Goal: Task Accomplishment & Management: Use online tool/utility

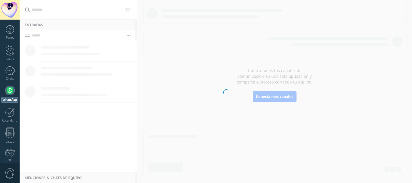
click at [281, 97] on body ".abccls-1,.abccls-2{fill-rule:evenodd}.abccls-2{fill:#fff} .abfcls-1{fill:none}…" at bounding box center [206, 91] width 412 height 183
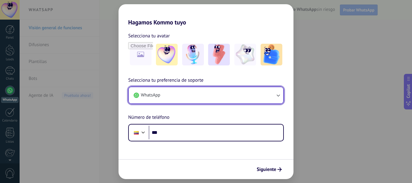
click at [220, 103] on button "WhatsApp" at bounding box center [206, 95] width 155 height 16
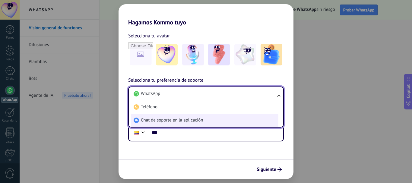
click at [205, 120] on li "Chat de soporte en la aplicación" at bounding box center [204, 120] width 147 height 13
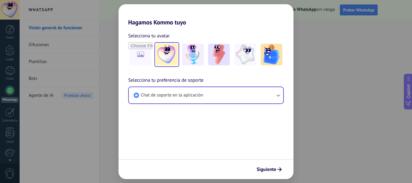
click at [165, 58] on img at bounding box center [167, 55] width 22 height 22
click at [276, 170] on span "Siguiente" at bounding box center [267, 169] width 20 height 4
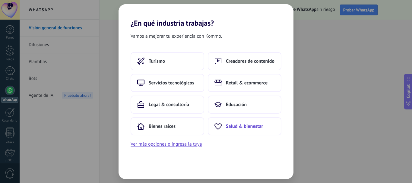
click at [230, 128] on span "Salud & bienestar" at bounding box center [244, 126] width 37 height 6
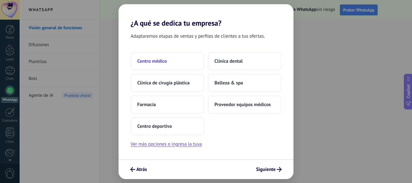
click at [166, 60] on span "Centro médico" at bounding box center [152, 61] width 30 height 6
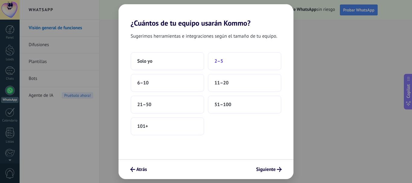
click at [229, 64] on button "2–5" at bounding box center [245, 61] width 74 height 18
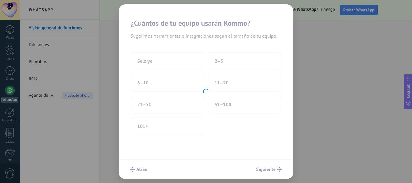
click at [270, 169] on div at bounding box center [206, 91] width 175 height 175
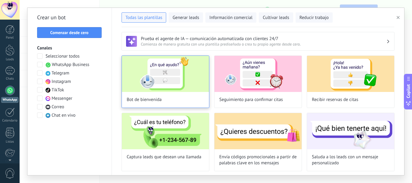
click at [154, 83] on img at bounding box center [165, 74] width 87 height 36
type input "**********"
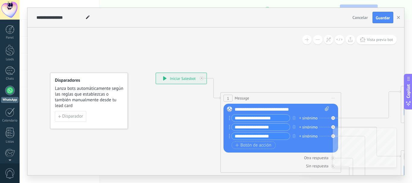
click at [292, 111] on div "**********" at bounding box center [282, 110] width 94 height 6
click at [298, 110] on div "**********" at bounding box center [282, 110] width 94 height 6
drag, startPoint x: 236, startPoint y: 107, endPoint x: 301, endPoint y: 112, distance: 66.0
click at [301, 112] on div "**********" at bounding box center [282, 110] width 94 height 6
paste div
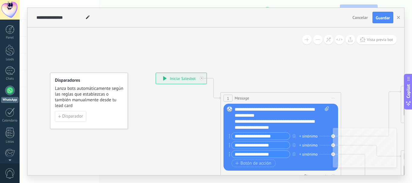
click at [263, 139] on input "**********" at bounding box center [261, 136] width 58 height 7
drag, startPoint x: 272, startPoint y: 139, endPoint x: 224, endPoint y: 137, distance: 48.6
click at [224, 137] on div "Reemplazar Quitar Convertir a mensaje de voz Arrastre la imagen aquí para adjun…" at bounding box center [281, 137] width 115 height 67
click at [281, 137] on input "**********" at bounding box center [261, 136] width 58 height 7
type input "*"
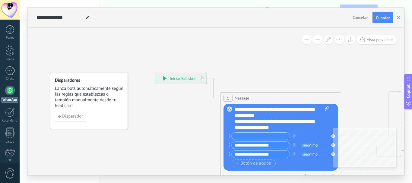
drag, startPoint x: 285, startPoint y: 147, endPoint x: 194, endPoint y: 160, distance: 91.4
click at [156, 73] on div "**********" at bounding box center [156, 73] width 0 height 0
click at [272, 155] on input "**********" at bounding box center [261, 154] width 58 height 7
drag, startPoint x: 275, startPoint y: 155, endPoint x: 195, endPoint y: 155, distance: 79.7
click at [156, 73] on div "**********" at bounding box center [156, 73] width 0 height 0
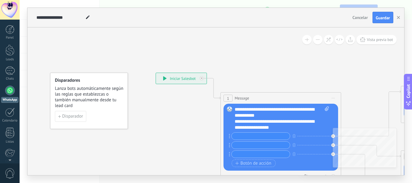
click at [279, 137] on input "text" at bounding box center [261, 136] width 58 height 7
click at [302, 128] on div "**********" at bounding box center [277, 125] width 84 height 12
click at [332, 137] on div at bounding box center [333, 136] width 4 height 4
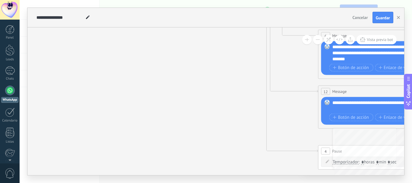
click at [295, 103] on icon at bounding box center [392, 50] width 941 height 603
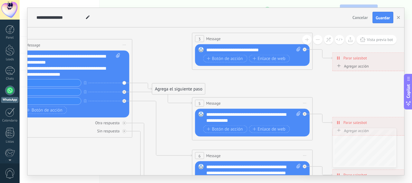
drag, startPoint x: 223, startPoint y: 147, endPoint x: 362, endPoint y: 16, distance: 190.8
click at [362, 16] on div "**********" at bounding box center [215, 91] width 377 height 167
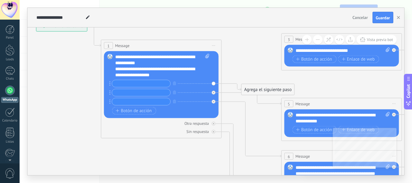
drag, startPoint x: 141, startPoint y: 120, endPoint x: 225, endPoint y: 128, distance: 84.9
click at [225, 128] on icon at bounding box center [355, 170] width 941 height 603
click at [268, 91] on div "Agrega el siguiente paso" at bounding box center [268, 90] width 53 height 10
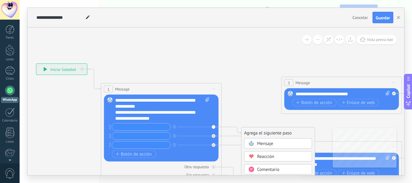
click at [141, 110] on div "**********" at bounding box center [157, 116] width 84 height 12
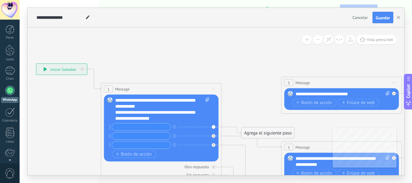
click at [262, 130] on div "Agrega el siguiente paso" at bounding box center [268, 133] width 53 height 10
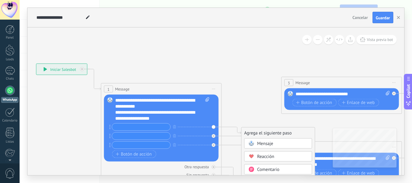
click at [272, 145] on span "Mensaje" at bounding box center [265, 144] width 16 height 6
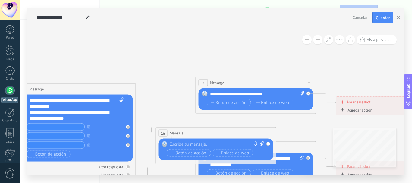
click at [220, 142] on div at bounding box center [215, 145] width 90 height 6
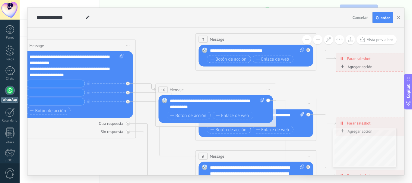
click at [147, 112] on icon at bounding box center [270, 170] width 941 height 603
click at [264, 93] on span "Iniciar vista previa aquí Cambiar nombre Duplicar [GEOGRAPHIC_DATA]" at bounding box center [269, 89] width 10 height 9
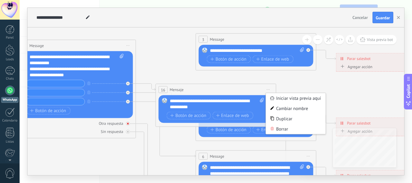
drag, startPoint x: 35, startPoint y: 119, endPoint x: 49, endPoint y: 122, distance: 15.1
click at [35, 119] on div "Otra respuesta Sin respuesta Error al enviar el mensaje" at bounding box center [75, 126] width 115 height 16
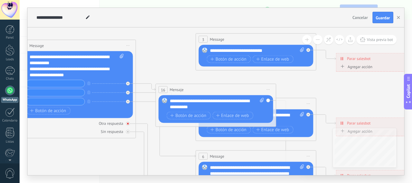
click at [110, 126] on div "Otra respuesta" at bounding box center [111, 123] width 24 height 5
click at [254, 89] on div "16 Mensaje ******* (a): Todos los contactos - canales seleccionados Todos los c…" at bounding box center [216, 89] width 120 height 11
click at [272, 89] on span "Iniciar vista previa aquí Cambiar nombre Duplicar [GEOGRAPHIC_DATA]" at bounding box center [269, 89] width 10 height 9
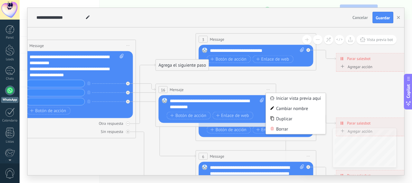
click at [224, 105] on div "**********" at bounding box center [217, 104] width 94 height 12
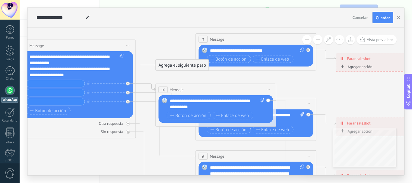
click at [224, 105] on div "**********" at bounding box center [217, 104] width 94 height 12
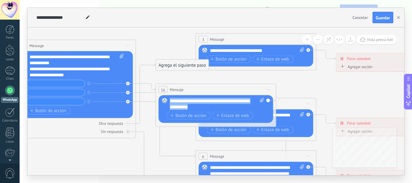
click at [224, 105] on div "**********" at bounding box center [217, 104] width 94 height 12
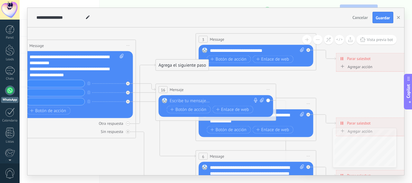
click at [271, 90] on span "Iniciar vista previa aquí Cambiar nombre Duplicar [GEOGRAPHIC_DATA]" at bounding box center [269, 89] width 10 height 9
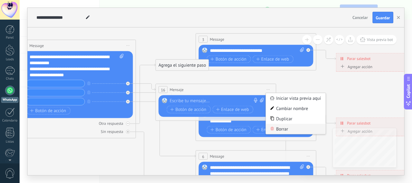
click at [287, 132] on div "Borrar" at bounding box center [296, 129] width 60 height 10
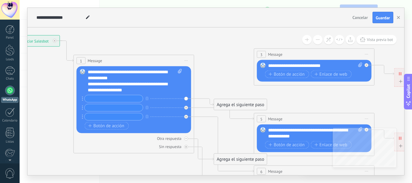
drag, startPoint x: 148, startPoint y: 50, endPoint x: 205, endPoint y: 21, distance: 63.7
click at [205, 21] on div "**********" at bounding box center [215, 91] width 377 height 167
click at [122, 99] on input "text" at bounding box center [114, 98] width 58 height 7
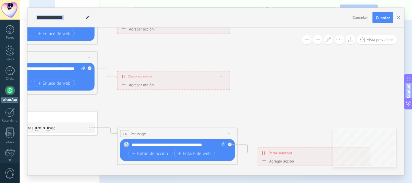
drag, startPoint x: 328, startPoint y: 148, endPoint x: 70, endPoint y: 195, distance: 262.1
click at [70, 183] on html ".abccls-1,.abccls-2{fill-rule:evenodd}.abccls-2{fill:#fff} .abfcls-1{fill:none}…" at bounding box center [206, 91] width 412 height 183
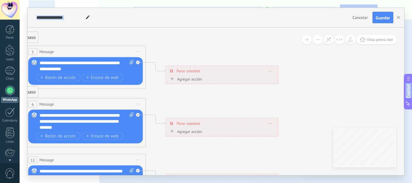
drag, startPoint x: 296, startPoint y: 78, endPoint x: 326, endPoint y: 182, distance: 107.7
click at [327, 183] on html ".abccls-1,.abccls-2{fill-rule:evenodd}.abccls-2{fill:#fff} .abfcls-1{fill:none}…" at bounding box center [206, 91] width 412 height 183
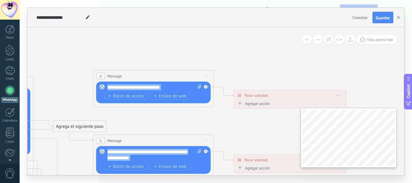
click at [352, 147] on div "**********" at bounding box center [215, 101] width 377 height 148
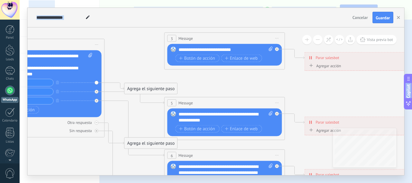
drag, startPoint x: 268, startPoint y: 31, endPoint x: 340, endPoint y: -10, distance: 82.3
click at [340, 0] on html ".abccls-1,.abccls-2{fill-rule:evenodd}.abccls-2{fill:#fff} .abfcls-1{fill:none}…" at bounding box center [206, 91] width 412 height 183
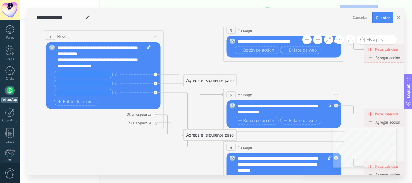
drag, startPoint x: 88, startPoint y: 144, endPoint x: 146, endPoint y: 148, distance: 59.0
click at [146, 148] on icon at bounding box center [297, 161] width 941 height 603
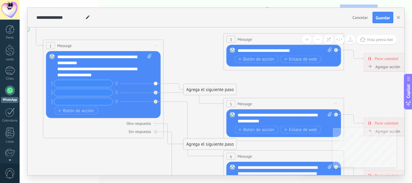
click at [70, 40] on div "1 Message ******* (a): Todos los contactos - canales seleccionados Todos los co…" at bounding box center [103, 45] width 120 height 11
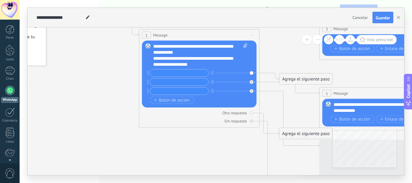
drag, startPoint x: 118, startPoint y: 36, endPoint x: 211, endPoint y: 25, distance: 93.0
click at [212, 25] on div "**********" at bounding box center [215, 91] width 377 height 167
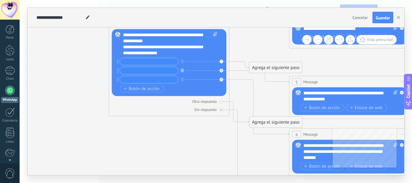
drag, startPoint x: 265, startPoint y: 97, endPoint x: 182, endPoint y: 68, distance: 88.1
click at [239, 87] on icon at bounding box center [363, 148] width 941 height 603
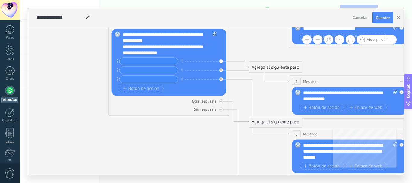
click at [146, 65] on input "text" at bounding box center [149, 61] width 58 height 7
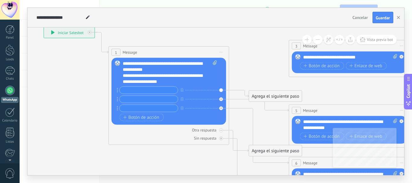
click at [298, 42] on div "3 Message ******* (a): Todos los contactos - canales seleccionados Todos los co…" at bounding box center [349, 45] width 120 height 11
click at [299, 47] on div "3" at bounding box center [296, 46] width 9 height 7
click at [298, 47] on div "3" at bounding box center [296, 46] width 9 height 7
click at [297, 47] on span "3" at bounding box center [296, 45] width 2 height 5
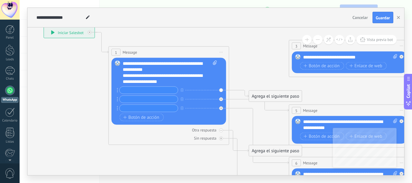
click at [311, 46] on span "Message" at bounding box center [310, 46] width 14 height 6
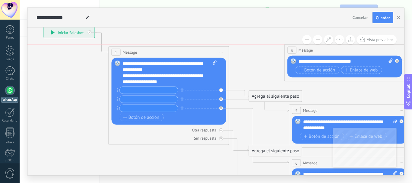
drag, startPoint x: 308, startPoint y: 46, endPoint x: 300, endPoint y: 50, distance: 9.2
click at [300, 50] on span "Message" at bounding box center [306, 50] width 14 height 6
click at [250, 78] on icon at bounding box center [363, 168] width 941 height 584
click at [226, 77] on div "Reemplazar Quitar Convertir a mensaje de voz Arrastre la imagen aquí para adjun…" at bounding box center [169, 91] width 115 height 67
click at [215, 80] on span at bounding box center [214, 73] width 6 height 24
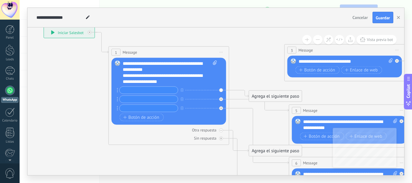
click input "Subir" at bounding box center [0, 0] width 0 height 0
click at [141, 92] on input "text" at bounding box center [149, 90] width 58 height 7
click at [306, 54] on div "3 Message ******* (a): Todos los contactos - canales seleccionados Todos los co…" at bounding box center [345, 50] width 120 height 11
click at [296, 51] on div "3" at bounding box center [292, 50] width 9 height 7
click at [379, 38] on span "Vista previa bot" at bounding box center [380, 39] width 26 height 5
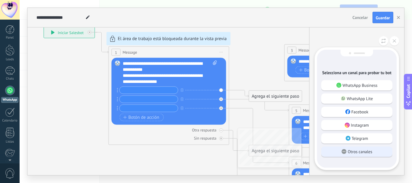
click at [358, 152] on p "Otros canales" at bounding box center [360, 151] width 24 height 5
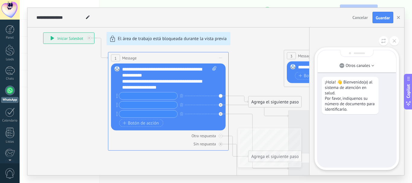
click at [151, 104] on div "**********" at bounding box center [215, 91] width 377 height 167
click at [349, 98] on p "¡Hola! 👋 Bienvenido(a) al sistema de atención en salud. Por favor, indíquenos s…" at bounding box center [350, 95] width 51 height 33
drag, startPoint x: 347, startPoint y: 138, endPoint x: 352, endPoint y: 142, distance: 6.5
click at [347, 139] on div "¡Hola! 👋 Bienvenido(a) al sistema de atención en salud. Por favor, indíquenos s…" at bounding box center [357, 108] width 78 height 117
drag, startPoint x: 304, startPoint y: 113, endPoint x: 188, endPoint y: 94, distance: 117.5
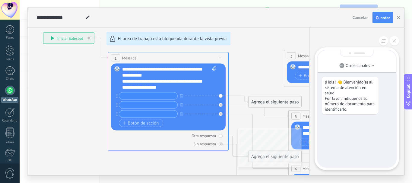
click at [279, 107] on div "**********" at bounding box center [215, 91] width 377 height 167
click at [142, 93] on div "**********" at bounding box center [215, 91] width 377 height 167
click at [145, 100] on div "**********" at bounding box center [215, 91] width 377 height 167
click at [145, 123] on div "**********" at bounding box center [215, 91] width 377 height 167
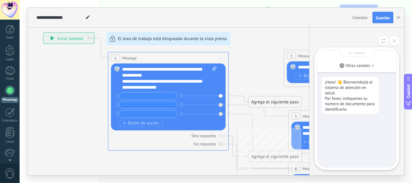
click at [145, 126] on div "**********" at bounding box center [215, 91] width 377 height 167
click at [382, 43] on icon at bounding box center [383, 40] width 5 height 5
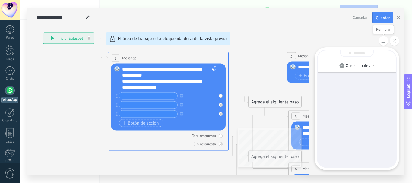
click at [382, 43] on icon at bounding box center [383, 40] width 5 height 5
click at [356, 100] on div at bounding box center [357, 108] width 78 height 117
click at [365, 65] on p "Otros canales" at bounding box center [358, 65] width 24 height 5
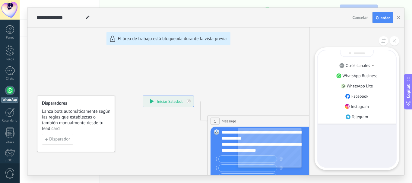
click at [218, 77] on div "**********" at bounding box center [215, 91] width 377 height 167
drag, startPoint x: 218, startPoint y: 77, endPoint x: 120, endPoint y: 40, distance: 104.9
click at [120, 40] on div "**********" at bounding box center [215, 91] width 377 height 167
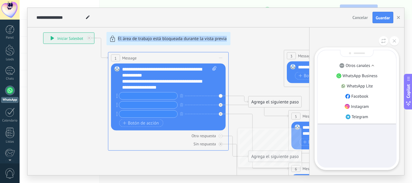
click at [233, 75] on div "**********" at bounding box center [215, 91] width 377 height 167
click at [395, 41] on icon at bounding box center [394, 40] width 3 height 3
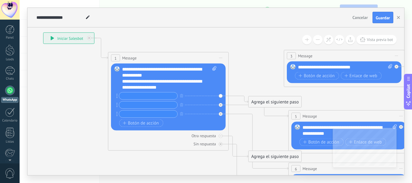
click at [152, 101] on div "+ sinónimo + sinónimo + sinónimo" at bounding box center [167, 105] width 97 height 27
click at [163, 97] on input "text" at bounding box center [148, 96] width 58 height 7
paste input "**********"
type input "**********"
drag, startPoint x: 223, startPoint y: 90, endPoint x: 175, endPoint y: 43, distance: 67.2
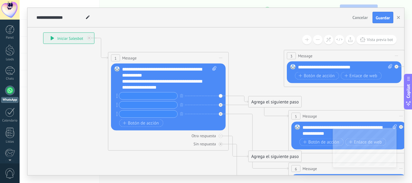
click at [43, 33] on div "**********" at bounding box center [43, 33] width 0 height 0
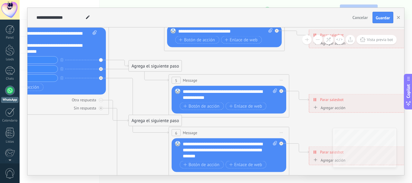
drag, startPoint x: 233, startPoint y: 59, endPoint x: 85, endPoint y: 2, distance: 158.9
click at [85, 2] on div "**********" at bounding box center [216, 91] width 393 height 183
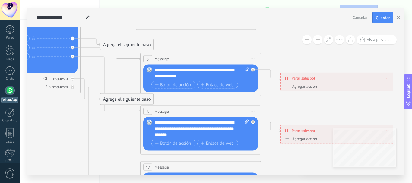
click at [85, 2] on div "**********" at bounding box center [216, 91] width 393 height 183
drag, startPoint x: 91, startPoint y: 66, endPoint x: 96, endPoint y: 115, distance: 49.2
click at [84, 97] on div "**********" at bounding box center [216, 91] width 393 height 183
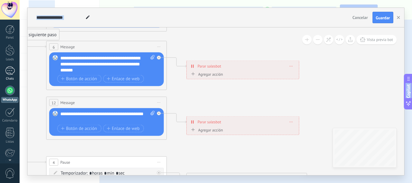
drag, startPoint x: 105, startPoint y: 134, endPoint x: 11, endPoint y: 69, distance: 114.2
click at [11, 69] on body ".abccls-1,.abccls-2{fill-rule:evenodd}.abccls-2{fill:#fff} .abfcls-1{fill:none}…" at bounding box center [206, 91] width 412 height 183
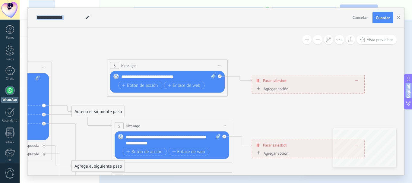
drag, startPoint x: 317, startPoint y: 63, endPoint x: 384, endPoint y: 191, distance: 144.3
click at [384, 183] on html ".abccls-1,.abccls-2{fill-rule:evenodd}.abccls-2{fill:#fff} .abfcls-1{fill:none}…" at bounding box center [206, 91] width 412 height 183
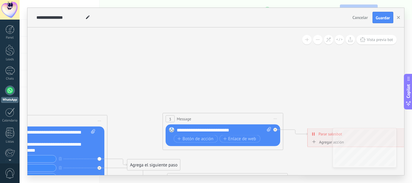
drag, startPoint x: 203, startPoint y: 37, endPoint x: 247, endPoint y: 67, distance: 52.9
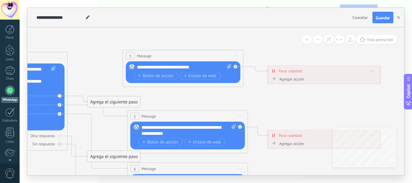
drag, startPoint x: 247, startPoint y: 67, endPoint x: 211, endPoint y: 14, distance: 63.4
click at [211, 14] on div "**********" at bounding box center [215, 91] width 377 height 167
click at [175, 65] on div "**********" at bounding box center [184, 67] width 94 height 6
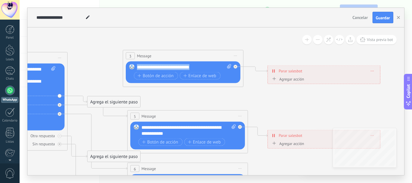
paste div
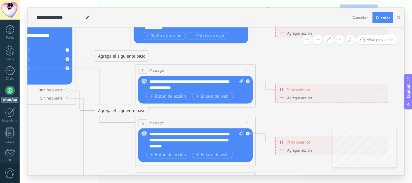
drag, startPoint x: 250, startPoint y: 47, endPoint x: 258, endPoint y: 1, distance: 46.8
click at [258, 1] on div "**********" at bounding box center [216, 91] width 393 height 183
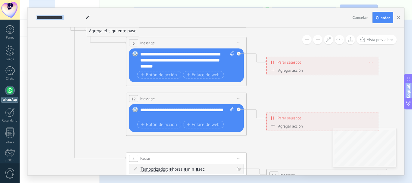
drag, startPoint x: 282, startPoint y: 63, endPoint x: 273, endPoint y: -17, distance: 80.2
click at [273, 0] on html ".abccls-1,.abccls-2{fill-rule:evenodd}.abccls-2{fill:#fff} .abfcls-1{fill:none}…" at bounding box center [206, 91] width 412 height 183
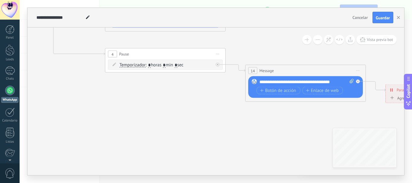
drag, startPoint x: 265, startPoint y: 136, endPoint x: 244, endPoint y: 31, distance: 106.5
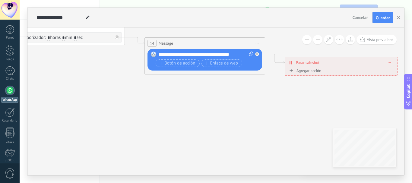
drag, startPoint x: 284, startPoint y: 143, endPoint x: 183, endPoint y: 105, distance: 107.9
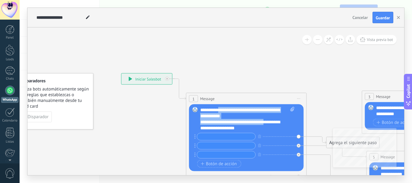
drag, startPoint x: 208, startPoint y: 113, endPoint x: 177, endPoint y: 147, distance: 45.7
click at [121, 73] on div "**********" at bounding box center [121, 73] width 0 height 0
click at [258, 97] on div "1 Message ******* (a): Todos los contactos - canales seleccionados Todos los co…" at bounding box center [247, 98] width 120 height 11
drag, startPoint x: 250, startPoint y: 104, endPoint x: 246, endPoint y: 99, distance: 6.6
click at [246, 99] on div "1 Message ******* (a): Todos los contactos - canales seleccionados Todos los co…" at bounding box center [247, 98] width 120 height 11
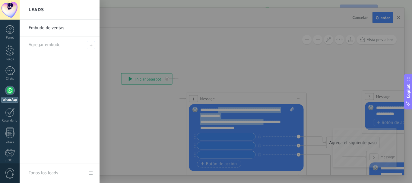
click at [246, 99] on div at bounding box center [226, 91] width 412 height 183
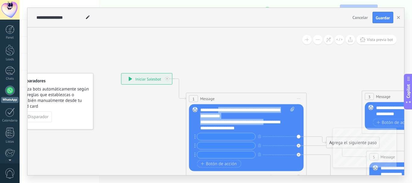
click at [298, 127] on div "Reemplazar Quitar Convertir a mensaje de voz Arrastre la imagen aquí para adjun…" at bounding box center [246, 137] width 115 height 67
click at [292, 107] on icon at bounding box center [293, 109] width 4 height 5
click input "Subir" at bounding box center [0, 0] width 0 height 0
click at [298, 136] on div "Reemplazar Quitar Convertir a mensaje de voz Arrastre la imagen aquí para adjun…" at bounding box center [246, 137] width 115 height 67
click at [259, 135] on button "button" at bounding box center [260, 137] width 7 height 8
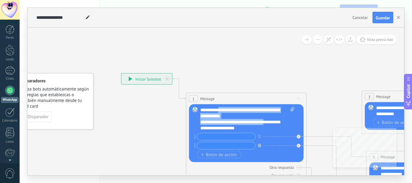
click at [260, 142] on button "button" at bounding box center [260, 146] width 7 height 8
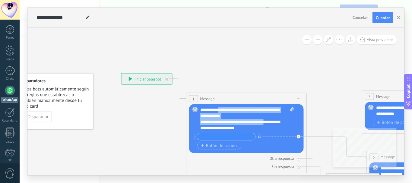
click at [260, 137] on icon "button" at bounding box center [259, 137] width 3 height 4
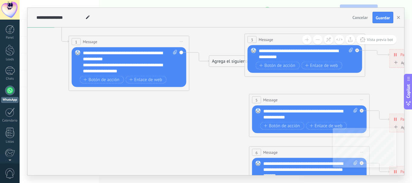
drag, startPoint x: 312, startPoint y: 152, endPoint x: 194, endPoint y: 95, distance: 131.5
click at [194, 95] on icon at bounding box center [323, 157] width 941 height 584
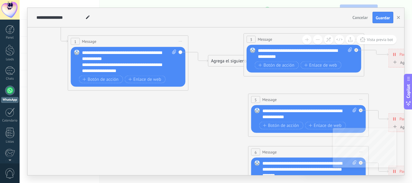
click at [199, 95] on icon at bounding box center [322, 157] width 941 height 584
drag, startPoint x: 240, startPoint y: 63, endPoint x: 212, endPoint y: 84, distance: 34.9
click at [212, 84] on div "Agrega el siguiente paso" at bounding box center [210, 80] width 53 height 10
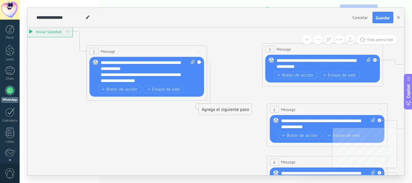
drag, startPoint x: 212, startPoint y: 84, endPoint x: 232, endPoint y: 95, distance: 23.1
click at [232, 95] on icon at bounding box center [341, 167] width 941 height 584
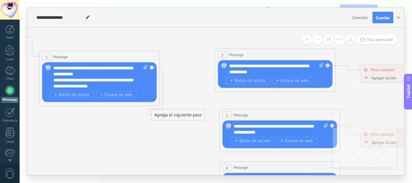
drag, startPoint x: 254, startPoint y: 102, endPoint x: 204, endPoint y: 107, distance: 49.4
click at [204, 107] on icon at bounding box center [293, 172] width 941 height 584
click at [153, 58] on span "Iniciar vista previa aquí Cambiar nombre Duplicar Borrar" at bounding box center [152, 57] width 10 height 9
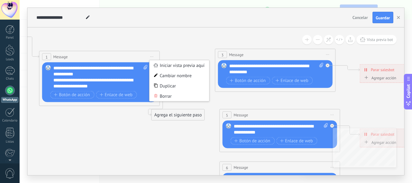
click at [54, 122] on icon at bounding box center [293, 172] width 941 height 584
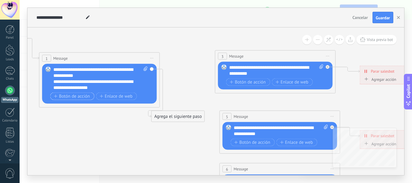
click at [70, 100] on button "Botón de acción" at bounding box center [72, 97] width 44 height 8
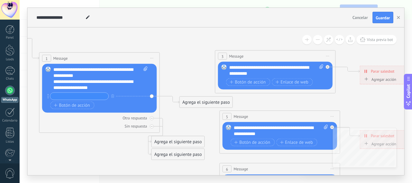
click at [183, 140] on div "Agrega el siguiente paso" at bounding box center [178, 142] width 53 height 10
click at [186, 151] on div "Mensaje" at bounding box center [192, 153] width 51 height 6
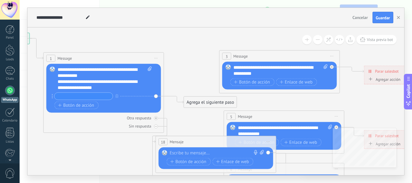
click at [269, 141] on span "Iniciar vista previa aquí Cambiar nombre Duplicar Borrar" at bounding box center [269, 142] width 10 height 9
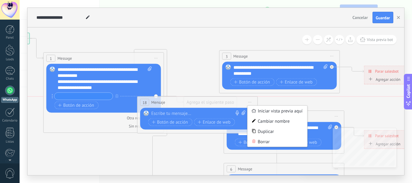
drag, startPoint x: 223, startPoint y: 145, endPoint x: 204, endPoint y: 106, distance: 43.6
click at [204, 106] on div "18 Mensaje ******* (a): Todos los contactos - canales seleccionados Todos los c…" at bounding box center [198, 102] width 120 height 11
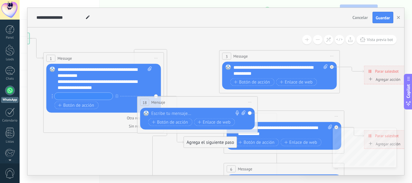
click at [249, 101] on span "Iniciar vista previa aquí Cambiar nombre Duplicar Borrar" at bounding box center [250, 102] width 10 height 9
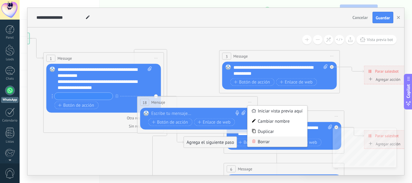
click at [277, 144] on div "Borrar" at bounding box center [278, 142] width 60 height 10
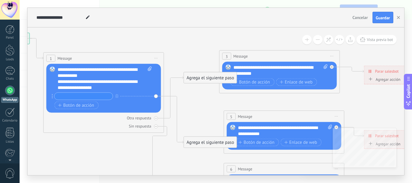
click at [198, 80] on div "Agrega el siguiente paso" at bounding box center [210, 78] width 53 height 10
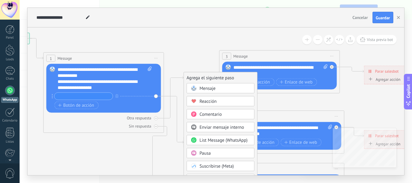
click at [193, 57] on icon at bounding box center [298, 174] width 941 height 584
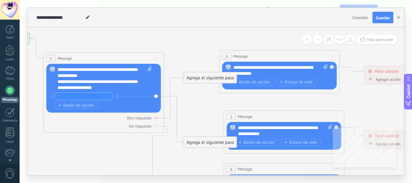
click at [155, 116] on div at bounding box center [156, 118] width 4 height 4
click at [157, 126] on div at bounding box center [156, 127] width 4 height 4
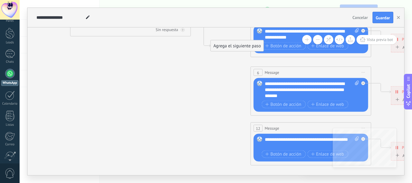
scroll to position [68, 0]
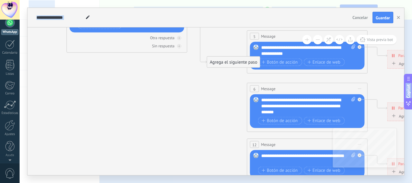
drag, startPoint x: 199, startPoint y: 116, endPoint x: 264, endPoint y: 150, distance: 73.2
click at [222, 183] on html ".abccls-1,.abccls-2{fill-rule:evenodd}.abccls-2{fill:#fff} .abfcls-1{fill:none}…" at bounding box center [206, 91] width 412 height 183
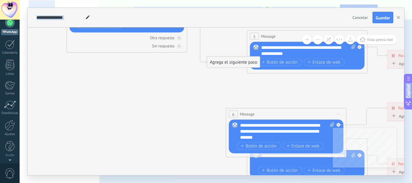
drag, startPoint x: 282, startPoint y: 113, endPoint x: 285, endPoint y: 105, distance: 8.6
click at [282, 113] on div "6 Message ******* (a): Todos los contactos - canales seleccionados Todos los co…" at bounding box center [286, 114] width 120 height 11
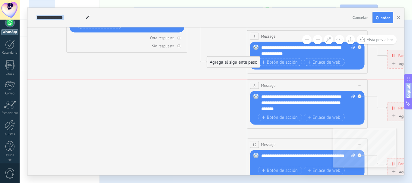
drag, startPoint x: 282, startPoint y: 113, endPoint x: 301, endPoint y: 85, distance: 34.2
click at [301, 85] on div "6 Message ******* (a): Todos los contactos - canales seleccionados Todos los co…" at bounding box center [307, 85] width 120 height 11
click at [317, 36] on button at bounding box center [317, 39] width 9 height 9
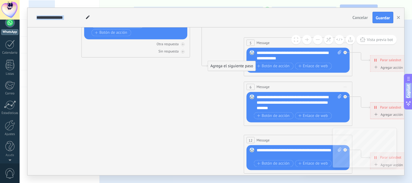
click at [317, 36] on button at bounding box center [317, 39] width 9 height 9
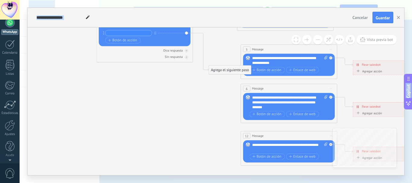
click at [317, 36] on button at bounding box center [317, 39] width 9 height 9
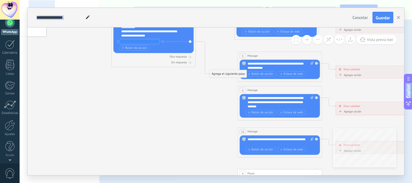
click at [317, 36] on button at bounding box center [317, 39] width 9 height 9
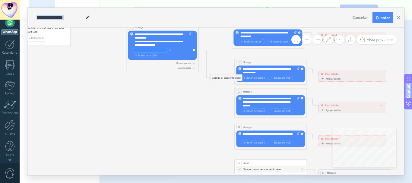
click at [317, 36] on button at bounding box center [317, 39] width 9 height 9
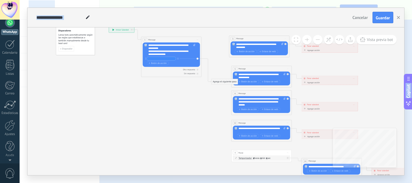
click at [317, 36] on button at bounding box center [317, 39] width 9 height 9
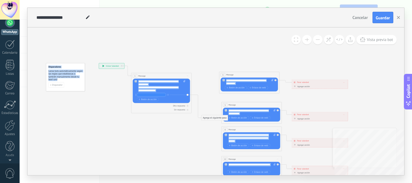
click at [341, 137] on div "**********" at bounding box center [215, 101] width 377 height 148
click at [66, 86] on div "Disparador" at bounding box center [66, 84] width 34 height 5
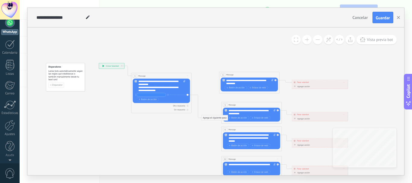
drag, startPoint x: 57, startPoint y: 81, endPoint x: 57, endPoint y: 84, distance: 3.6
click at [57, 82] on div "Disparadores Lanza bots automáticamente según las reglas que establezcas o tamb…" at bounding box center [65, 77] width 39 height 28
click at [58, 86] on span "Disparador" at bounding box center [57, 85] width 11 height 2
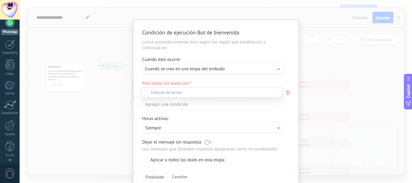
scroll to position [0, 0]
click at [0, 0] on label "Cualificado" at bounding box center [0, 0] width 0 height 0
click at [176, 132] on div "Nueva consulta Cualificado Especialista asignado Cita confirmada Tratamiento in…" at bounding box center [211, 135] width 141 height 95
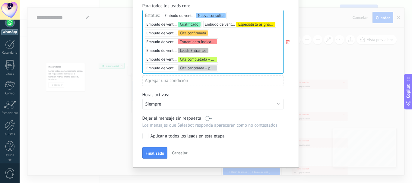
scroll to position [82, 0]
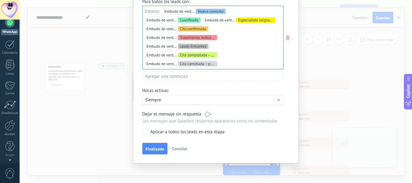
click at [218, 97] on p "Siempre" at bounding box center [198, 100] width 106 height 6
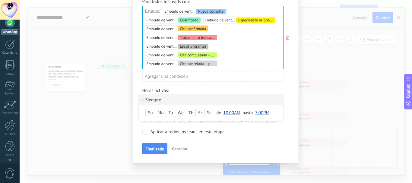
click at [267, 101] on li "Siempre" at bounding box center [211, 99] width 145 height 11
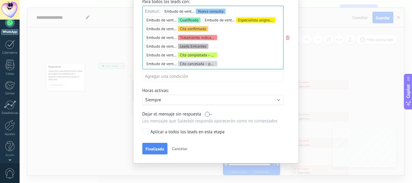
click at [212, 104] on div "Activo: Siempre" at bounding box center [212, 100] width 141 height 11
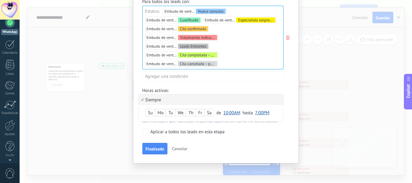
click at [225, 113] on span "10:00AM" at bounding box center [231, 113] width 17 height 6
click at [231, 140] on span "7:00AM" at bounding box center [232, 138] width 23 height 6
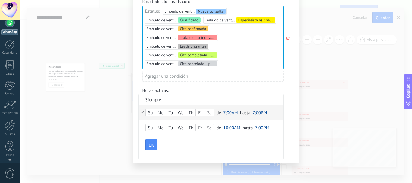
click at [257, 113] on span "7:00PM" at bounding box center [260, 113] width 14 height 6
click at [261, 152] on span "5:00PM" at bounding box center [260, 154] width 21 height 6
click at [172, 111] on div "Tu" at bounding box center [170, 113] width 9 height 8
click at [181, 114] on div "We" at bounding box center [180, 113] width 10 height 8
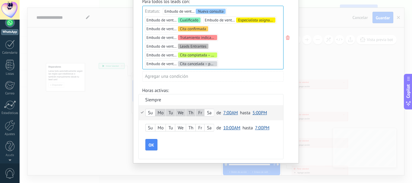
click at [210, 130] on div "Sa" at bounding box center [209, 128] width 9 height 8
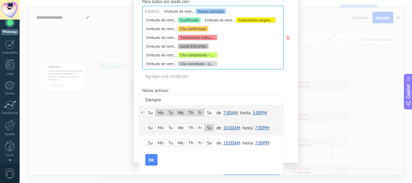
click at [231, 129] on span "10:00AM" at bounding box center [231, 128] width 17 height 6
click at [233, 98] on span "7:00AM" at bounding box center [232, 97] width 23 height 6
click at [259, 126] on span "7:00PM" at bounding box center [260, 128] width 14 height 6
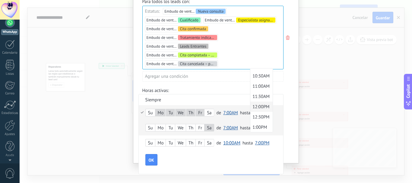
click at [258, 109] on span "12:00PM" at bounding box center [260, 107] width 21 height 6
drag, startPoint x: 258, startPoint y: 109, endPoint x: 260, endPoint y: 128, distance: 18.8
click at [258, 116] on button "5:00PM" at bounding box center [260, 112] width 14 height 11
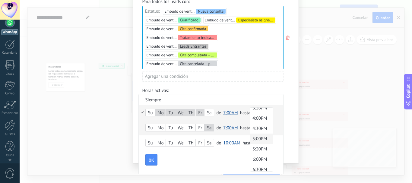
click at [283, 132] on div at bounding box center [215, 50] width 165 height 225
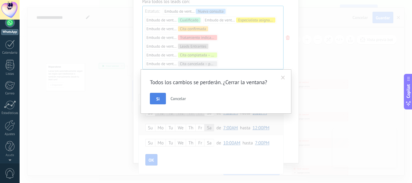
click at [159, 101] on span "Si" at bounding box center [157, 99] width 3 height 4
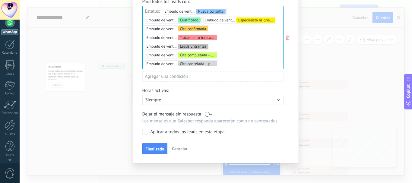
click at [194, 103] on div "Activo: Siempre" at bounding box center [212, 100] width 141 height 11
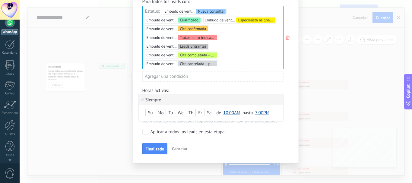
click at [148, 151] on div at bounding box center [215, 50] width 165 height 225
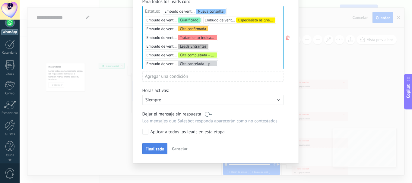
click at [151, 148] on span "Finalizado" at bounding box center [155, 149] width 19 height 4
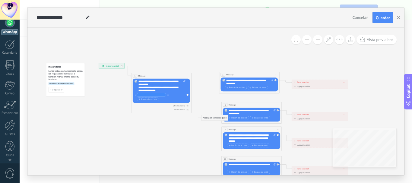
click at [75, 72] on span "Lanza bots automáticamente según las reglas que establezcas o también manualmen…" at bounding box center [66, 75] width 34 height 11
click at [114, 63] on div "**********" at bounding box center [111, 65] width 25 height 5
click at [215, 121] on div "Agrega el siguiente paso Mensaje Mensaje Mensaje Reacción Comentario Enviar men…" at bounding box center [215, 118] width 27 height 6
click at [170, 100] on div "Botón de acción Enlace de web" at bounding box center [161, 99] width 49 height 4
click at [362, 41] on icon at bounding box center [362, 39] width 5 height 5
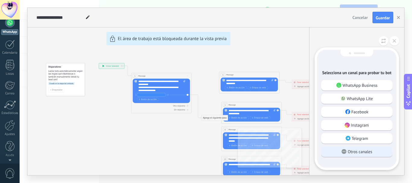
click at [353, 149] on p "Otros canales" at bounding box center [360, 151] width 24 height 5
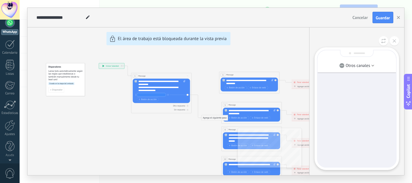
click at [354, 92] on div at bounding box center [357, 108] width 78 height 117
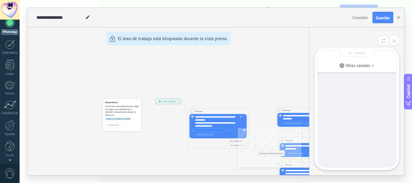
click at [166, 101] on div "**********" at bounding box center [215, 91] width 377 height 167
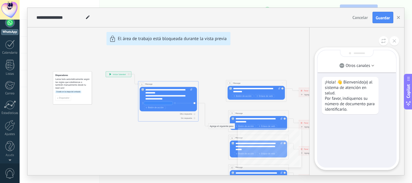
click at [111, 100] on div "**********" at bounding box center [215, 91] width 377 height 167
click at [180, 93] on div "**********" at bounding box center [215, 91] width 377 height 167
click at [343, 90] on p "¡Hola! 👋 Bienvenido(a) al sistema de atención en salud. Por favor, indíquenos s…" at bounding box center [350, 95] width 51 height 33
click at [120, 74] on div "**********" at bounding box center [215, 91] width 377 height 167
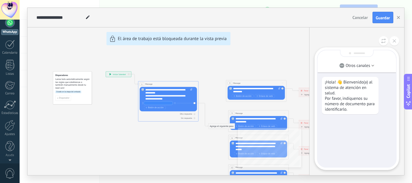
click at [199, 37] on div "**********" at bounding box center [215, 91] width 377 height 167
click at [394, 40] on icon at bounding box center [394, 40] width 3 height 3
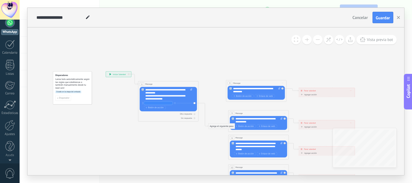
click at [308, 39] on button at bounding box center [306, 39] width 9 height 9
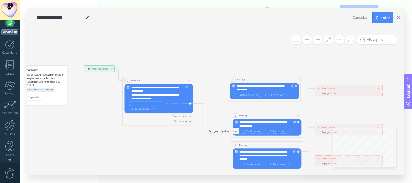
click at [307, 40] on span at bounding box center [307, 40] width 4 height 0
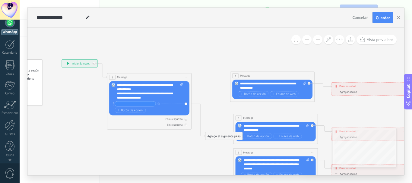
click at [307, 40] on span at bounding box center [307, 40] width 4 height 0
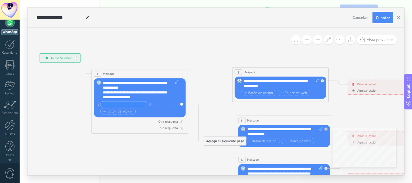
click at [307, 40] on span at bounding box center [307, 40] width 4 height 0
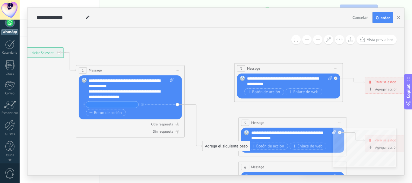
click at [307, 40] on span at bounding box center [307, 40] width 4 height 0
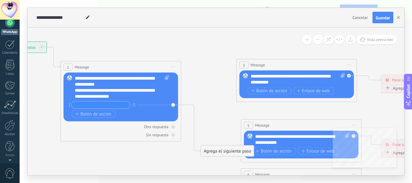
click at [307, 40] on span at bounding box center [307, 40] width 4 height 0
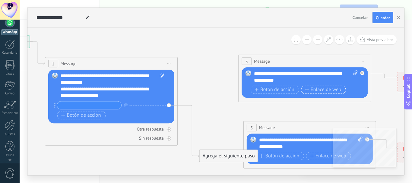
drag, startPoint x: 323, startPoint y: 88, endPoint x: 257, endPoint y: 68, distance: 68.9
click at [257, 68] on div "Reemplazar Quitar Convertir a mensaje de voz Arrastre la imagen aquí para adjun…" at bounding box center [305, 82] width 126 height 30
drag, startPoint x: 252, startPoint y: 64, endPoint x: 151, endPoint y: 65, distance: 101.7
click at [239, 65] on div "3 Message ******* (a): Todos los contactos - canales seleccionados Todos los co…" at bounding box center [305, 61] width 132 height 12
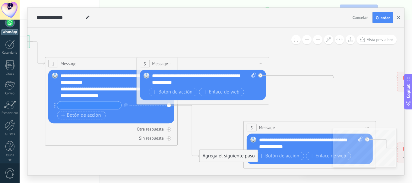
click at [396, 14] on button "button" at bounding box center [398, 17] width 9 height 11
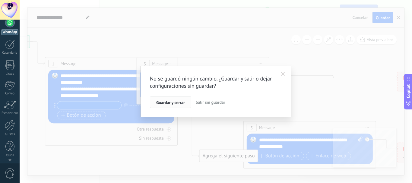
click at [178, 102] on span "Guardar y cerrar" at bounding box center [170, 102] width 29 height 4
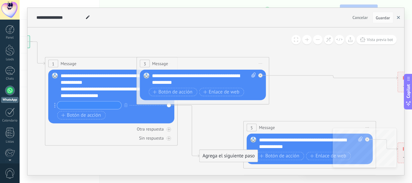
click at [399, 20] on button "button" at bounding box center [398, 17] width 9 height 11
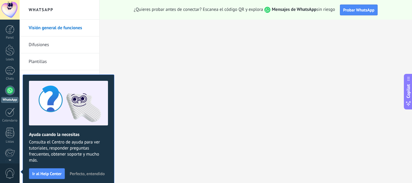
click at [94, 174] on span "Perfecto, entendido" at bounding box center [87, 174] width 35 height 4
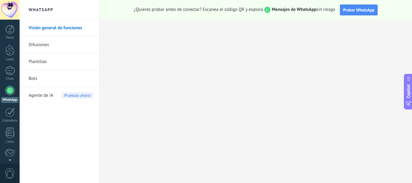
click at [38, 65] on link "Plantillas" at bounding box center [61, 61] width 65 height 17
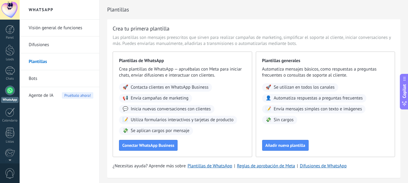
scroll to position [21, 0]
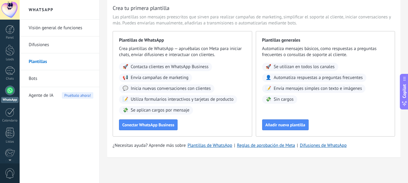
click at [43, 82] on link "Bots" at bounding box center [61, 78] width 65 height 17
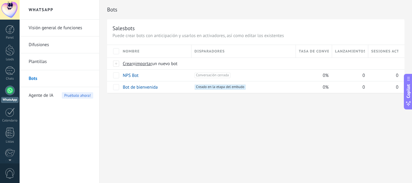
click at [36, 97] on span "Agente de IA" at bounding box center [41, 95] width 25 height 17
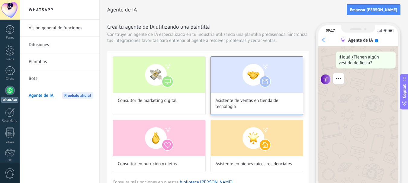
scroll to position [18, 0]
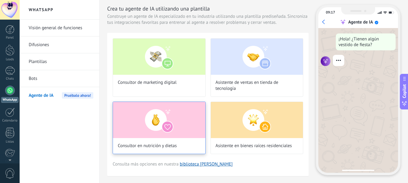
click at [154, 129] on img at bounding box center [159, 120] width 92 height 36
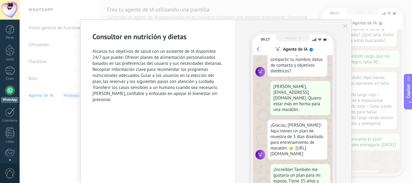
scroll to position [67, 0]
click at [345, 25] on use "button" at bounding box center [345, 26] width 4 height 4
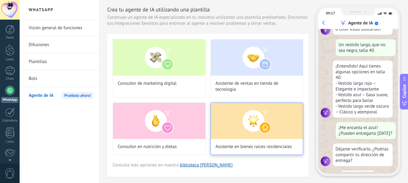
scroll to position [18, 0]
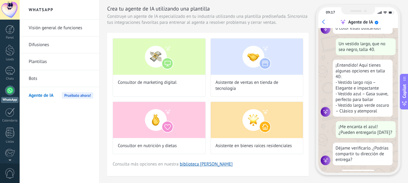
click at [53, 42] on link "Difusiones" at bounding box center [61, 45] width 65 height 17
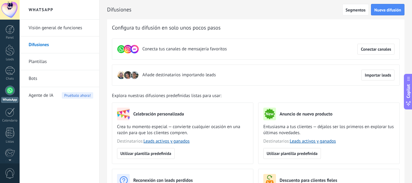
click at [66, 32] on link "Visión general de funciones" at bounding box center [61, 28] width 65 height 17
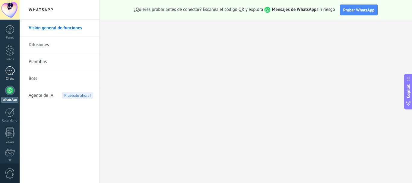
click at [15, 68] on link "Chats" at bounding box center [10, 73] width 20 height 14
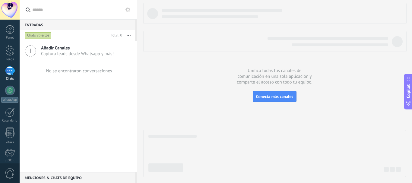
click at [59, 47] on span "Añadir Canales" at bounding box center [77, 48] width 73 height 6
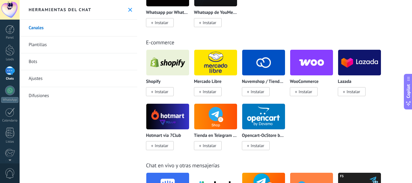
scroll to position [332, 0]
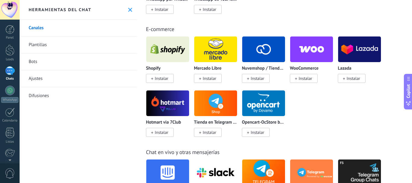
click at [39, 44] on link "Plantillas" at bounding box center [79, 45] width 118 height 17
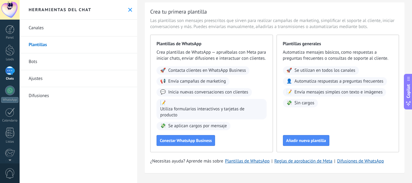
scroll to position [26, 0]
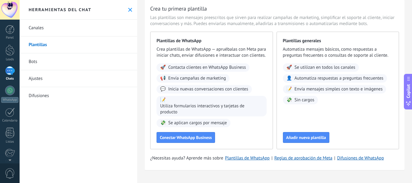
click at [44, 69] on link "Bots" at bounding box center [79, 61] width 118 height 17
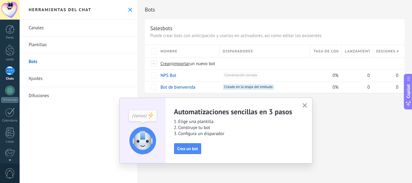
click at [303, 106] on icon "button" at bounding box center [305, 105] width 5 height 5
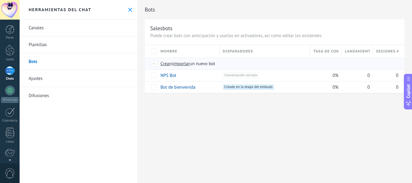
click at [168, 64] on span "Crear" at bounding box center [166, 64] width 10 height 6
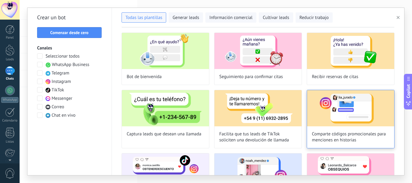
scroll to position [30, 0]
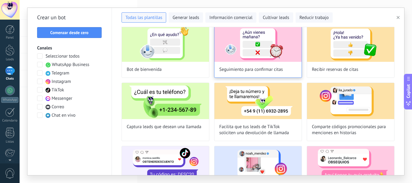
click at [254, 37] on img at bounding box center [258, 44] width 87 height 36
type input "**********"
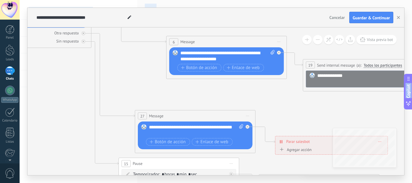
drag, startPoint x: 369, startPoint y: 108, endPoint x: 119, endPoint y: -35, distance: 287.9
click at [119, 0] on html ".abccls-1,.abccls-2{fill-rule:evenodd}.abccls-2{fill:#fff} .abfcls-1{fill:none}…" at bounding box center [206, 91] width 412 height 183
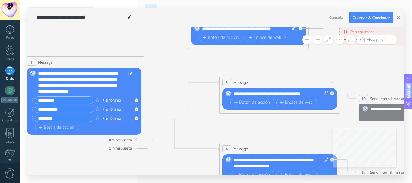
drag, startPoint x: 136, startPoint y: 88, endPoint x: 189, endPoint y: 195, distance: 119.6
click at [189, 183] on html ".abccls-1,.abccls-2{fill-rule:evenodd}.abccls-2{fill:#fff} .abfcls-1{fill:none}…" at bounding box center [206, 91] width 412 height 183
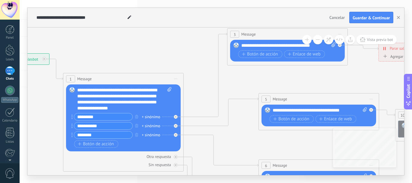
drag, startPoint x: 186, startPoint y: 76, endPoint x: 225, endPoint y: 93, distance: 42.6
click at [115, 116] on input "*********" at bounding box center [103, 116] width 58 height 7
click at [373, 38] on span "Vista previa bot" at bounding box center [380, 39] width 26 height 5
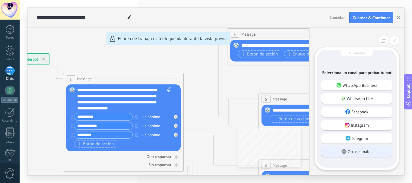
click at [353, 152] on p "Otros canales" at bounding box center [360, 151] width 24 height 5
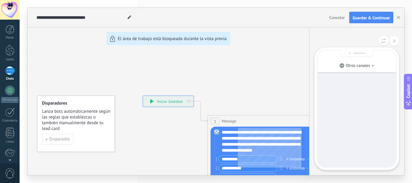
click at [165, 107] on div "**********" at bounding box center [215, 91] width 377 height 167
click at [167, 101] on div "**********" at bounding box center [215, 91] width 377 height 167
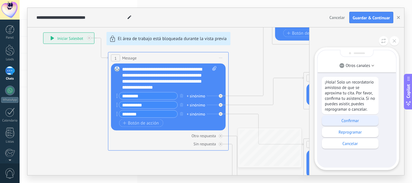
click at [342, 124] on div "Confirmar" at bounding box center [350, 121] width 57 height 10
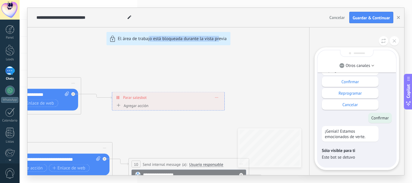
drag, startPoint x: 150, startPoint y: 144, endPoint x: 219, endPoint y: 99, distance: 83.0
click at [219, 99] on div "**********" at bounding box center [215, 91] width 377 height 167
click at [226, 42] on div "**********" at bounding box center [215, 91] width 377 height 167
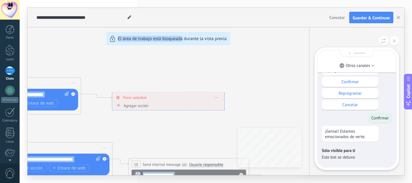
drag, startPoint x: 183, startPoint y: 69, endPoint x: 341, endPoint y: 29, distance: 162.4
click at [338, 29] on div "**********" at bounding box center [215, 91] width 377 height 167
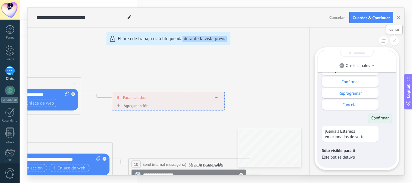
click at [392, 42] on button at bounding box center [394, 40] width 9 height 9
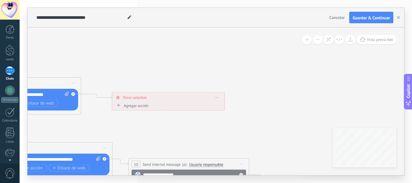
drag, startPoint x: 187, startPoint y: 79, endPoint x: 296, endPoint y: 64, distance: 110.0
click at [296, 64] on div "**********" at bounding box center [215, 91] width 377 height 167
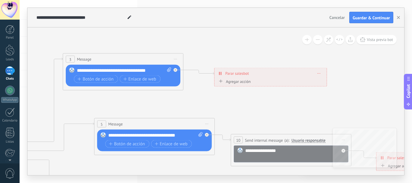
drag, startPoint x: 310, startPoint y: 90, endPoint x: 412, endPoint y: 44, distance: 112.1
click at [412, 44] on div "**********" at bounding box center [216, 91] width 393 height 183
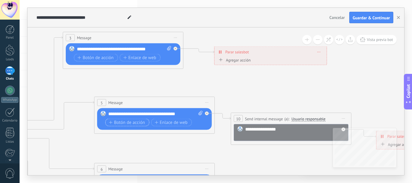
click at [127, 123] on span "Botón de acción" at bounding box center [127, 122] width 36 height 5
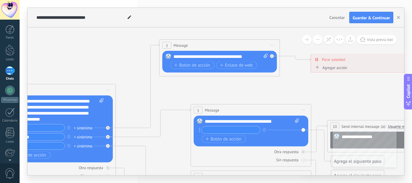
drag, startPoint x: 94, startPoint y: 88, endPoint x: 190, endPoint y: 96, distance: 96.9
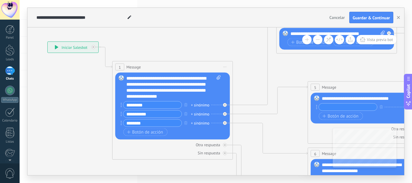
drag, startPoint x: 77, startPoint y: 69, endPoint x: 194, endPoint y: 46, distance: 119.3
click at [11, 75] on div at bounding box center [10, 70] width 10 height 9
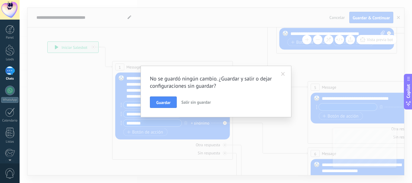
click at [284, 73] on span at bounding box center [283, 74] width 10 height 10
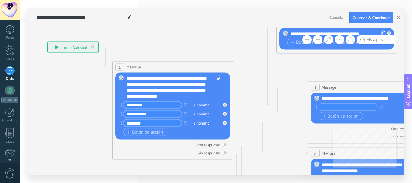
click at [7, 77] on div "Chats" at bounding box center [10, 79] width 18 height 4
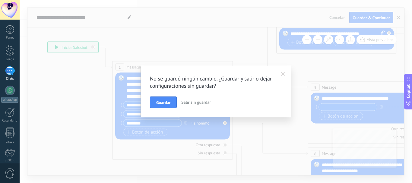
click at [284, 75] on span at bounding box center [283, 74] width 4 height 4
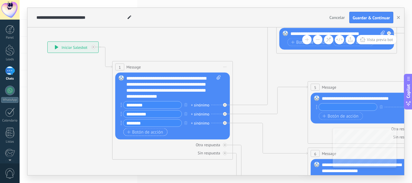
click at [134, 133] on span "Botón de acción" at bounding box center [145, 132] width 36 height 5
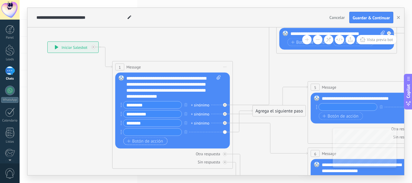
click at [141, 141] on span "Botón de acción" at bounding box center [145, 141] width 36 height 5
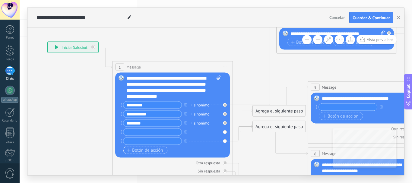
click at [145, 153] on button "Botón de acción" at bounding box center [145, 151] width 44 height 8
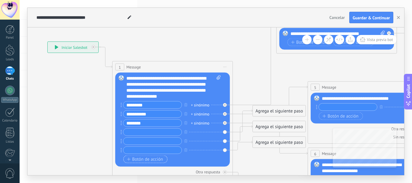
click at [145, 159] on span "Botón de acción" at bounding box center [145, 159] width 36 height 5
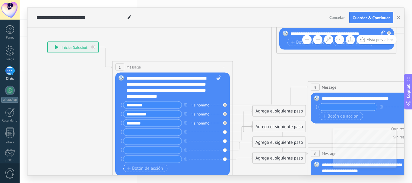
click at [147, 171] on button "Botón de acción" at bounding box center [145, 169] width 44 height 8
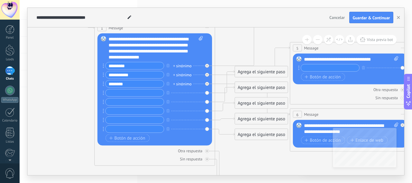
drag, startPoint x: 193, startPoint y: 38, endPoint x: 177, endPoint y: 0, distance: 41.1
click at [177, 0] on div "**********" at bounding box center [216, 91] width 393 height 183
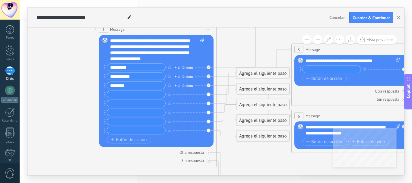
click at [160, 56] on div "**********" at bounding box center [157, 50] width 94 height 24
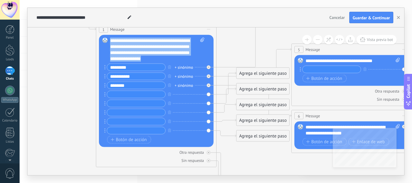
drag, startPoint x: 159, startPoint y: 59, endPoint x: 105, endPoint y: 37, distance: 58.2
click at [105, 37] on div "Reemplazar Quitar Convertir a mensaje de voz Arrastre la imagen aquí para adjun…" at bounding box center [156, 91] width 115 height 112
paste div
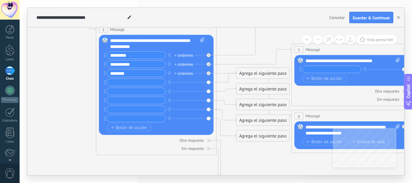
click at [148, 48] on div "**********" at bounding box center [157, 44] width 94 height 12
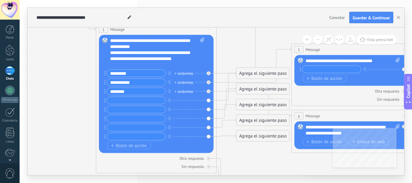
drag, startPoint x: 140, startPoint y: 74, endPoint x: 46, endPoint y: 90, distance: 95.6
click at [31, 4] on div "**********" at bounding box center [31, 4] width 0 height 0
paste input "**********"
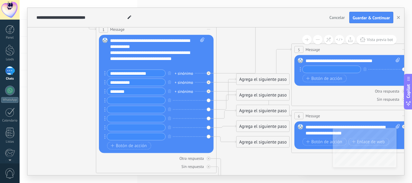
type input "**********"
click at [145, 83] on input "**********" at bounding box center [136, 82] width 58 height 7
drag, startPoint x: 143, startPoint y: 82, endPoint x: 97, endPoint y: 78, distance: 45.4
click at [97, 78] on div "1 Message ******* (a): Todos los contactos - canales seleccionados Todos los co…" at bounding box center [156, 99] width 121 height 150
paste input "*********"
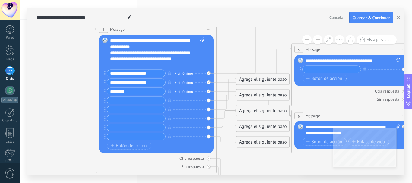
click at [153, 85] on input "**********" at bounding box center [136, 82] width 58 height 7
paste input "*********"
drag, startPoint x: 158, startPoint y: 82, endPoint x: 118, endPoint y: 82, distance: 39.8
click at [118, 82] on input "**********" at bounding box center [136, 82] width 58 height 7
type input "**********"
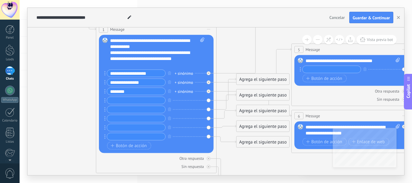
click at [138, 90] on input "********" at bounding box center [136, 91] width 58 height 7
paste input "**********"
type input "**********"
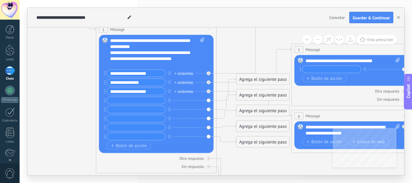
click at [117, 99] on input "text" at bounding box center [136, 100] width 58 height 7
paste input "**********"
type input "**********"
click at [145, 105] on div "**********" at bounding box center [155, 106] width 97 height 72
click at [147, 109] on input "text" at bounding box center [136, 109] width 58 height 7
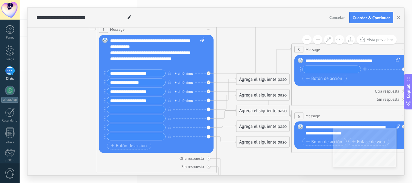
paste input "**********"
type input "**********"
click at [154, 120] on input "text" at bounding box center [136, 118] width 58 height 7
paste input "**********"
type input "**********"
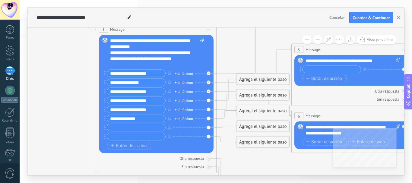
click at [116, 104] on input "**********" at bounding box center [136, 100] width 58 height 7
type input "**********"
click at [155, 110] on input "**********" at bounding box center [136, 109] width 58 height 7
click at [153, 99] on input "**********" at bounding box center [136, 100] width 58 height 7
click at [156, 113] on input "**********" at bounding box center [136, 109] width 58 height 7
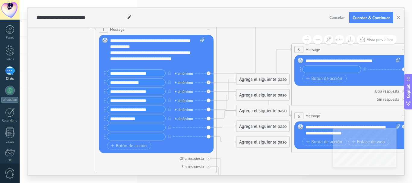
click at [119, 90] on input "**********" at bounding box center [136, 91] width 58 height 7
type input "**********"
click at [116, 83] on input "**********" at bounding box center [136, 82] width 58 height 7
click at [117, 83] on input "**********" at bounding box center [136, 82] width 58 height 7
type input "**********"
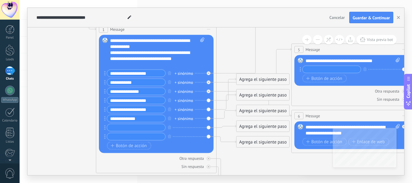
click at [118, 74] on input "**********" at bounding box center [136, 73] width 58 height 7
type input "**********"
click at [155, 125] on input "text" at bounding box center [136, 127] width 58 height 7
paste input "**********"
type input "**********"
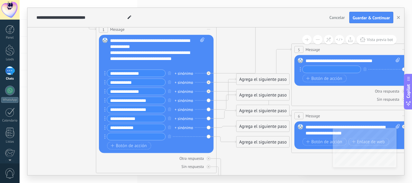
click at [142, 138] on input "text" at bounding box center [136, 136] width 58 height 7
type input "******"
type input "**********"
click at [173, 148] on div "Botón de acción Enlace de web" at bounding box center [155, 146] width 97 height 8
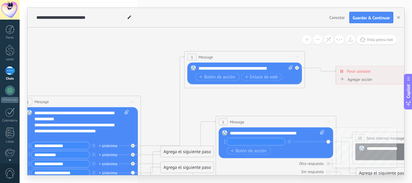
drag, startPoint x: 243, startPoint y: 46, endPoint x: 167, endPoint y: 118, distance: 104.8
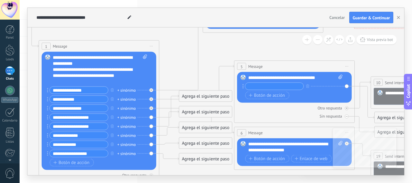
drag, startPoint x: 169, startPoint y: 116, endPoint x: 187, endPoint y: 61, distance: 58.5
click at [187, 61] on icon at bounding box center [417, 171] width 1189 height 653
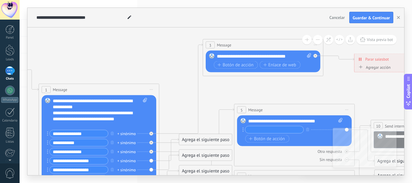
click at [229, 54] on div "**********" at bounding box center [264, 56] width 94 height 6
paste div
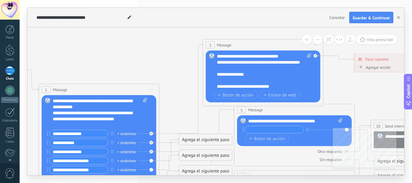
click at [237, 72] on div "**********" at bounding box center [259, 75] width 84 height 6
click at [225, 69] on div at bounding box center [261, 68] width 88 height 6
click at [241, 74] on div at bounding box center [261, 75] width 88 height 6
click at [233, 81] on div at bounding box center [261, 81] width 88 height 6
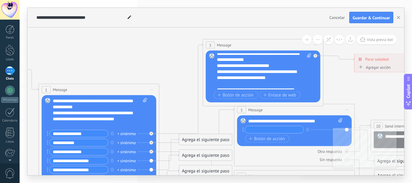
scroll to position [12, 0]
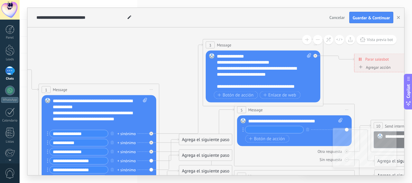
click at [243, 76] on div "**********" at bounding box center [259, 71] width 84 height 12
click at [238, 94] on span "Botón de acción" at bounding box center [236, 95] width 36 height 5
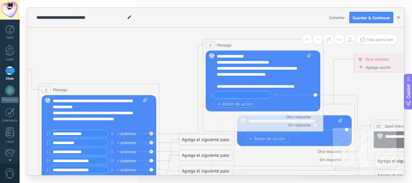
click at [299, 87] on div "**********" at bounding box center [259, 87] width 84 height 6
drag, startPoint x: 299, startPoint y: 87, endPoint x: 284, endPoint y: 85, distance: 15.9
click at [284, 85] on div "**********" at bounding box center [259, 87] width 84 height 6
click at [241, 102] on span "Botón de acción" at bounding box center [236, 104] width 36 height 5
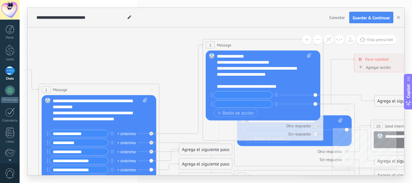
click at [238, 97] on input "text" at bounding box center [243, 95] width 58 height 7
type input "**"
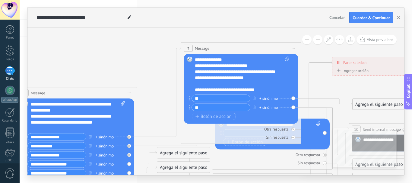
drag, startPoint x: 340, startPoint y: 81, endPoint x: 331, endPoint y: 78, distance: 9.5
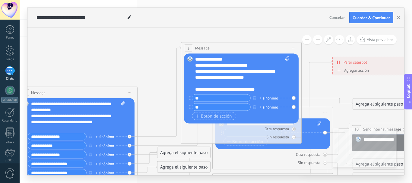
click at [355, 68] on div "Agregar acción Conversación marcada como cerrada Iniciar Salesbot Conversación …" at bounding box center [389, 72] width 107 height 8
click at [355, 63] on span "Parar salesbot" at bounding box center [356, 62] width 24 height 6
drag, startPoint x: 353, startPoint y: 38, endPoint x: 378, endPoint y: 43, distance: 24.7
click at [379, 44] on div "**********" at bounding box center [215, 101] width 377 height 148
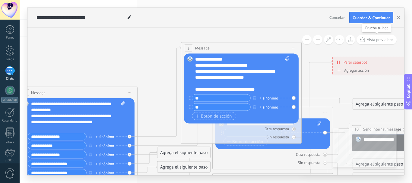
click at [378, 43] on button "Vista previa bot" at bounding box center [377, 39] width 40 height 9
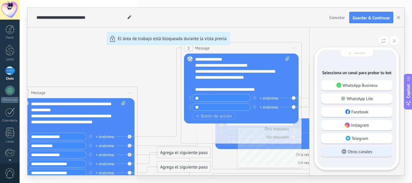
click at [359, 152] on p "Otros canales" at bounding box center [360, 151] width 24 height 5
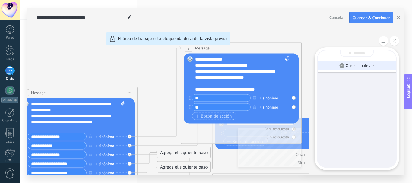
click at [348, 68] on li "Otros canales" at bounding box center [357, 65] width 78 height 9
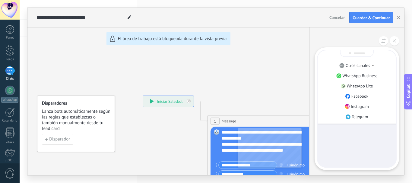
click at [152, 102] on div "**********" at bounding box center [215, 91] width 377 height 167
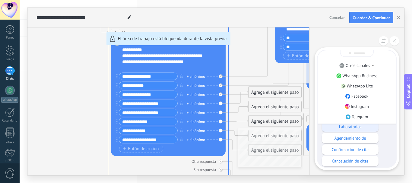
scroll to position [-46, 0]
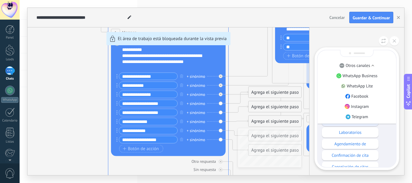
click at [366, 124] on div "Historia clínica" at bounding box center [350, 121] width 57 height 10
click at [369, 125] on div "Historia clínica" at bounding box center [350, 121] width 57 height 10
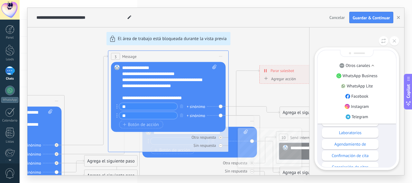
click at [369, 67] on p "Otros canales" at bounding box center [358, 65] width 24 height 5
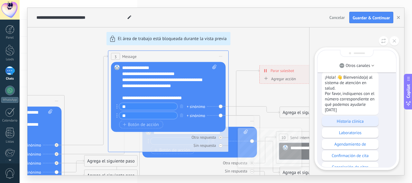
click at [351, 121] on p "Historia clínica" at bounding box center [350, 121] width 51 height 5
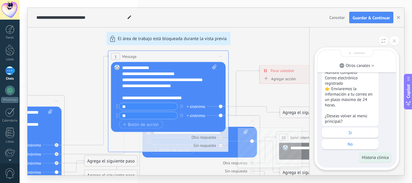
scroll to position [0, 0]
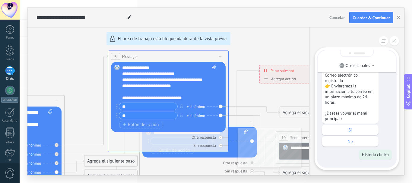
drag, startPoint x: 244, startPoint y: 60, endPoint x: 239, endPoint y: 61, distance: 5.8
click at [239, 61] on div "**********" at bounding box center [215, 91] width 377 height 167
click at [244, 47] on div "**********" at bounding box center [215, 91] width 377 height 167
click at [393, 40] on icon at bounding box center [394, 40] width 3 height 3
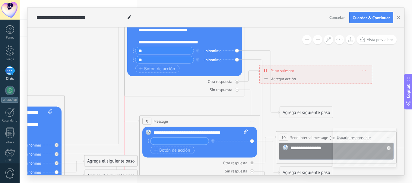
drag, startPoint x: 200, startPoint y: 56, endPoint x: 215, endPoint y: 0, distance: 57.8
click at [215, 0] on html ".abccls-1,.abccls-2{fill-rule:evenodd}.abccls-2{fill:#fff} .abfcls-1{fill:none}…" at bounding box center [206, 91] width 412 height 183
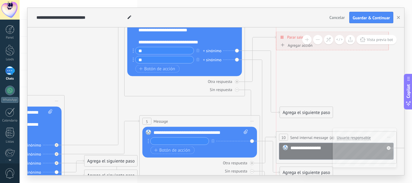
drag, startPoint x: 294, startPoint y: 75, endPoint x: 310, endPoint y: 41, distance: 37.0
click at [310, 41] on div "**********" at bounding box center [215, 101] width 377 height 148
click at [292, 38] on span "Parar salesbot" at bounding box center [303, 40] width 24 height 6
click at [297, 46] on div "Agregar acción" at bounding box center [299, 45] width 33 height 5
click at [297, 46] on button "Conversación marcada como cerrada" at bounding box center [317, 45] width 75 height 11
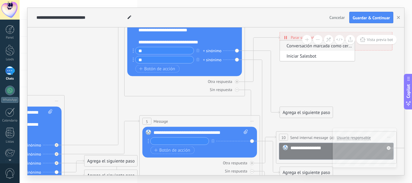
click at [310, 49] on li "Conversación marcada como cerrada" at bounding box center [317, 45] width 75 height 10
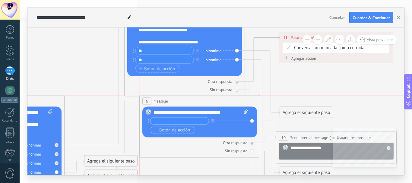
drag, startPoint x: 180, startPoint y: 119, endPoint x: 182, endPoint y: 97, distance: 21.9
click at [182, 97] on div "5 Message ******* (a): Todos los contactos - canales seleccionados Todos los co…" at bounding box center [200, 101] width 120 height 11
click at [179, 113] on div "**********" at bounding box center [201, 113] width 94 height 6
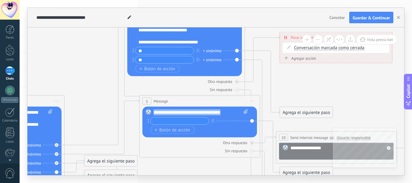
paste div
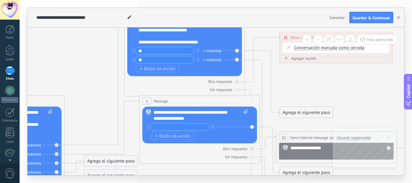
click at [192, 126] on input "text" at bounding box center [180, 127] width 58 height 7
click at [187, 136] on span "Botón de acción" at bounding box center [172, 136] width 36 height 5
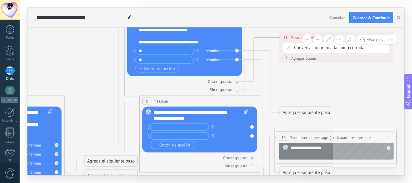
click at [169, 124] on div "**********" at bounding box center [201, 130] width 94 height 41
click at [170, 125] on input "text" at bounding box center [180, 127] width 58 height 7
paste input "**********"
type input "**********"
click at [171, 137] on input "text" at bounding box center [180, 136] width 58 height 7
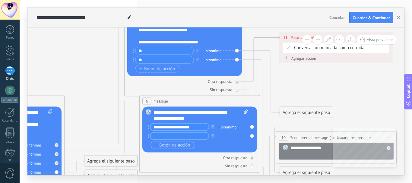
paste input "**********"
type input "**********"
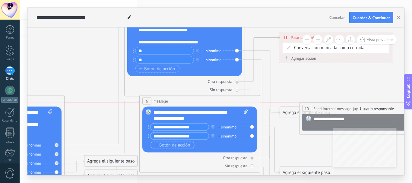
drag, startPoint x: 300, startPoint y: 137, endPoint x: 324, endPoint y: 108, distance: 37.1
click at [324, 108] on span "Send internal message" at bounding box center [333, 109] width 38 height 6
click at [253, 100] on span "Iniciar vista previa aquí Cambiar nombre Duplicar Borrar" at bounding box center [252, 101] width 10 height 9
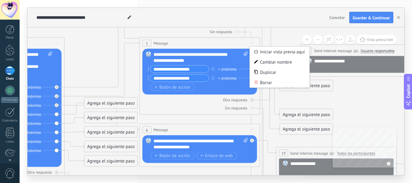
drag, startPoint x: 199, startPoint y: 104, endPoint x: 183, endPoint y: 96, distance: 18.1
click at [182, 90] on div "5 Message ******* (a): Todos los contactos - canales seleccionados Todos los co…" at bounding box center [199, 76] width 121 height 78
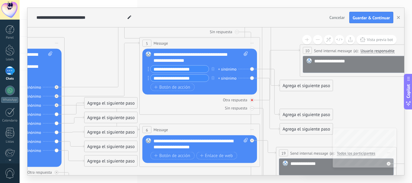
drag, startPoint x: 186, startPoint y: 106, endPoint x: 156, endPoint y: 101, distance: 30.2
click at [156, 101] on div "Otra respuesta Sin respuesta Error al enviar el mensaje" at bounding box center [199, 103] width 115 height 16
click at [252, 44] on span "Iniciar vista previa aquí Cambiar nombre Duplicar Borrar" at bounding box center [252, 43] width 10 height 9
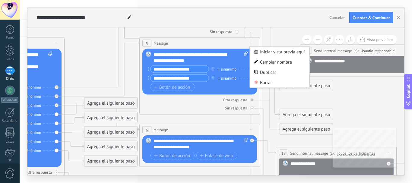
click at [252, 44] on span "Iniciar vista previa aquí Cambiar nombre Duplicar Borrar" at bounding box center [252, 43] width 10 height 9
click at [257, 73] on icon at bounding box center [256, 72] width 4 height 4
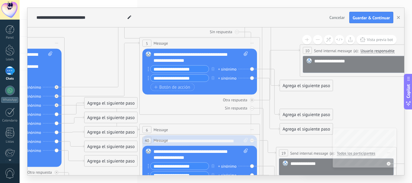
click at [252, 142] on span "Iniciar vista previa aquí Cambiar nombre Duplicar Borrar" at bounding box center [252, 140] width 10 height 9
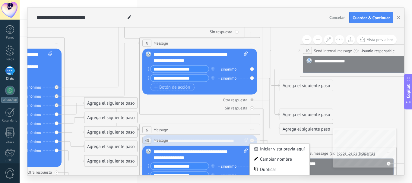
drag, startPoint x: 217, startPoint y: 146, endPoint x: 220, endPoint y: 120, distance: 26.8
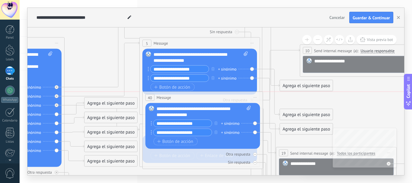
drag, startPoint x: 217, startPoint y: 140, endPoint x: 219, endPoint y: 83, distance: 56.8
click at [219, 92] on div "40 Message ******* (a): Todos los contactos - canales seleccionados Todos los c…" at bounding box center [203, 97] width 120 height 11
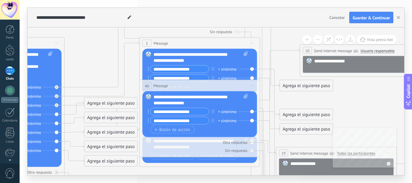
click at [251, 88] on span "Iniciar vista previa aquí Cambiar nombre Duplicar Borrar" at bounding box center [252, 85] width 10 height 9
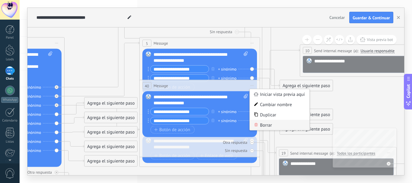
click at [263, 127] on div "Borrar" at bounding box center [280, 125] width 60 height 10
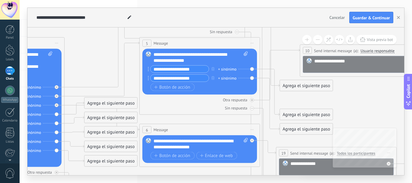
click at [247, 44] on span "Iniciar vista previa aquí Cambiar nombre Duplicar Borrar" at bounding box center [252, 43] width 10 height 9
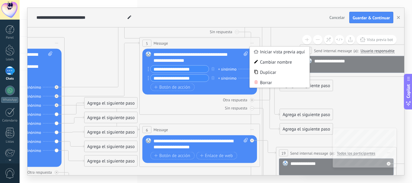
click at [237, 44] on div "5 Message ******* (a): Todos los contactos - canales seleccionados Todos los co…" at bounding box center [200, 43] width 120 height 11
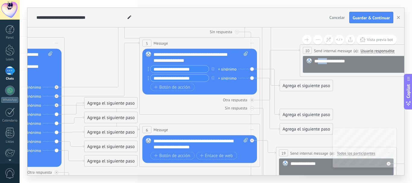
drag, startPoint x: 321, startPoint y: 67, endPoint x: 337, endPoint y: 100, distance: 37.0
drag, startPoint x: 347, startPoint y: 112, endPoint x: 305, endPoint y: 88, distance: 49.0
click at [343, 111] on icon at bounding box center [322, 140] width 1189 height 709
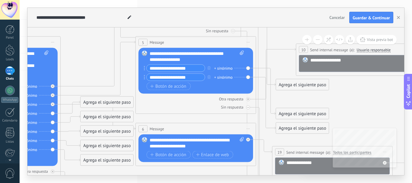
click at [239, 59] on span at bounding box center [241, 57] width 6 height 12
click input "Subir" at bounding box center [0, 0] width 0 height 0
click at [248, 59] on div "Reemplazar Quitar Convertir a mensaje de voz Arrastre la imagen aquí para adjun…" at bounding box center [196, 71] width 115 height 46
click at [253, 44] on div "5 Message ******* (a): Todos los contactos - canales seleccionados Todos los co…" at bounding box center [196, 42] width 120 height 11
click at [292, 85] on div "Agrega el siguiente paso" at bounding box center [302, 85] width 53 height 10
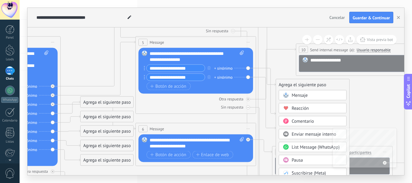
click at [305, 96] on span "Mensaje" at bounding box center [300, 96] width 16 height 6
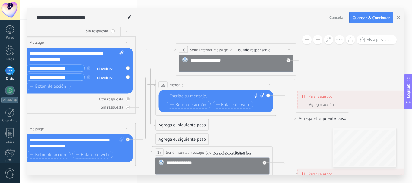
click at [215, 95] on div at bounding box center [215, 96] width 90 height 6
paste div
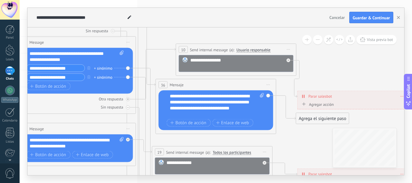
click at [276, 140] on icon at bounding box center [198, 139] width 1189 height 709
click at [144, 79] on icon at bounding box center [146, 147] width 20 height 140
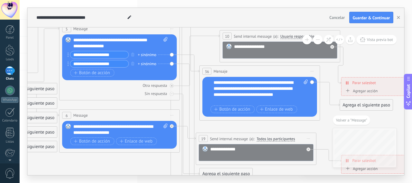
click at [173, 64] on div "Reemplazar Quitar Convertir a mensaje de voz Arrastre la imagen aquí para adjun…" at bounding box center [119, 57] width 115 height 46
click at [182, 64] on icon at bounding box center [190, 134] width 20 height 140
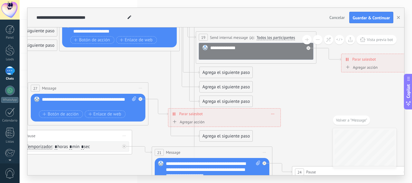
click at [207, 87] on div "Agrega el siguiente paso" at bounding box center [226, 87] width 53 height 10
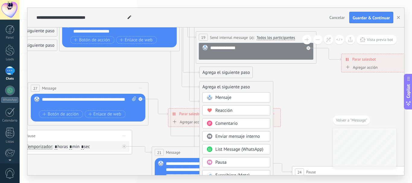
click at [215, 100] on div "Mensaje" at bounding box center [237, 97] width 68 height 10
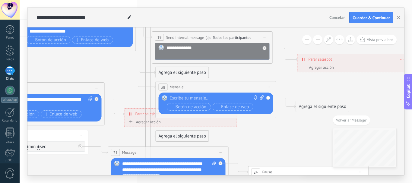
click at [224, 94] on div "Reemplazar Quitar Convertir a mensaje de voz Arrastre la imagen aquí para adjun…" at bounding box center [216, 104] width 115 height 22
click at [224, 98] on div at bounding box center [215, 98] width 90 height 6
paste div
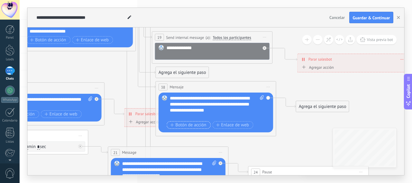
click at [189, 126] on span "Botón de acción" at bounding box center [189, 125] width 36 height 5
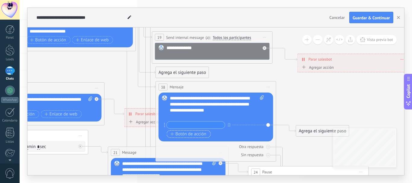
drag, startPoint x: 189, startPoint y: 136, endPoint x: 191, endPoint y: 129, distance: 6.8
click at [190, 136] on span "Botón de acción" at bounding box center [189, 134] width 36 height 5
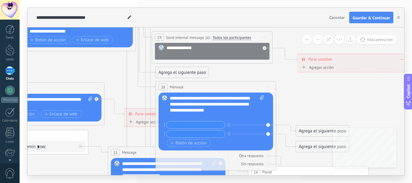
click at [190, 117] on div at bounding box center [214, 116] width 88 height 6
click at [197, 126] on input "text" at bounding box center [196, 125] width 58 height 7
type input "*"
type input "**"
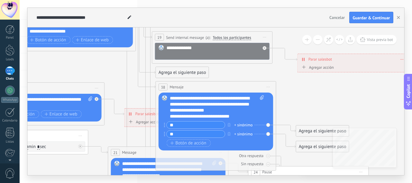
click at [320, 93] on icon at bounding box center [198, 30] width 1189 height 720
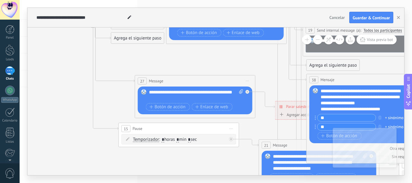
drag, startPoint x: 70, startPoint y: 142, endPoint x: 221, endPoint y: 178, distance: 155.2
click at [221, 178] on div "**********" at bounding box center [216, 91] width 393 height 183
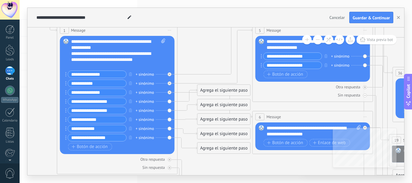
drag, startPoint x: 238, startPoint y: 67, endPoint x: 324, endPoint y: 176, distance: 138.0
click at [325, 177] on div "**********" at bounding box center [216, 91] width 393 height 183
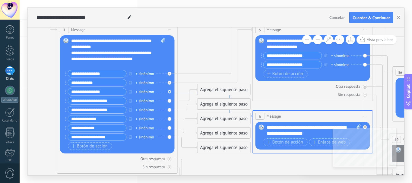
click at [180, 92] on icon at bounding box center [215, 105] width 75 height 26
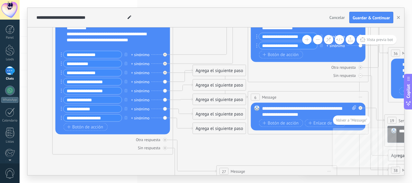
drag, startPoint x: 118, startPoint y: 134, endPoint x: 211, endPoint y: 145, distance: 93.1
click at [100, 72] on input "**********" at bounding box center [93, 72] width 58 height 7
click at [174, 74] on icon at bounding box center [210, 86] width 75 height 26
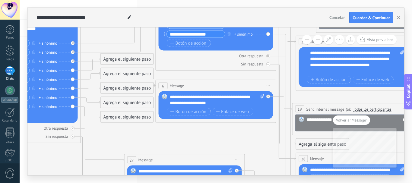
click at [180, 95] on div "**********" at bounding box center [217, 100] width 94 height 12
click at [81, 61] on div "1 Message ******* (a): Todos los contactos - canales seleccionados Todos los co…" at bounding box center [20, 68] width 121 height 150
click at [85, 62] on icon at bounding box center [118, 74] width 75 height 26
drag, startPoint x: 211, startPoint y: 104, endPoint x: 167, endPoint y: 92, distance: 44.8
click at [167, 92] on div "Reemplazar Quitar Convertir a mensaje de voz Arrastre la imagen aquí para adjun…" at bounding box center [216, 105] width 115 height 28
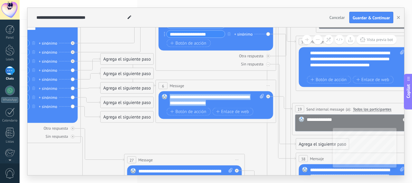
paste div
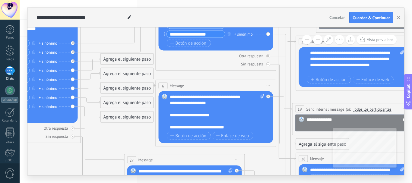
scroll to position [24, 0]
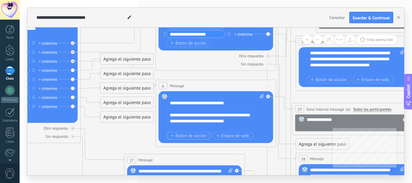
click at [190, 137] on span "Botón de acción" at bounding box center [189, 135] width 36 height 5
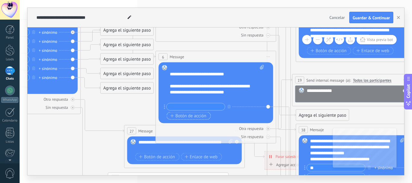
click at [184, 116] on span "Botón de acción" at bounding box center [189, 115] width 36 height 5
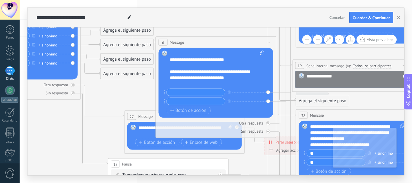
click at [184, 93] on input "text" at bounding box center [196, 92] width 58 height 7
click at [190, 96] on input "text" at bounding box center [196, 92] width 58 height 7
type input "*********"
type input "**"
click at [167, 107] on button "Botón de acción" at bounding box center [189, 111] width 44 height 8
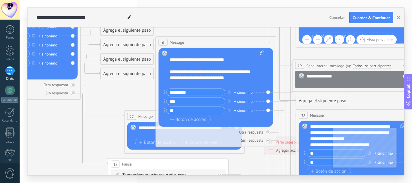
type input "*"
type input "**"
click at [207, 83] on div "**********" at bounding box center [212, 78] width 84 height 18
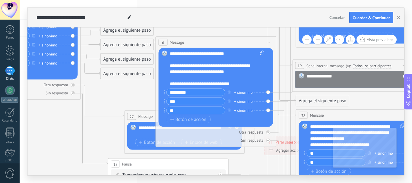
click at [222, 77] on div "**********" at bounding box center [212, 72] width 84 height 18
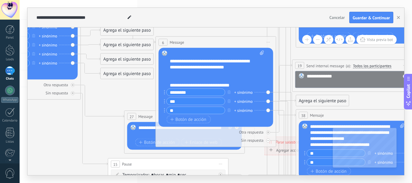
scroll to position [36, 0]
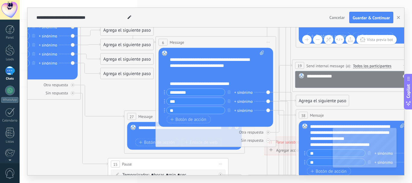
click at [307, 57] on icon at bounding box center [338, 78] width 1189 height 758
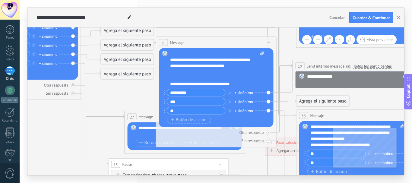
drag, startPoint x: 274, startPoint y: 58, endPoint x: 274, endPoint y: 65, distance: 6.3
click at [274, 61] on div "6 Message ******* (a): Todos los contactos - canales seleccionados Todos los co…" at bounding box center [216, 92] width 121 height 111
click at [258, 92] on div "********* + sinónimo" at bounding box center [212, 93] width 97 height 8
click at [268, 92] on div "Reemplazar Quitar Convertir a mensaje de voz Arrastre la imagen aquí para adjun…" at bounding box center [216, 87] width 115 height 79
click at [270, 93] on div "Reemplazar Quitar Convertir a mensaje de voz Arrastre la imagen aquí para adjun…" at bounding box center [216, 87] width 115 height 79
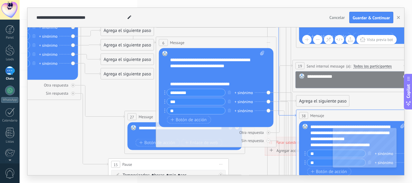
click at [278, 92] on icon at bounding box center [279, 16] width 35 height 202
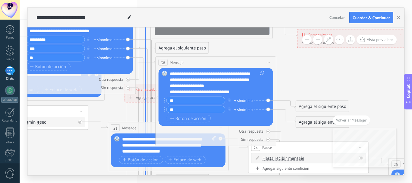
click at [145, 42] on icon at bounding box center [146, 100] width 20 height 325
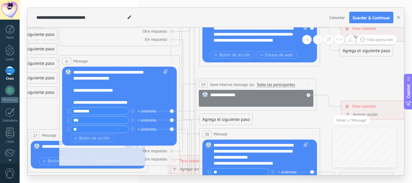
drag, startPoint x: 177, startPoint y: 111, endPoint x: 180, endPoint y: 111, distance: 3.0
click at [178, 111] on div "6 Message ******* (a): Todos los contactos - canales seleccionados Todos los co…" at bounding box center [119, 110] width 121 height 111
click at [193, 111] on icon at bounding box center [190, 182] width 20 height 142
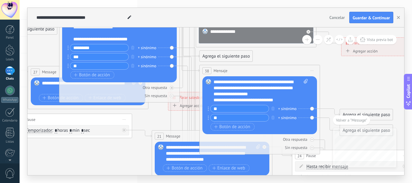
click at [127, 82] on div "6 Message ******* (a): Todos los contactos - canales seleccionados Todos los co…" at bounding box center [119, 47] width 121 height 111
drag, startPoint x: 160, startPoint y: 77, endPoint x: 132, endPoint y: 86, distance: 29.9
click at [130, 83] on div "6 Message ******* (a): Todos los contactos - canales seleccionados Todos los co…" at bounding box center [119, 47] width 121 height 111
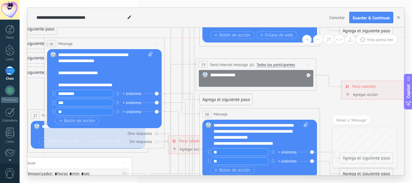
drag, startPoint x: 132, startPoint y: 41, endPoint x: 114, endPoint y: 42, distance: 17.8
click at [114, 42] on div "6 Message ******* (a): Todos los contactos - canales seleccionados Todos los co…" at bounding box center [104, 43] width 120 height 11
click at [166, 94] on icon at bounding box center [182, 163] width 35 height 139
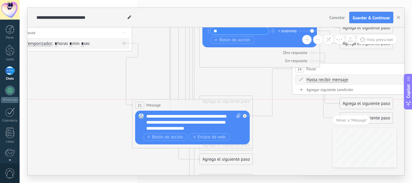
drag, startPoint x: 185, startPoint y: 53, endPoint x: 166, endPoint y: 110, distance: 60.8
click at [166, 110] on div "21 Message ******* (a): Todos los contactos - canales seleccionados Todos los c…" at bounding box center [192, 105] width 120 height 11
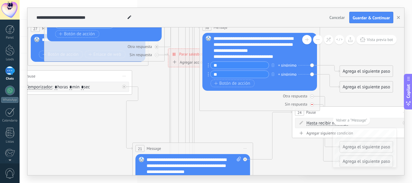
drag, startPoint x: 248, startPoint y: 96, endPoint x: 304, endPoint y: 104, distance: 55.8
click at [306, 105] on div "Otra respuesta Sin respuesta Error al enviar el mensaje" at bounding box center [260, 99] width 115 height 16
drag, startPoint x: 266, startPoint y: 110, endPoint x: 267, endPoint y: 116, distance: 6.5
drag, startPoint x: 233, startPoint y: 111, endPoint x: 241, endPoint y: 95, distance: 18.0
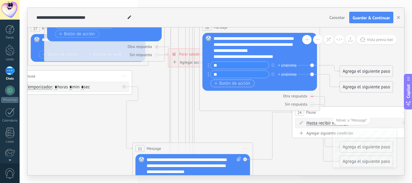
click at [236, 109] on div "38 Mensaje ******* (a): Todos los contactos - canales seleccionados Todos los c…" at bounding box center [259, 66] width 121 height 90
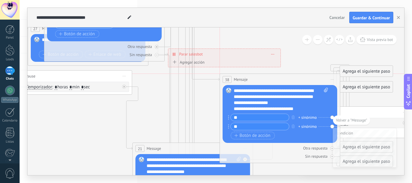
drag, startPoint x: 248, startPoint y: 31, endPoint x: 268, endPoint y: 83, distance: 56.3
click at [268, 83] on div "38 Mensaje ******* (a): Todos los contactos - canales seleccionados Todos los c…" at bounding box center [280, 79] width 120 height 11
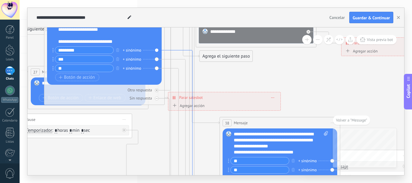
click at [178, 50] on icon at bounding box center [182, 155] width 35 height 210
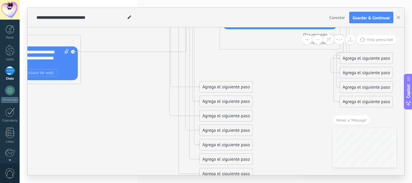
drag, startPoint x: 195, startPoint y: 37, endPoint x: 14, endPoint y: 41, distance: 180.5
click at [11, 37] on body ".abccls-1,.abccls-2{fill-rule:evenodd}.abccls-2{fill:#fff} .abfcls-1{fill:none}…" at bounding box center [206, 91] width 412 height 183
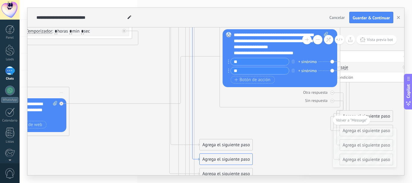
click at [197, 158] on icon at bounding box center [182, 56] width 35 height 210
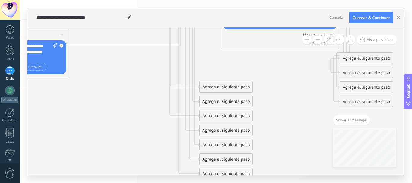
click at [213, 103] on div "Agrega el siguiente paso" at bounding box center [226, 102] width 53 height 10
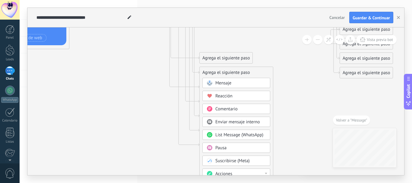
click at [227, 86] on div "Mensaje" at bounding box center [240, 83] width 51 height 6
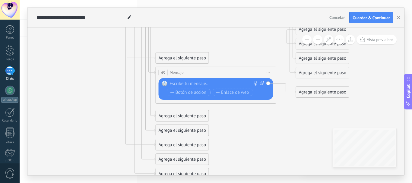
click at [203, 82] on div at bounding box center [215, 84] width 90 height 6
paste div
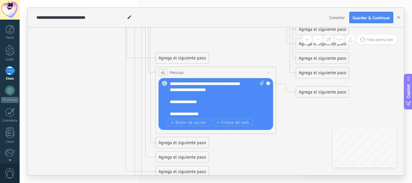
click at [187, 109] on div at bounding box center [214, 108] width 88 height 6
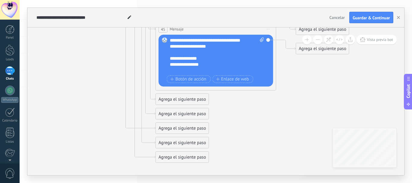
drag, startPoint x: 206, startPoint y: 70, endPoint x: 205, endPoint y: 66, distance: 4.0
click at [205, 67] on div "**********" at bounding box center [217, 55] width 94 height 36
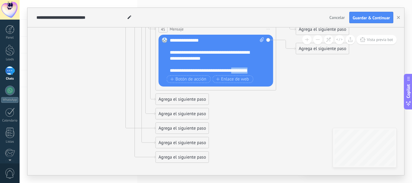
drag, startPoint x: 252, startPoint y: 72, endPoint x: 237, endPoint y: 70, distance: 15.7
click at [237, 70] on div "**********" at bounding box center [212, 71] width 84 height 6
click at [189, 78] on span "Botón de acción" at bounding box center [189, 79] width 36 height 5
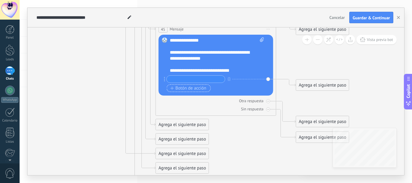
click at [192, 87] on span "Botón de acción" at bounding box center [189, 88] width 36 height 5
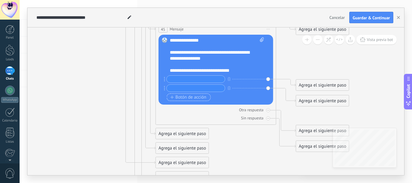
click at [193, 101] on button "Botón de acción" at bounding box center [189, 98] width 44 height 8
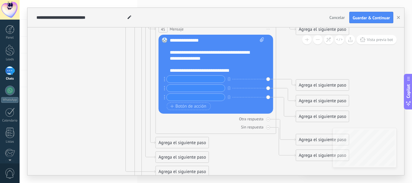
click at [190, 81] on input "text" at bounding box center [196, 79] width 58 height 7
type input "**********"
type input "**"
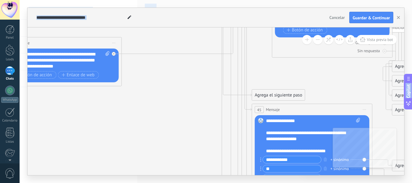
drag, startPoint x: 70, startPoint y: 117, endPoint x: 166, endPoint y: 195, distance: 123.8
click at [166, 183] on html ".abccls-1,.abccls-2{fill-rule:evenodd}.abccls-2{fill:#fff} .abfcls-1{fill:none}…" at bounding box center [206, 91] width 412 height 183
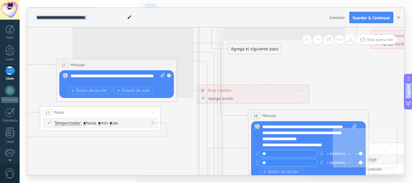
drag, startPoint x: 266, startPoint y: 53, endPoint x: 242, endPoint y: 195, distance: 143.8
click at [242, 183] on html ".abccls-1,.abccls-2{fill-rule:evenodd}.abccls-2{fill:#fff} .abfcls-1{fill:none}…" at bounding box center [206, 91] width 412 height 183
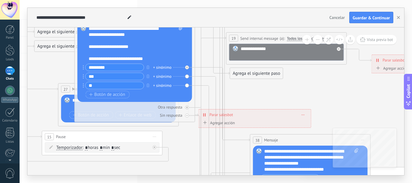
drag, startPoint x: 180, startPoint y: 132, endPoint x: 182, endPoint y: 162, distance: 30.6
click at [182, 162] on icon at bounding box center [272, 137] width 1189 height 933
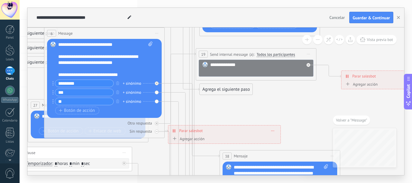
scroll to position [36, 0]
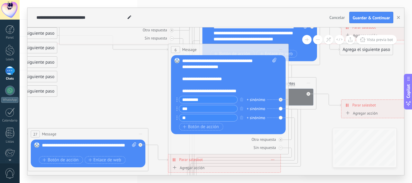
drag, startPoint x: 105, startPoint y: 61, endPoint x: 231, endPoint y: 47, distance: 126.6
click at [231, 47] on div "6 Message ******* (a): Todos los contactos - canales seleccionados Todos los co…" at bounding box center [228, 49] width 120 height 11
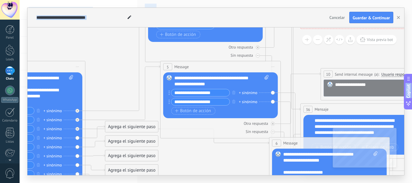
drag, startPoint x: 127, startPoint y: 127, endPoint x: 212, endPoint y: 195, distance: 109.1
click at [212, 183] on html ".abccls-1,.abccls-2{fill-rule:evenodd}.abccls-2{fill:#fff} .abfcls-1{fill:none}…" at bounding box center [206, 91] width 412 height 183
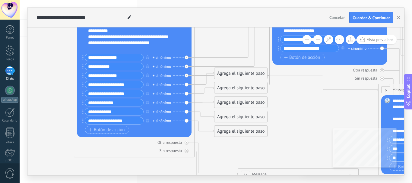
drag, startPoint x: 104, startPoint y: 77, endPoint x: 213, endPoint y: 24, distance: 121.6
click at [213, 24] on div "**********" at bounding box center [215, 91] width 377 height 167
drag, startPoint x: 130, startPoint y: 89, endPoint x: 89, endPoint y: 88, distance: 41.0
click at [89, 88] on div "**********" at bounding box center [133, 90] width 97 height 72
click at [190, 85] on div "Reemplazar Quitar Convertir a mensaje de voz Arrastre la imagen aquí para adjun…" at bounding box center [134, 78] width 115 height 118
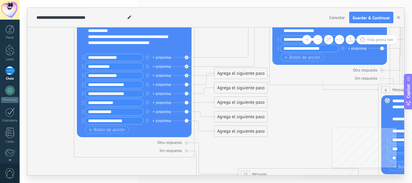
click at [234, 75] on div "Agrega el siguiente paso" at bounding box center [241, 74] width 53 height 10
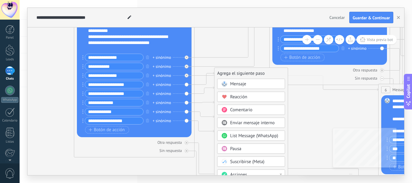
click at [238, 82] on span "Mensaje" at bounding box center [238, 84] width 16 height 6
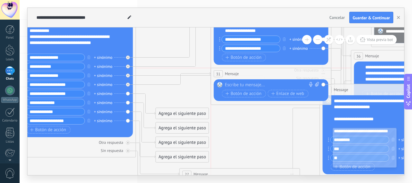
drag, startPoint x: 215, startPoint y: 74, endPoint x: 273, endPoint y: 74, distance: 57.3
click at [273, 74] on div "31 Mensaje ******* (a): Todos los contactos - canales seleccionados Todos los c…" at bounding box center [271, 73] width 120 height 11
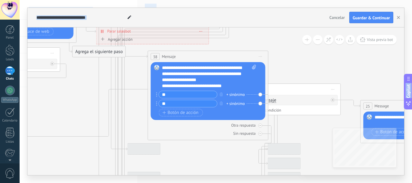
drag, startPoint x: 224, startPoint y: 159, endPoint x: 0, endPoint y: -9, distance: 279.4
click at [0, 0] on html ".abccls-1,.abccls-2{fill-rule:evenodd}.abccls-2{fill:#fff} .abfcls-1{fill:none}…" at bounding box center [206, 91] width 412 height 183
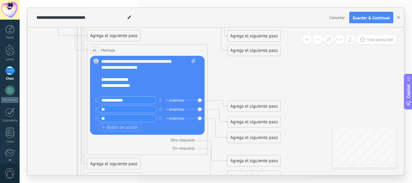
drag, startPoint x: 155, startPoint y: 155, endPoint x: 112, endPoint y: 18, distance: 143.8
click at [112, 18] on div "**********" at bounding box center [215, 91] width 377 height 167
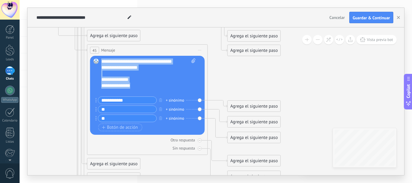
drag, startPoint x: 140, startPoint y: 88, endPoint x: 93, endPoint y: 54, distance: 58.7
click at [93, 54] on div "45 Mensaje ******* (a): Todos los contactos - canales seleccionados Todos los c…" at bounding box center [147, 99] width 121 height 111
copy div "**********"
click at [202, 51] on span "Iniciar vista previa aquí Cambiar nombre Duplicar Borrar" at bounding box center [200, 50] width 10 height 9
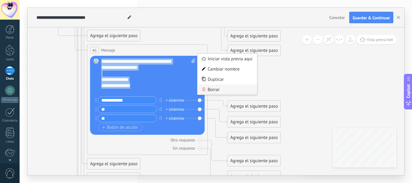
click at [219, 88] on div "Borrar" at bounding box center [228, 90] width 60 height 10
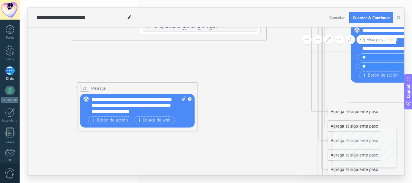
drag, startPoint x: 119, startPoint y: 90, endPoint x: 262, endPoint y: 195, distance: 177.0
click at [262, 183] on html ".abccls-1,.abccls-2{fill-rule:evenodd}.abccls-2{fill:#fff} .abfcls-1{fill:none}…" at bounding box center [206, 91] width 412 height 183
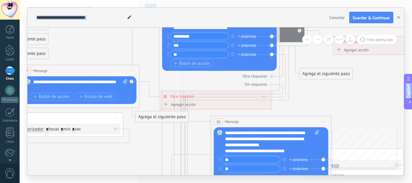
drag, startPoint x: 213, startPoint y: 127, endPoint x: 186, endPoint y: 193, distance: 71.5
click at [186, 183] on html ".abccls-1,.abccls-2{fill-rule:evenodd}.abccls-2{fill:#fff} .abfcls-1{fill:none}…" at bounding box center [206, 91] width 412 height 183
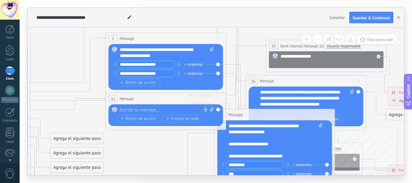
drag, startPoint x: 163, startPoint y: 73, endPoint x: 199, endPoint y: 168, distance: 101.9
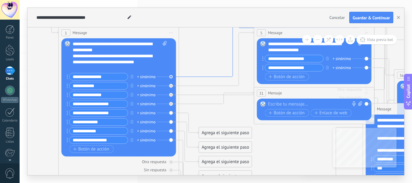
drag, startPoint x: 85, startPoint y: 68, endPoint x: 233, endPoint y: 62, distance: 148.6
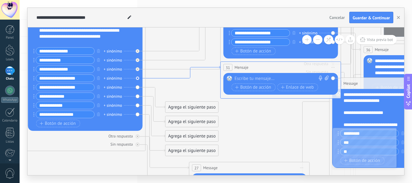
drag, startPoint x: 183, startPoint y: 104, endPoint x: 149, endPoint y: 78, distance: 42.4
click at [251, 75] on div "Reemplazar Quitar Convertir a mensaje de voz Arrastre la imagen aquí para adjun…" at bounding box center [281, 84] width 115 height 22
click at [255, 79] on div at bounding box center [280, 79] width 90 height 6
paste div
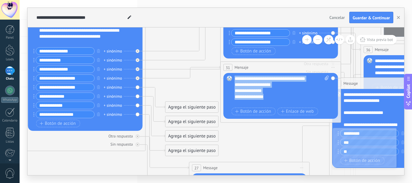
drag, startPoint x: 271, startPoint y: 98, endPoint x: 222, endPoint y: 71, distance: 55.9
click at [222, 71] on div "31 Mensaje ******* (a): Todos los contactos - canales seleccionados Todos los c…" at bounding box center [281, 92] width 121 height 61
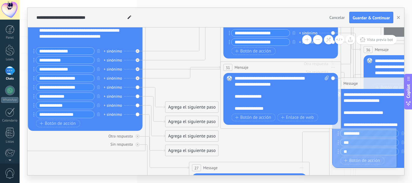
scroll to position [0, 0]
click at [243, 106] on div "**********" at bounding box center [277, 109] width 84 height 6
click at [235, 107] on div "**********" at bounding box center [277, 109] width 84 height 6
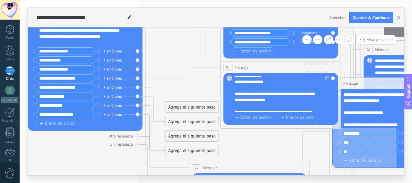
scroll to position [30, 0]
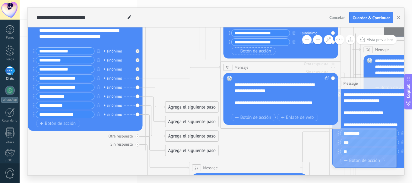
click at [263, 116] on span "Botón de acción" at bounding box center [253, 117] width 36 height 5
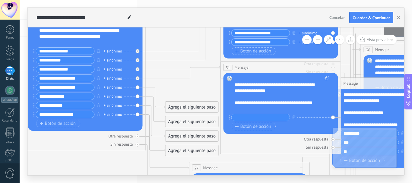
click at [258, 126] on span "Botón de acción" at bounding box center [253, 126] width 36 height 5
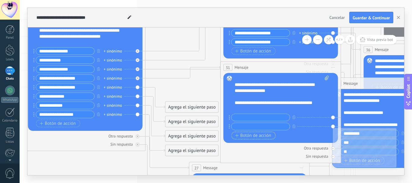
click at [260, 136] on span "Botón de acción" at bounding box center [253, 135] width 36 height 5
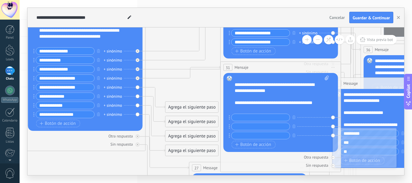
click at [253, 116] on input "text" at bounding box center [261, 117] width 58 height 7
type input "**********"
type input "***"
type input "*"
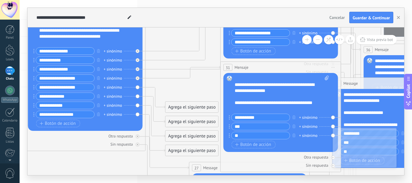
type input "**"
click at [232, 141] on button "Botón de acción" at bounding box center [254, 145] width 44 height 8
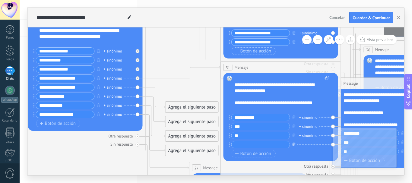
click at [294, 144] on icon "button" at bounding box center [294, 145] width 3 height 4
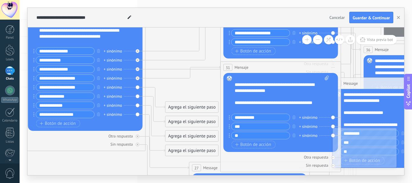
click at [266, 126] on input "***" at bounding box center [261, 126] width 58 height 7
type input "**"
click at [267, 154] on div "Otra respuesta Sin respuesta Error al enviar el mensaje" at bounding box center [281, 160] width 115 height 16
click at [250, 164] on div "Sin respuesta" at bounding box center [281, 166] width 115 height 6
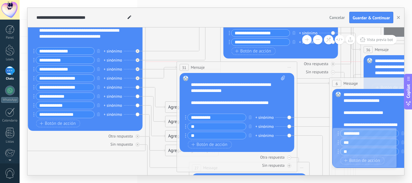
drag, startPoint x: 307, startPoint y: 69, endPoint x: 263, endPoint y: 71, distance: 43.8
click at [263, 71] on div "31 Mensaje ******* (a): Todos los contactos - canales seleccionados Todos los c…" at bounding box center [237, 67] width 120 height 11
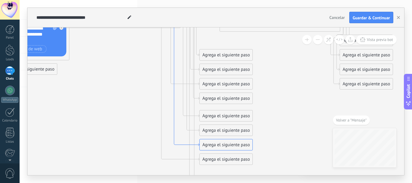
drag, startPoint x: 174, startPoint y: 122, endPoint x: 140, endPoint y: 115, distance: 35.4
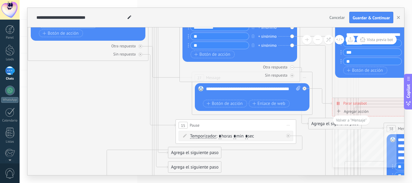
click at [189, 153] on div "Agrega el siguiente paso" at bounding box center [194, 153] width 53 height 10
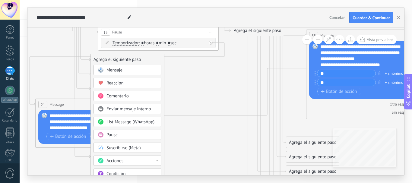
drag, startPoint x: 304, startPoint y: 152, endPoint x: 155, endPoint y: 85, distance: 164.0
click at [226, 59] on icon at bounding box center [328, 5] width 1189 height 878
click at [146, 70] on div "Mensaje" at bounding box center [131, 70] width 51 height 6
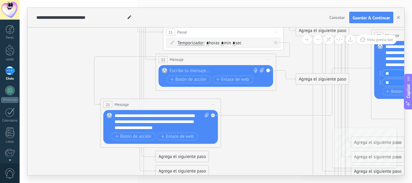
click at [194, 72] on div at bounding box center [215, 71] width 90 height 6
paste div
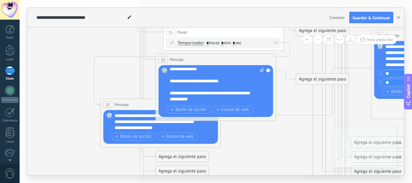
scroll to position [30, 0]
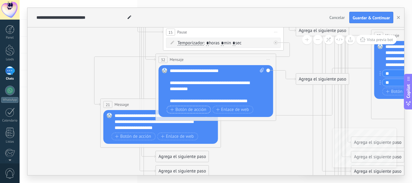
click at [197, 109] on span "Botón de acción" at bounding box center [189, 109] width 36 height 5
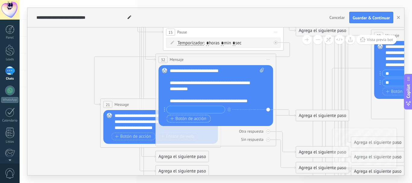
click at [192, 117] on span "Botón de acción" at bounding box center [189, 118] width 36 height 5
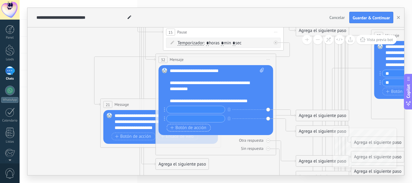
click at [196, 129] on span "Botón de acción" at bounding box center [189, 128] width 36 height 5
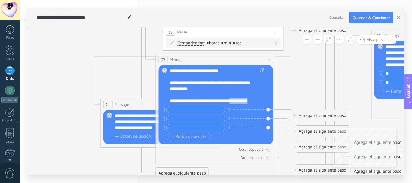
drag, startPoint x: 252, startPoint y: 103, endPoint x: 236, endPoint y: 101, distance: 16.4
click at [236, 101] on div "**********" at bounding box center [212, 101] width 84 height 6
click at [214, 107] on input "text" at bounding box center [196, 109] width 58 height 7
type input "**********"
type input "**"
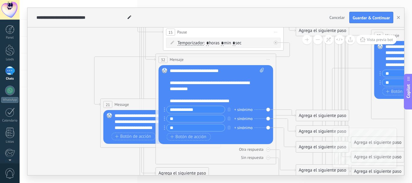
type input "**"
click at [287, 71] on icon at bounding box center [394, 5] width 1189 height 878
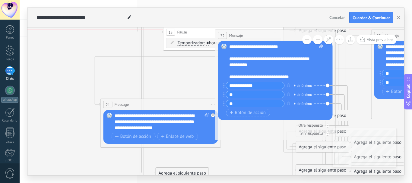
drag, startPoint x: 214, startPoint y: 62, endPoint x: 264, endPoint y: 34, distance: 56.6
click at [264, 34] on div "32 Mensaje ******* (a): Todos los contactos - canales seleccionados Todos los c…" at bounding box center [275, 35] width 120 height 11
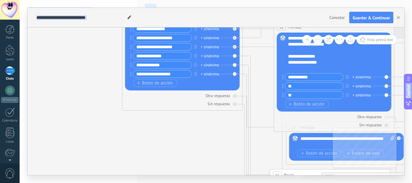
drag, startPoint x: 94, startPoint y: 52, endPoint x: 200, endPoint y: 195, distance: 178.5
click at [200, 183] on html ".abccls-1,.abccls-2{fill-rule:evenodd}.abccls-2{fill:#fff} .abfcls-1{fill:none}…" at bounding box center [206, 91] width 412 height 183
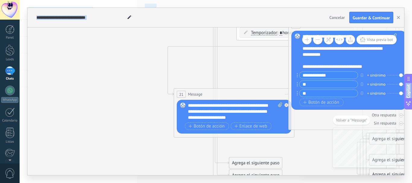
drag, startPoint x: 39, startPoint y: 128, endPoint x: 179, endPoint y: 132, distance: 140.4
click at [79, 183] on html ".abccls-1,.abccls-2{fill-rule:evenodd}.abccls-2{fill:#fff} .abfcls-1{fill:none}…" at bounding box center [206, 91] width 412 height 183
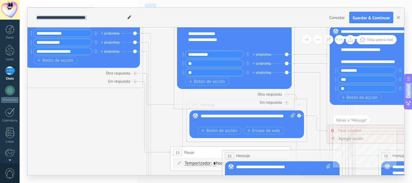
drag, startPoint x: 175, startPoint y: 39, endPoint x: 113, endPoint y: 165, distance: 140.2
click at [110, 180] on div "**********" at bounding box center [216, 91] width 393 height 183
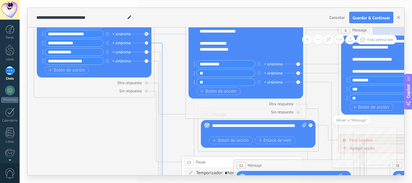
click at [159, 43] on icon at bounding box center [165, 180] width 20 height 274
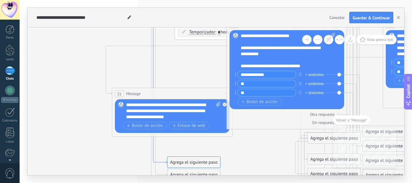
drag, startPoint x: 173, startPoint y: 91, endPoint x: 154, endPoint y: 158, distance: 69.9
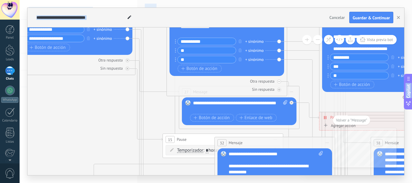
drag, startPoint x: 179, startPoint y: 92, endPoint x: 175, endPoint y: 172, distance: 80.1
click at [172, 180] on div "**********" at bounding box center [216, 91] width 393 height 183
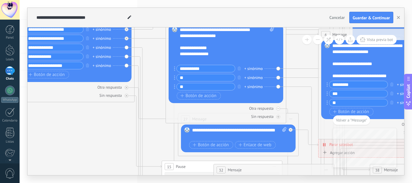
drag, startPoint x: 114, startPoint y: 125, endPoint x: 118, endPoint y: 143, distance: 18.5
click at [114, 148] on icon at bounding box center [392, 140] width 1189 height 878
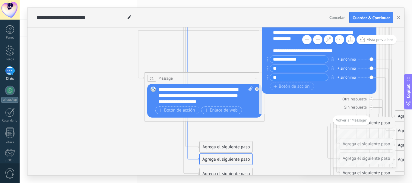
click at [189, 144] on icon at bounding box center [190, 24] width 20 height 274
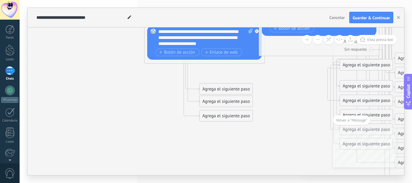
click at [240, 104] on div "Agrega el siguiente paso" at bounding box center [226, 102] width 53 height 10
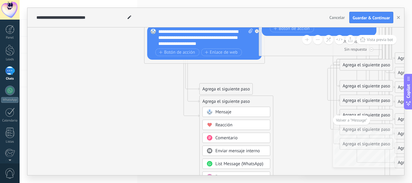
click at [242, 110] on div "Mensaje" at bounding box center [240, 112] width 51 height 6
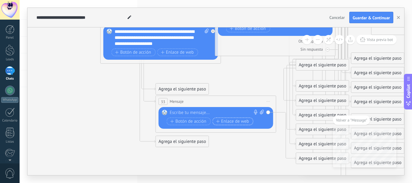
click at [220, 121] on span "Enlace de web" at bounding box center [232, 121] width 33 height 5
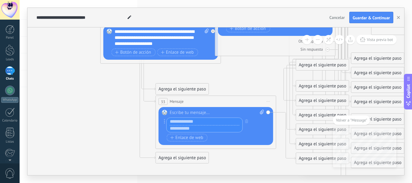
click at [244, 128] on div at bounding box center [212, 125] width 97 height 15
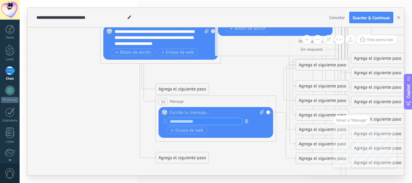
click at [247, 120] on icon "button" at bounding box center [246, 122] width 3 height 4
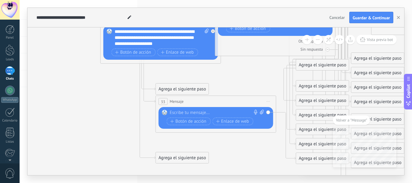
click at [229, 114] on div at bounding box center [215, 113] width 90 height 6
paste div
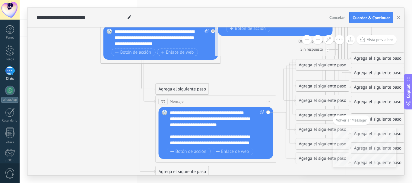
scroll to position [18, 0]
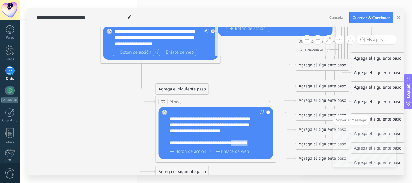
drag, startPoint x: 253, startPoint y: 143, endPoint x: 237, endPoint y: 143, distance: 16.3
click at [237, 143] on div "**********" at bounding box center [212, 143] width 84 height 6
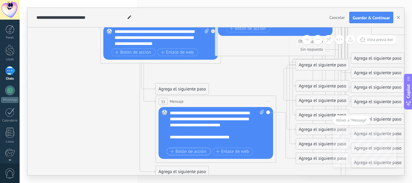
click at [193, 152] on span "Botón de acción" at bounding box center [189, 151] width 36 height 5
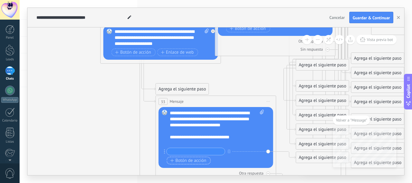
click at [198, 160] on span "Botón de acción" at bounding box center [189, 160] width 36 height 5
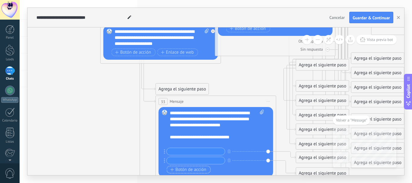
click at [199, 173] on button "Botón de acción" at bounding box center [189, 170] width 44 height 8
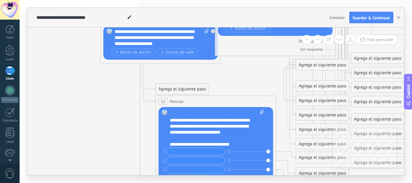
scroll to position [24, 0]
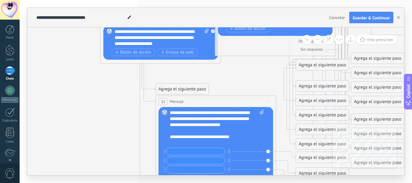
click at [195, 150] on input "text" at bounding box center [196, 151] width 58 height 7
type input "**********"
type input "**"
type input "*"
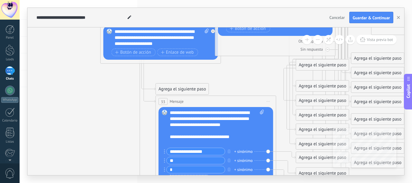
scroll to position [0, 0]
click at [187, 165] on div "**********" at bounding box center [215, 161] width 97 height 27
click at [187, 168] on input "*" at bounding box center [196, 169] width 58 height 7
type input "**"
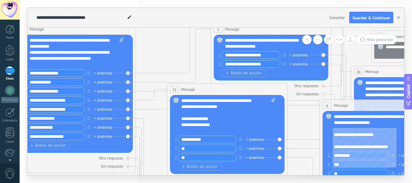
drag, startPoint x: 44, startPoint y: 164, endPoint x: 102, endPoint y: 131, distance: 66.8
click at [82, 153] on div "Otra respuesta Sin respuesta Error al enviar el mensaje" at bounding box center [75, 161] width 115 height 16
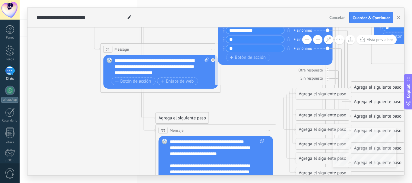
click at [157, 117] on div "Agrega el siguiente paso" at bounding box center [182, 118] width 53 height 10
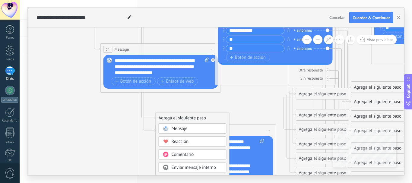
click at [174, 127] on span "Mensaje" at bounding box center [180, 129] width 16 height 6
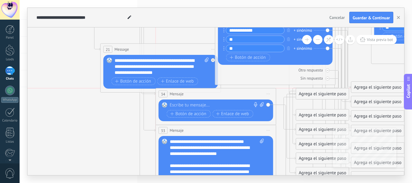
drag, startPoint x: 234, startPoint y: 116, endPoint x: 233, endPoint y: 92, distance: 23.9
click at [233, 92] on div "34 Mensaje ******* (a): Todos los contactos - canales seleccionados Todos los c…" at bounding box center [216, 93] width 120 height 11
click at [204, 102] on div "Reemplazar Quitar Convertir a mensaje de voz Arrastre la imagen aquí para adjun…" at bounding box center [216, 111] width 115 height 22
click at [205, 107] on div at bounding box center [215, 105] width 90 height 6
paste div
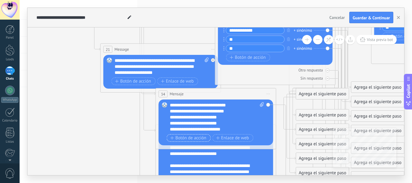
click at [193, 139] on span "Botón de acción" at bounding box center [189, 138] width 36 height 5
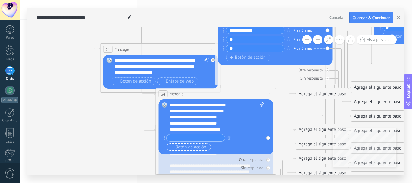
click at [184, 147] on span "Botón de acción" at bounding box center [189, 147] width 36 height 5
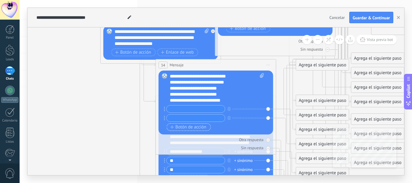
click at [184, 128] on span "Botón de acción" at bounding box center [189, 127] width 36 height 5
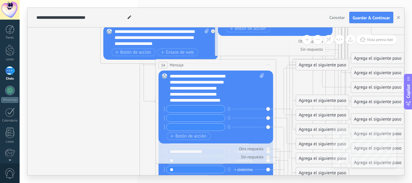
click at [188, 107] on input "text" at bounding box center [196, 109] width 58 height 7
type input "*"
click at [188, 119] on input "text" at bounding box center [196, 118] width 58 height 7
type input "*"
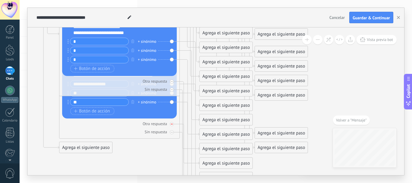
drag, startPoint x: 146, startPoint y: 78, endPoint x: 119, endPoint y: 121, distance: 51.5
drag, startPoint x: 107, startPoint y: 87, endPoint x: 109, endPoint y: 80, distance: 7.2
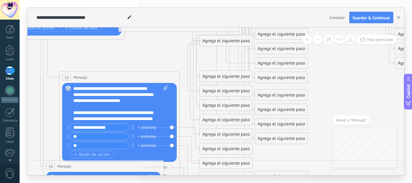
drag, startPoint x: 157, startPoint y: 39, endPoint x: 141, endPoint y: 165, distance: 127.2
click at [141, 165] on div "34 Mensaje ******* (a): Todos los contactos - canales seleccionados Todos los c…" at bounding box center [103, 166] width 120 height 11
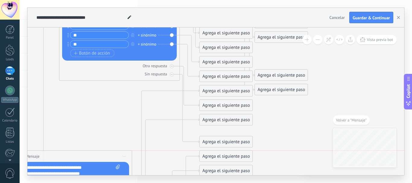
drag, startPoint x: 146, startPoint y: 66, endPoint x: 128, endPoint y: 147, distance: 82.8
click at [123, 152] on div "34 Mensaje ******* (a): Todos los contactos - canales seleccionados Todos los c…" at bounding box center [72, 156] width 120 height 11
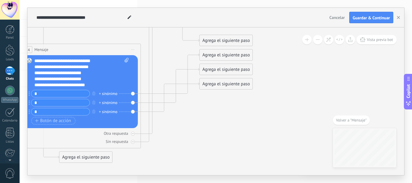
click at [216, 57] on div "Agrega el siguiente paso" at bounding box center [226, 55] width 53 height 10
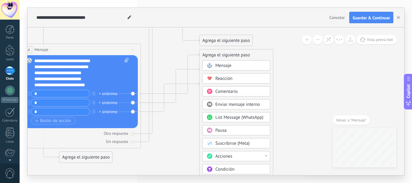
click at [223, 63] on span "Mensaje" at bounding box center [223, 66] width 16 height 6
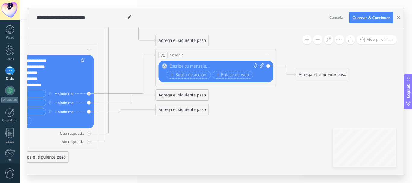
click at [184, 65] on div at bounding box center [215, 66] width 90 height 6
paste div
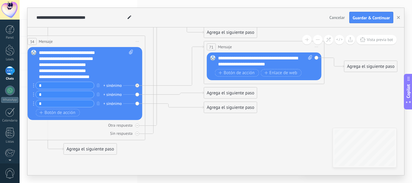
drag, startPoint x: 109, startPoint y: 162, endPoint x: 157, endPoint y: 154, distance: 49.0
click at [234, 96] on div "Agrega el siguiente paso" at bounding box center [230, 93] width 53 height 10
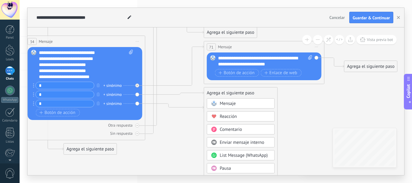
click at [231, 107] on div "Mensaje" at bounding box center [245, 104] width 51 height 6
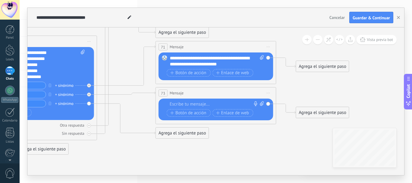
click at [230, 107] on div at bounding box center [215, 104] width 90 height 6
paste div
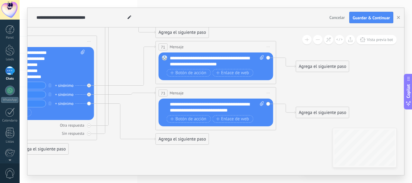
click at [189, 144] on div "Agrega el siguiente paso" at bounding box center [182, 139] width 53 height 10
click at [206, 149] on div "Mensaje" at bounding box center [197, 150] width 51 height 6
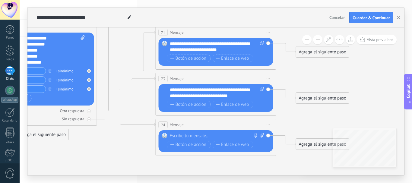
click at [211, 137] on div at bounding box center [215, 136] width 90 height 6
paste div
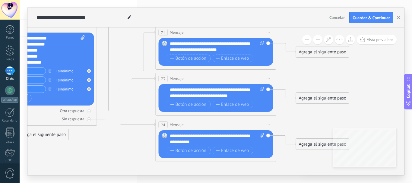
click at [246, 50] on div "**********" at bounding box center [217, 47] width 94 height 12
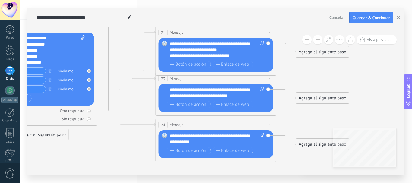
click at [247, 96] on div "**********" at bounding box center [217, 93] width 94 height 12
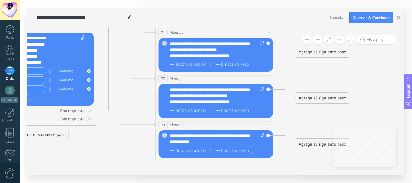
click at [240, 138] on div "**********" at bounding box center [217, 139] width 94 height 12
click at [240, 140] on div "**********" at bounding box center [217, 139] width 94 height 12
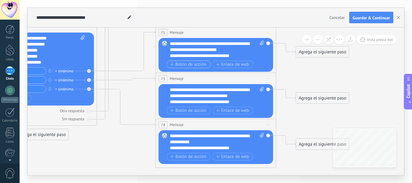
click at [188, 67] on span "Botón de acción" at bounding box center [189, 64] width 36 height 5
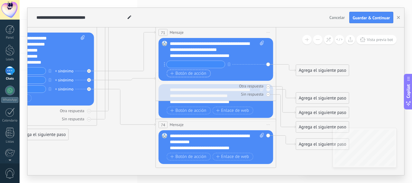
click at [187, 74] on span "Botón de acción" at bounding box center [189, 73] width 36 height 5
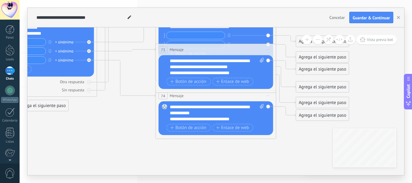
click at [181, 87] on div "Botón de acción Enlace de web" at bounding box center [215, 82] width 97 height 9
click at [182, 83] on span "Botón de acción" at bounding box center [189, 81] width 36 height 5
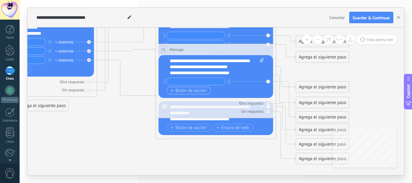
click at [187, 93] on span "Botón de acción" at bounding box center [189, 90] width 36 height 5
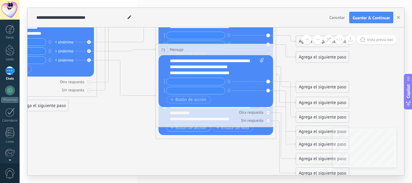
click at [190, 131] on button "Botón de acción" at bounding box center [189, 128] width 44 height 8
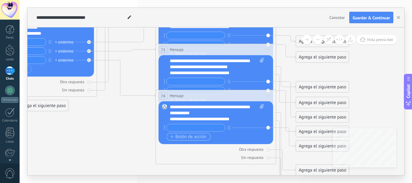
click at [189, 139] on span "Botón de acción" at bounding box center [189, 137] width 36 height 5
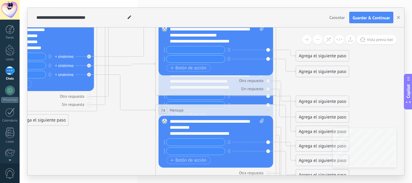
click at [209, 53] on input "text" at bounding box center [196, 49] width 58 height 7
type input "**"
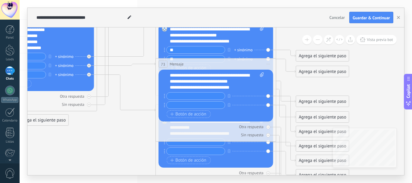
click at [215, 97] on input "text" at bounding box center [196, 96] width 58 height 7
type input "**"
type input "*"
type input "**"
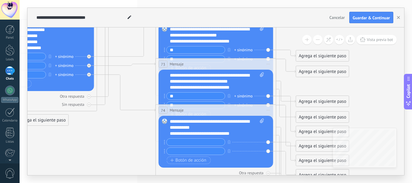
click at [186, 145] on input "text" at bounding box center [196, 142] width 58 height 7
type input "*"
type input "**"
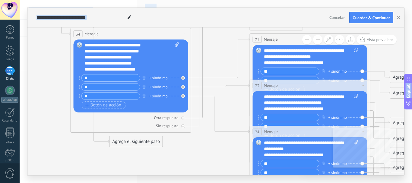
drag, startPoint x: 68, startPoint y: 168, endPoint x: 153, endPoint y: 189, distance: 87.5
click at [153, 183] on html ".abccls-1,.abccls-2{fill-rule:evenodd}.abccls-2{fill:#fff} .abfcls-1{fill:none}…" at bounding box center [206, 91] width 412 height 183
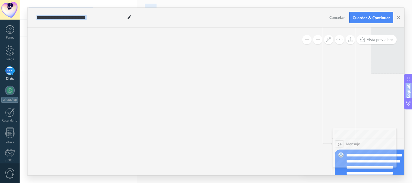
drag, startPoint x: 47, startPoint y: 84, endPoint x: 299, endPoint y: 195, distance: 276.1
click at [299, 183] on html ".abccls-1,.abccls-2{fill-rule:evenodd}.abccls-2{fill:#fff} .abfcls-1{fill:none}…" at bounding box center [206, 91] width 412 height 183
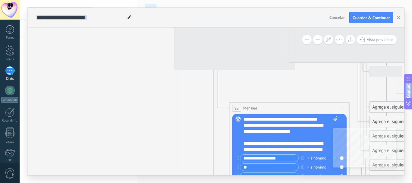
drag, startPoint x: 217, startPoint y: 82, endPoint x: 143, endPoint y: 195, distance: 134.6
click at [143, 183] on html ".abccls-1,.abccls-2{fill-rule:evenodd}.abccls-2{fill:#fff} .abfcls-1{fill:none}…" at bounding box center [206, 91] width 412 height 183
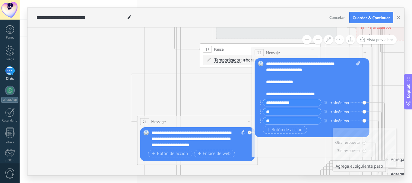
drag, startPoint x: 133, startPoint y: 81, endPoint x: 142, endPoint y: 182, distance: 101.8
click at [122, 183] on div "**********" at bounding box center [216, 91] width 393 height 183
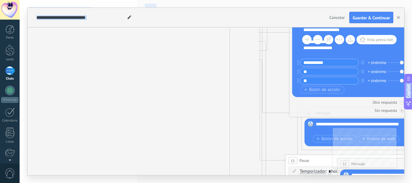
drag, startPoint x: 152, startPoint y: 116, endPoint x: 260, endPoint y: 137, distance: 110.3
click at [206, 183] on html ".abccls-1,.abccls-2{fill-rule:evenodd}.abccls-2{fill:#fff} .abfcls-1{fill:none}…" at bounding box center [206, 91] width 412 height 183
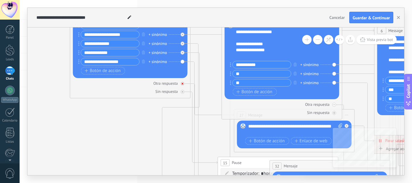
drag, startPoint x: 210, startPoint y: 82, endPoint x: 133, endPoint y: 80, distance: 77.3
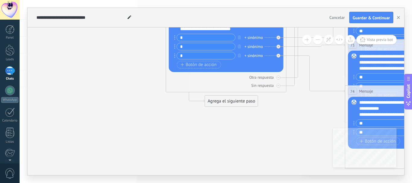
click at [221, 103] on div "Agrega el siguiente paso" at bounding box center [231, 101] width 53 height 10
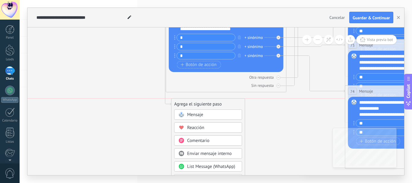
drag, startPoint x: 239, startPoint y: 102, endPoint x: 197, endPoint y: 105, distance: 41.5
click at [197, 105] on div "Agrega el siguiente paso" at bounding box center [208, 104] width 73 height 10
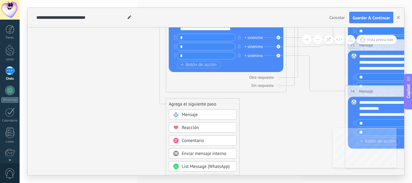
click at [202, 112] on div "Mensaje" at bounding box center [207, 115] width 51 height 6
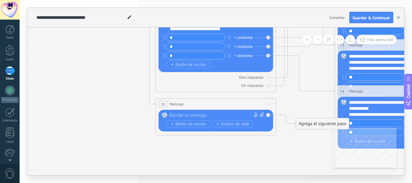
click at [200, 115] on div at bounding box center [215, 116] width 90 height 6
paste div
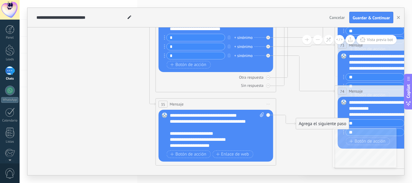
click at [190, 158] on div "Botón de acción Enlace de web" at bounding box center [215, 155] width 97 height 9
click at [189, 157] on span "Botón de acción" at bounding box center [189, 154] width 36 height 5
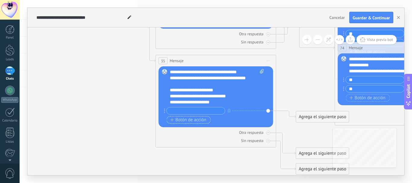
click at [178, 120] on span "Botón de acción" at bounding box center [189, 120] width 36 height 5
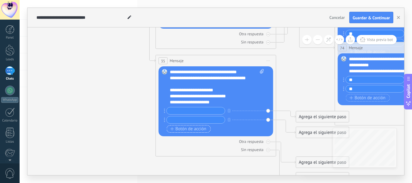
click at [186, 132] on span "Botón de acción" at bounding box center [189, 129] width 36 height 5
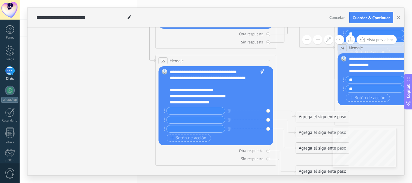
click at [188, 110] on input "text" at bounding box center [196, 110] width 58 height 7
type input "*"
click at [307, 117] on div "Agrega el siguiente paso" at bounding box center [322, 117] width 53 height 10
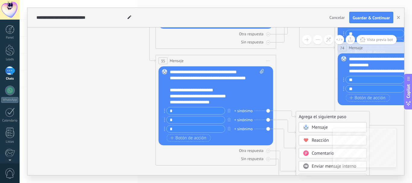
click at [316, 126] on span "Mensaje" at bounding box center [320, 128] width 16 height 6
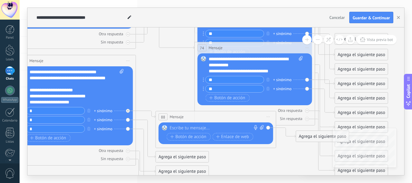
click at [232, 126] on div at bounding box center [215, 128] width 90 height 6
paste div
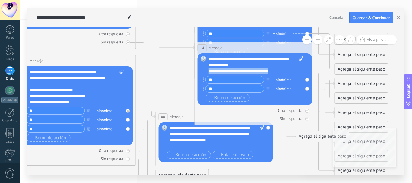
drag, startPoint x: 277, startPoint y: 72, endPoint x: 204, endPoint y: 72, distance: 73.0
click at [204, 72] on div "Reemplazar Quitar Convertir a mensaje de voz Arrastre la imagen aquí para adjun…" at bounding box center [255, 79] width 115 height 52
copy div "**********"
drag, startPoint x: 211, startPoint y: 150, endPoint x: 205, endPoint y: 146, distance: 7.2
click at [211, 151] on div "**********" at bounding box center [217, 142] width 94 height 35
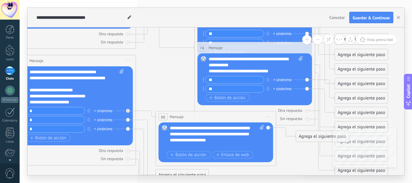
click at [204, 145] on div at bounding box center [214, 146] width 88 height 6
click at [178, 154] on span "Botón de acción" at bounding box center [189, 155] width 36 height 5
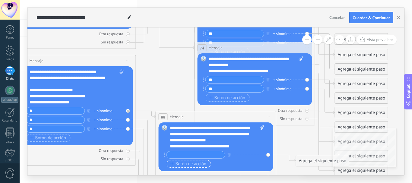
click at [183, 164] on span "Botón de acción" at bounding box center [189, 164] width 36 height 5
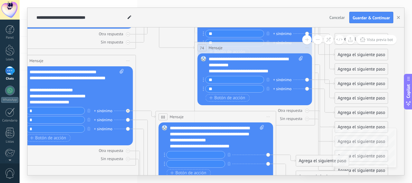
click at [177, 152] on input "text" at bounding box center [196, 155] width 58 height 7
type input "**"
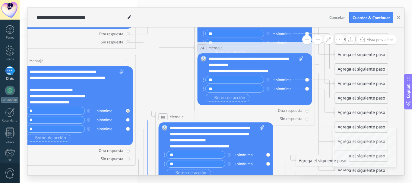
click at [146, 121] on icon at bounding box center [146, 180] width 20 height 120
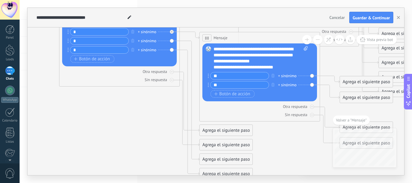
click at [212, 161] on div "Agrega el siguiente paso" at bounding box center [226, 160] width 53 height 10
click at [240, 169] on div "Mensaje" at bounding box center [240, 170] width 51 height 6
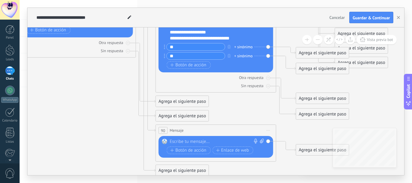
click at [190, 142] on div at bounding box center [215, 142] width 90 height 6
paste div
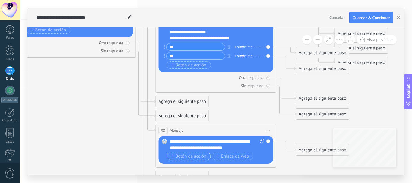
click at [196, 156] on span "Botón de acción" at bounding box center [189, 156] width 36 height 5
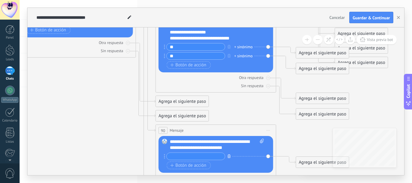
click at [231, 156] on button "button" at bounding box center [229, 156] width 7 height 8
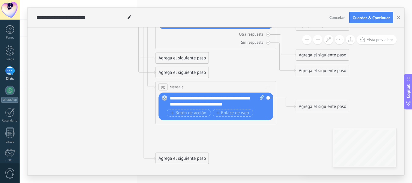
click at [169, 157] on div "Agrega el siguiente paso" at bounding box center [182, 159] width 53 height 10
click at [181, 170] on span "Mensaje" at bounding box center [180, 169] width 16 height 6
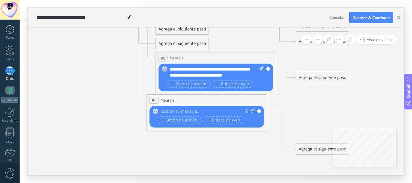
drag, startPoint x: 205, startPoint y: 130, endPoint x: 196, endPoint y: 101, distance: 30.6
click at [196, 101] on div "91 Mensaje ******* (a): Todos los contactos - canales seleccionados Todos los c…" at bounding box center [207, 100] width 120 height 11
click at [193, 113] on div at bounding box center [206, 112] width 90 height 6
paste div
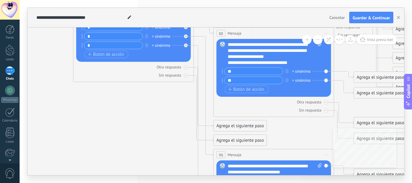
drag, startPoint x: 63, startPoint y: 137, endPoint x: 118, endPoint y: 78, distance: 80.7
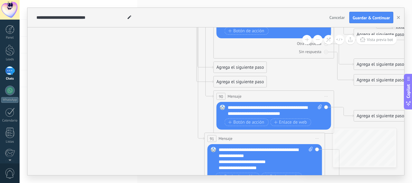
click at [249, 118] on div "**********" at bounding box center [275, 116] width 94 height 23
click at [249, 120] on span "Botón de acción" at bounding box center [246, 122] width 36 height 5
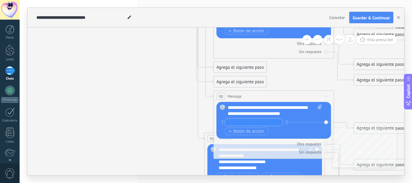
click at [244, 136] on div "+ sinónimo Botón de acción Enlace de web" at bounding box center [273, 128] width 97 height 18
click at [244, 133] on span "Botón de acción" at bounding box center [246, 131] width 36 height 5
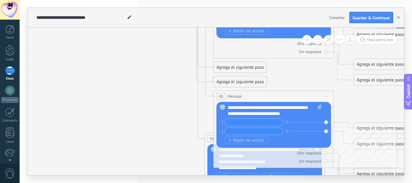
click at [310, 109] on div "**********" at bounding box center [275, 111] width 94 height 12
click at [313, 114] on div "**********" at bounding box center [275, 111] width 94 height 12
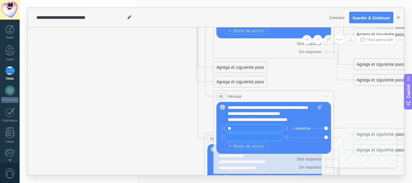
type input "*"
type input "**"
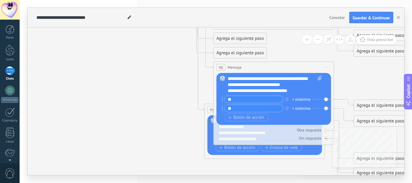
drag, startPoint x: 131, startPoint y: 89, endPoint x: 231, endPoint y: 139, distance: 111.9
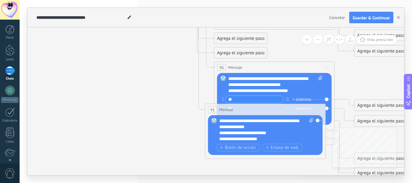
click at [213, 150] on div "Reemplazar Quitar Convertir a mensaje de voz Arrastre la imagen aquí para adjun…" at bounding box center [265, 135] width 115 height 40
click at [232, 150] on span "Botón de acción" at bounding box center [238, 147] width 36 height 5
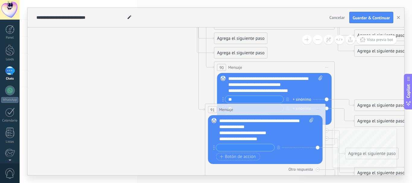
click at [278, 140] on div "**********" at bounding box center [261, 139] width 84 height 6
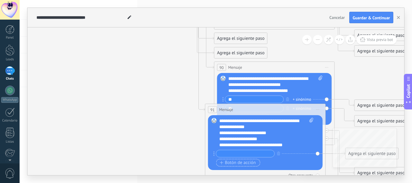
click at [238, 161] on span "Botón de acción" at bounding box center [238, 163] width 36 height 5
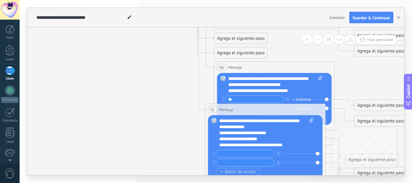
click at [292, 146] on div "**********" at bounding box center [261, 145] width 84 height 6
click at [263, 151] on input "text" at bounding box center [245, 153] width 58 height 7
type input "**"
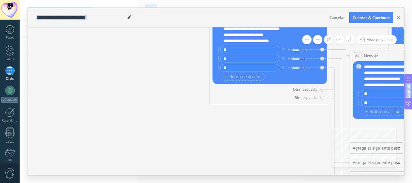
drag, startPoint x: 129, startPoint y: 85, endPoint x: 251, endPoint y: 173, distance: 150.6
click at [266, 183] on html ".abccls-1,.abccls-2{fill-rule:evenodd}.abccls-2{fill:#fff} .abfcls-1{fill:none}…" at bounding box center [206, 91] width 412 height 183
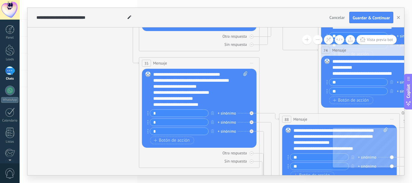
drag, startPoint x: 189, startPoint y: 109, endPoint x: 130, endPoint y: 159, distance: 77.7
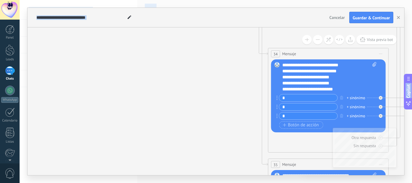
drag, startPoint x: 83, startPoint y: 90, endPoint x: 217, endPoint y: 172, distance: 157.3
click at [219, 183] on html ".abccls-1,.abccls-2{fill-rule:evenodd}.abccls-2{fill:#fff} .abfcls-1{fill:none}…" at bounding box center [206, 91] width 412 height 183
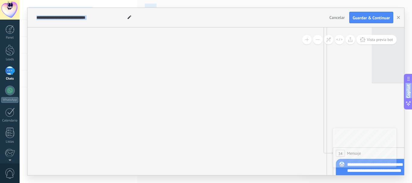
drag, startPoint x: 191, startPoint y: 91, endPoint x: 255, endPoint y: 193, distance: 121.0
click at [255, 183] on html ".abccls-1,.abccls-2{fill-rule:evenodd}.abccls-2{fill:#fff} .abfcls-1{fill:none}…" at bounding box center [206, 91] width 412 height 183
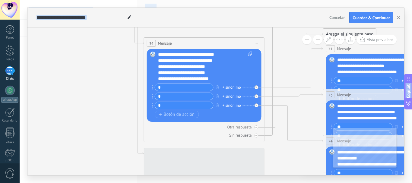
drag, startPoint x: 189, startPoint y: 75, endPoint x: 11, endPoint y: -24, distance: 203.6
click at [11, 0] on html ".abccls-1,.abccls-2{fill-rule:evenodd}.abccls-2{fill:#fff} .abfcls-1{fill:none}…" at bounding box center [206, 91] width 412 height 183
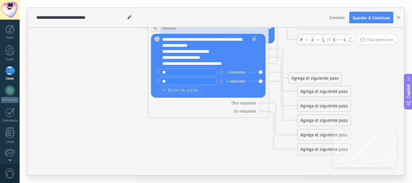
drag, startPoint x: 220, startPoint y: 98, endPoint x: 84, endPoint y: 14, distance: 160.0
click at [84, 14] on div "**********" at bounding box center [215, 91] width 377 height 167
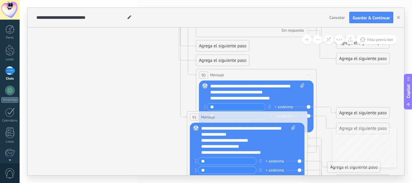
drag, startPoint x: 78, startPoint y: 78, endPoint x: 117, endPoint y: 167, distance: 97.2
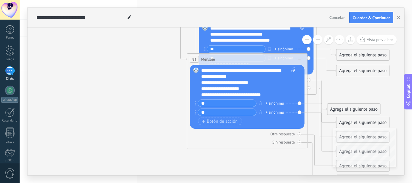
click at [317, 42] on button at bounding box center [317, 39] width 9 height 9
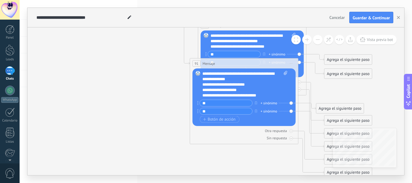
click at [317, 42] on button at bounding box center [317, 39] width 9 height 9
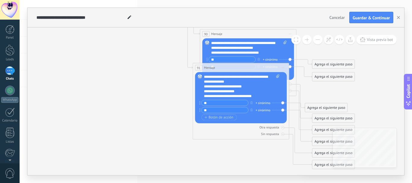
click at [317, 42] on button at bounding box center [317, 39] width 9 height 9
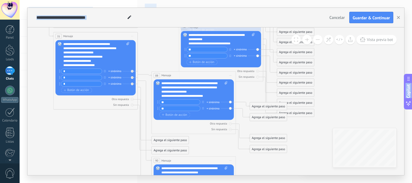
drag, startPoint x: 72, startPoint y: 149, endPoint x: 76, endPoint y: 195, distance: 46.4
click at [76, 183] on html ".abccls-1,.abccls-2{fill-rule:evenodd}.abccls-2{fill:#fff} .abfcls-1{fill:none}…" at bounding box center [206, 91] width 412 height 183
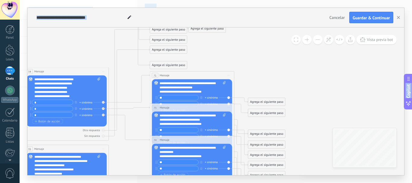
drag, startPoint x: 345, startPoint y: 108, endPoint x: 331, endPoint y: 195, distance: 87.7
click at [331, 183] on html ".abccls-1,.abccls-2{fill-rule:evenodd}.abccls-2{fill:#fff} .abfcls-1{fill:none}…" at bounding box center [206, 91] width 412 height 183
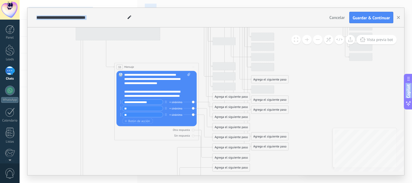
drag, startPoint x: 305, startPoint y: 61, endPoint x: 372, endPoint y: 172, distance: 129.4
click at [370, 182] on div "**********" at bounding box center [216, 91] width 393 height 183
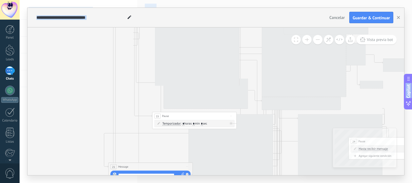
drag, startPoint x: 178, startPoint y: 69, endPoint x: 207, endPoint y: 195, distance: 129.8
click at [207, 183] on html ".abccls-1,.abccls-2{fill-rule:evenodd}.abccls-2{fill:#fff} .abfcls-1{fill:none}…" at bounding box center [206, 91] width 412 height 183
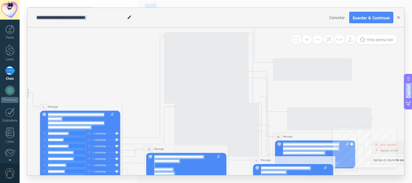
drag, startPoint x: 64, startPoint y: 125, endPoint x: 76, endPoint y: 193, distance: 69.5
click at [76, 183] on html ".abccls-1,.abccls-2{fill-rule:evenodd}.abccls-2{fill:#fff} .abfcls-1{fill:none}…" at bounding box center [206, 91] width 412 height 183
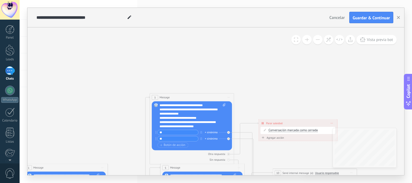
drag, startPoint x: 90, startPoint y: 68, endPoint x: 75, endPoint y: 128, distance: 61.3
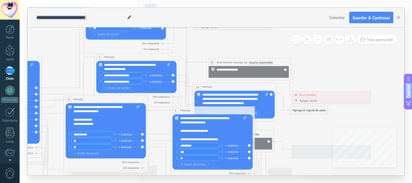
drag, startPoint x: 285, startPoint y: 97, endPoint x: 216, endPoint y: -21, distance: 136.6
click at [216, 0] on html ".abccls-1,.abccls-2{fill-rule:evenodd}.abccls-2{fill:#fff} .abfcls-1{fill:none}…" at bounding box center [206, 91] width 412 height 183
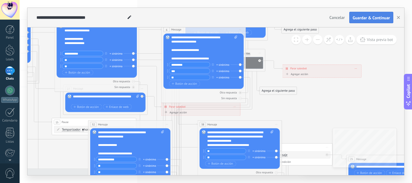
drag, startPoint x: 382, startPoint y: 90, endPoint x: 375, endPoint y: 17, distance: 73.9
click at [375, 17] on div "**********" at bounding box center [215, 91] width 377 height 167
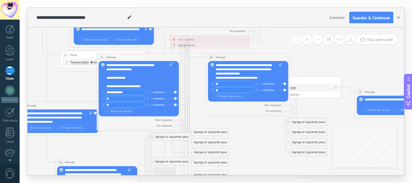
drag, startPoint x: 363, startPoint y: 63, endPoint x: 367, endPoint y: 42, distance: 21.5
click at [367, 40] on div "**********" at bounding box center [215, 101] width 377 height 148
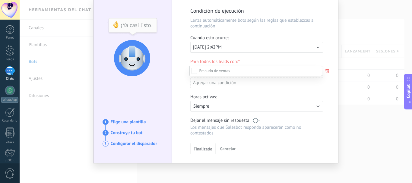
scroll to position [73, 0]
click at [206, 150] on div "Nueva consulta Cualificado Especialista asignado Cita confirmada Tratamiento in…" at bounding box center [256, 124] width 133 height 116
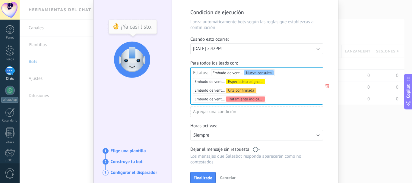
scroll to position [49, 0]
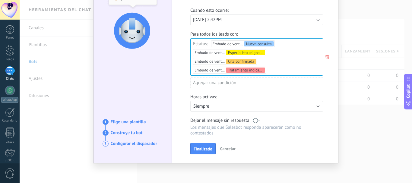
click at [242, 21] on div "Ejecutar: [DATE] 2:42PM" at bounding box center [254, 20] width 123 height 6
drag, startPoint x: 242, startPoint y: 21, endPoint x: 250, endPoint y: 22, distance: 7.6
click at [243, 21] on div "Ejecutar: [DATE] 2:42PM" at bounding box center [254, 20] width 123 height 6
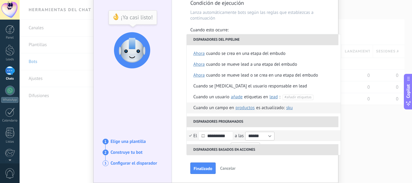
scroll to position [19, 0]
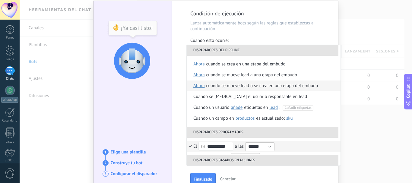
click at [279, 88] on div "Cuando se mueve lead o se crea en una etapa del embudo" at bounding box center [262, 86] width 112 height 11
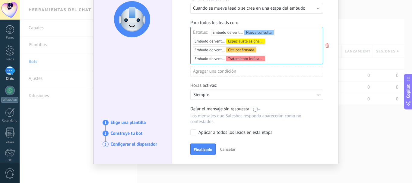
scroll to position [61, 0]
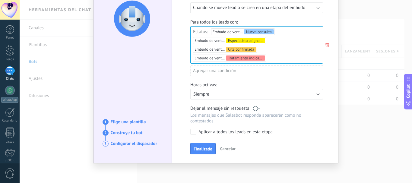
click at [199, 133] on div "Aplicar a todos los leads en esta etapa" at bounding box center [236, 132] width 74 height 6
click at [202, 134] on div "Aplicar a todos los leads en esta etapa" at bounding box center [236, 132] width 74 height 6
click at [204, 152] on button "Finalizado" at bounding box center [202, 148] width 25 height 11
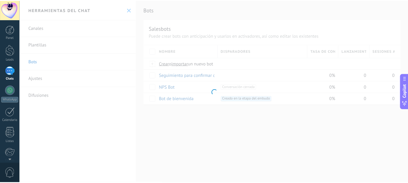
scroll to position [0, 0]
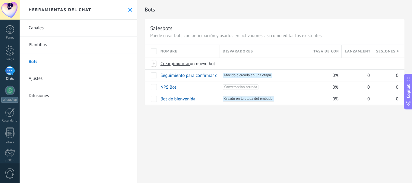
drag, startPoint x: 225, startPoint y: 122, endPoint x: 211, endPoint y: 122, distance: 14.5
click at [211, 123] on div "Bots Salesbots Puede crear bots con anticipación y usarlos en activadores, así …" at bounding box center [274, 91] width 275 height 183
drag, startPoint x: 290, startPoint y: 77, endPoint x: 250, endPoint y: 83, distance: 40.4
click at [210, 88] on div "Nombre Disparadores Tasa de conversión Lanzamientos totales Sesiones activas Cr…" at bounding box center [275, 75] width 260 height 60
click at [184, 77] on link "Seguimiento para confirmar citas" at bounding box center [193, 76] width 64 height 6
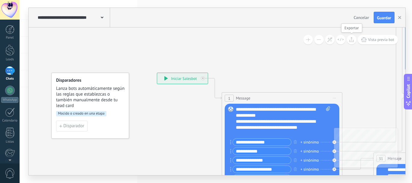
click at [352, 41] on icon at bounding box center [351, 39] width 5 height 5
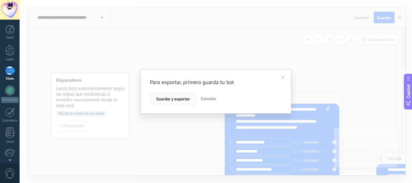
click at [183, 102] on button "Guardar y exportar" at bounding box center [173, 98] width 46 height 11
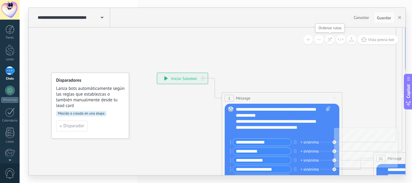
click at [329, 38] on icon at bounding box center [329, 39] width 5 height 5
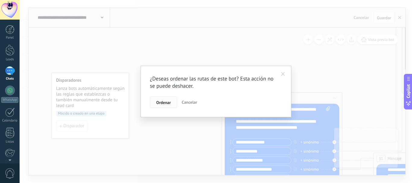
click at [158, 100] on span "Ordenar" at bounding box center [163, 102] width 14 height 4
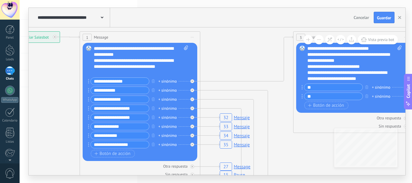
drag, startPoint x: 376, startPoint y: 107, endPoint x: 223, endPoint y: 72, distance: 157.0
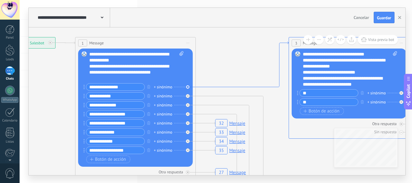
click at [227, 86] on icon at bounding box center [242, 65] width 93 height 46
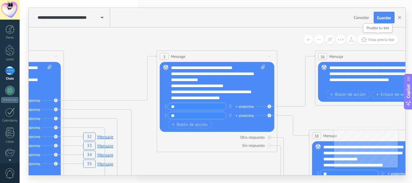
click at [369, 42] on span "Vista previa bot" at bounding box center [381, 39] width 26 height 5
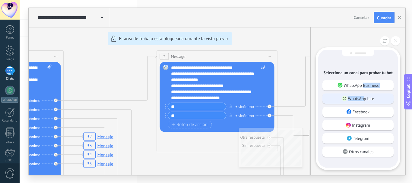
drag, startPoint x: 363, startPoint y: 87, endPoint x: 363, endPoint y: 98, distance: 10.9
click at [363, 98] on div "WhatsApp Business WhatsApp Lite Facebook Instagram Telegram Otros canales" at bounding box center [358, 120] width 71 height 80
click at [359, 99] on p "WhatsApp Lite" at bounding box center [361, 98] width 26 height 5
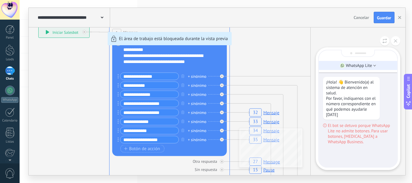
click at [373, 62] on li "WhatsApp Lite" at bounding box center [358, 65] width 78 height 9
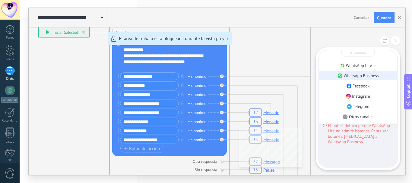
click at [375, 76] on p "WhatsApp Business" at bounding box center [361, 75] width 35 height 5
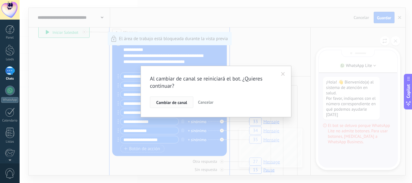
click at [180, 104] on span "Cambiar de canal" at bounding box center [171, 102] width 31 height 4
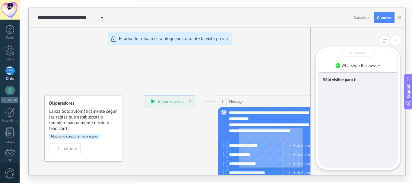
click at [153, 101] on div "**********" at bounding box center [217, 91] width 377 height 167
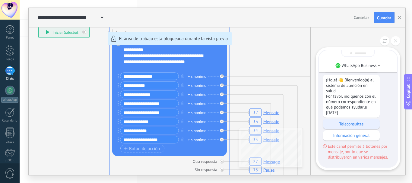
click at [349, 126] on p "Teleconsultas" at bounding box center [351, 123] width 51 height 5
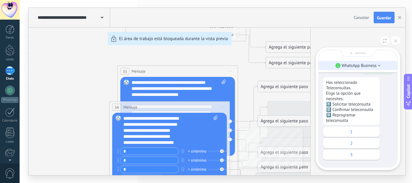
click at [382, 64] on li "WhatsApp Business" at bounding box center [358, 65] width 78 height 9
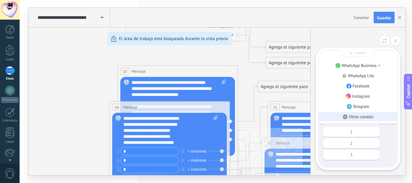
click at [354, 119] on p "Otros canales" at bounding box center [361, 116] width 24 height 5
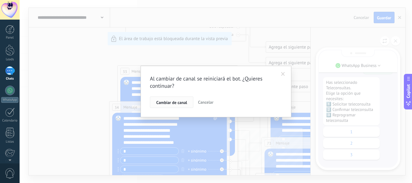
click at [172, 104] on span "Cambiar de canal" at bounding box center [171, 102] width 31 height 4
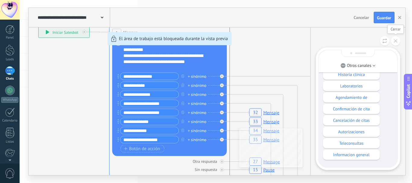
click at [396, 38] on button at bounding box center [395, 40] width 9 height 9
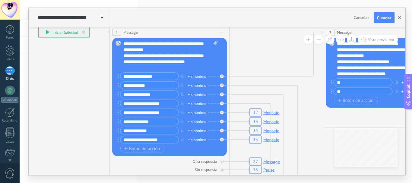
click at [400, 18] on icon "button" at bounding box center [399, 17] width 3 height 3
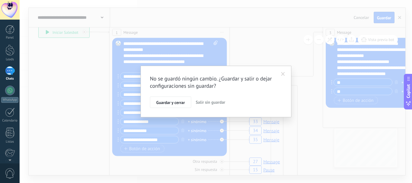
click at [283, 74] on span at bounding box center [283, 74] width 4 height 4
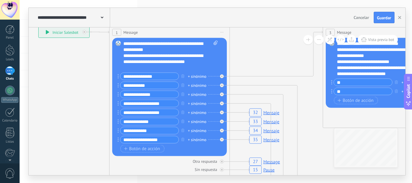
click at [364, 20] on span "Cancelar" at bounding box center [361, 17] width 15 height 5
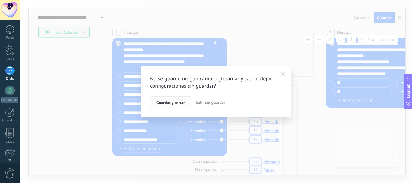
click at [166, 103] on span "Guardar y cerrar" at bounding box center [170, 102] width 29 height 4
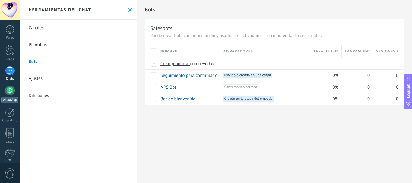
click at [11, 90] on div at bounding box center [10, 91] width 10 height 10
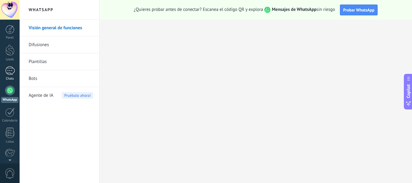
click at [13, 71] on div at bounding box center [10, 70] width 10 height 9
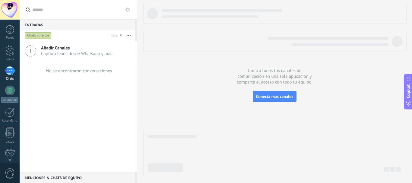
drag, startPoint x: 279, startPoint y: 97, endPoint x: 21, endPoint y: 62, distance: 260.4
click at [21, 62] on div "Entradas 0 Chats abiertos Total: 0 Silenciar Acciones múltiples Ordenar Más rec…" at bounding box center [216, 91] width 393 height 183
click at [17, 55] on link "Leads" at bounding box center [10, 53] width 20 height 17
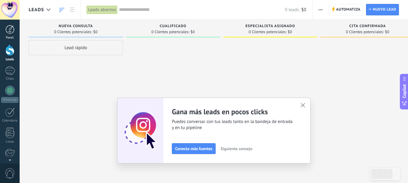
click at [8, 34] on link "Panel" at bounding box center [10, 32] width 20 height 15
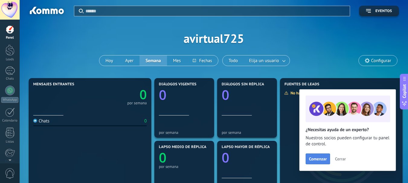
click at [322, 157] on span "Comenzar" at bounding box center [318, 159] width 18 height 4
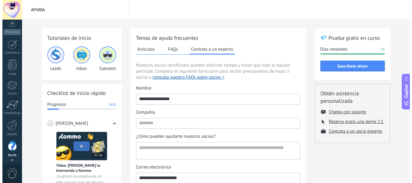
scroll to position [67, 0]
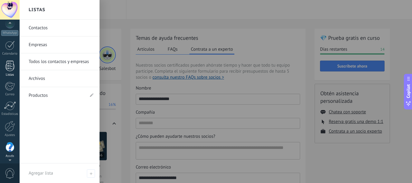
click at [13, 61] on div at bounding box center [9, 66] width 9 height 11
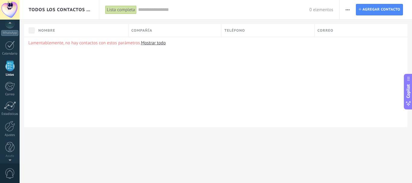
click at [11, 81] on div "Panel Leads Chats WhatsApp Clientes" at bounding box center [10, 61] width 20 height 206
click at [12, 86] on div at bounding box center [10, 86] width 10 height 9
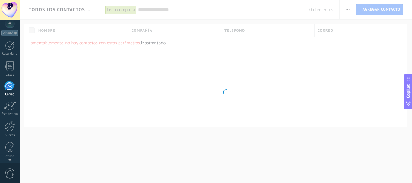
scroll to position [59, 0]
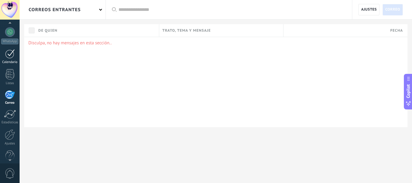
click at [14, 54] on div at bounding box center [10, 53] width 10 height 9
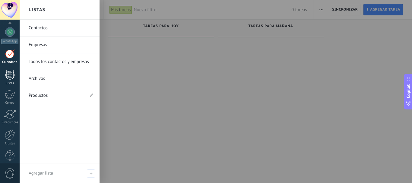
click at [9, 77] on div at bounding box center [9, 74] width 9 height 11
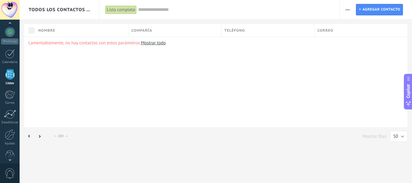
scroll to position [37, 0]
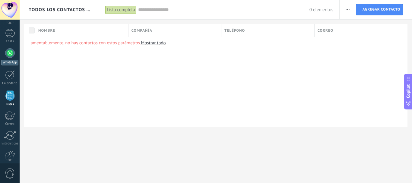
click at [6, 59] on link "WhatsApp" at bounding box center [10, 56] width 20 height 17
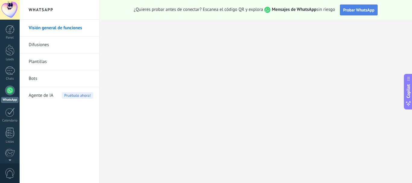
click at [371, 13] on button "Probar WhatsApp" at bounding box center [359, 10] width 38 height 11
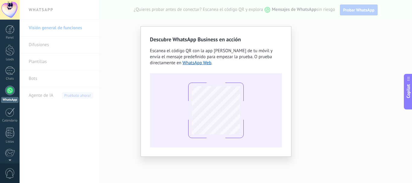
click at [322, 53] on div "Descubre WhatsApp Business en acción Escanea el código QR con la app de cámara …" at bounding box center [216, 91] width 393 height 183
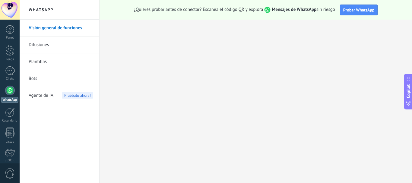
click at [41, 72] on link "Bots" at bounding box center [61, 78] width 65 height 17
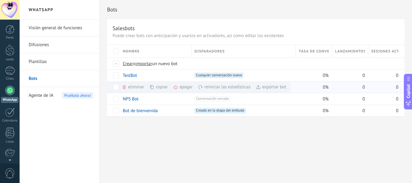
click at [266, 88] on div "exportar bot màs" at bounding box center [271, 87] width 30 height 12
click at [161, 85] on div "copiar màs" at bounding box center [169, 87] width 39 height 12
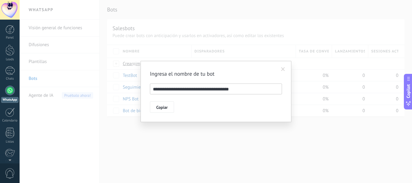
click at [165, 110] on span "Copiar" at bounding box center [161, 107] width 11 height 4
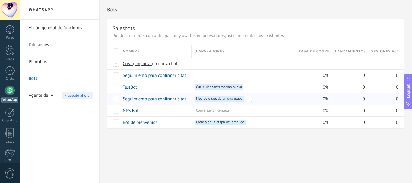
click at [248, 101] on span at bounding box center [249, 99] width 6 height 6
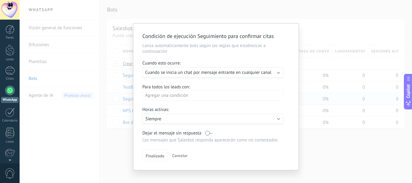
click at [331, 19] on div "Condición de ejecución Seguimiento para confirmar citas Lanza automáticamente b…" at bounding box center [216, 91] width 393 height 183
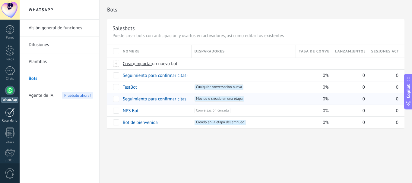
click at [9, 118] on link "Calendario" at bounding box center [10, 115] width 20 height 15
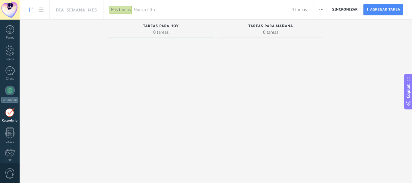
scroll to position [18, 0]
click at [58, 5] on link "Día" at bounding box center [60, 9] width 8 height 19
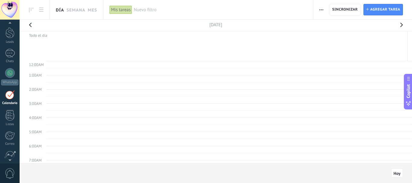
scroll to position [114, 0]
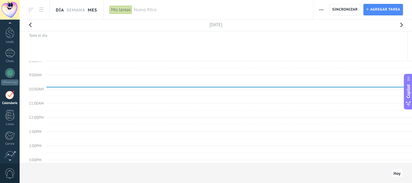
click at [93, 6] on link "Mes" at bounding box center [92, 9] width 9 height 19
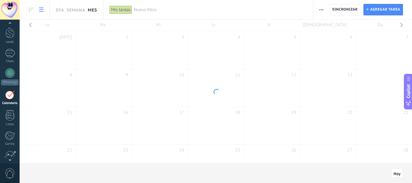
click at [43, 9] on icon at bounding box center [41, 10] width 4 height 4
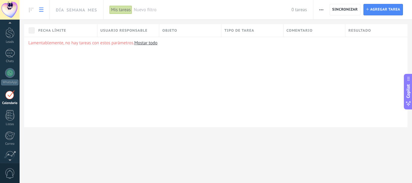
click at [27, 8] on link at bounding box center [31, 10] width 10 height 12
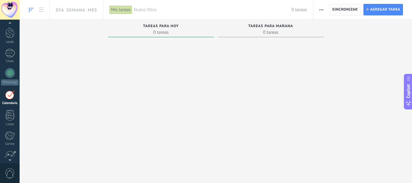
click at [352, 8] on span "Sincronizar" at bounding box center [346, 10] width 26 height 4
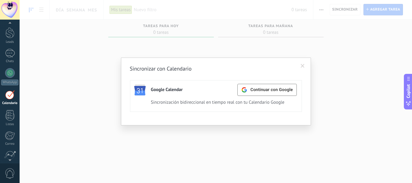
click at [75, 98] on div "Sincronizar con Calendario Google Calendar Continuar con Google Activa Apagar S…" at bounding box center [216, 91] width 393 height 183
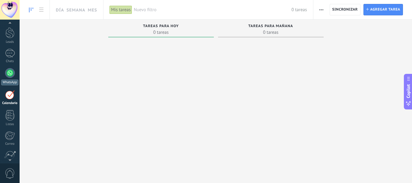
click at [4, 81] on div "WhatsApp" at bounding box center [9, 83] width 17 height 6
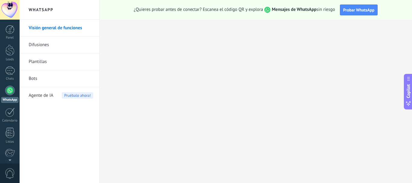
click at [57, 79] on link "Bots" at bounding box center [61, 78] width 65 height 17
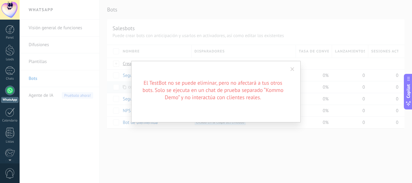
click at [293, 71] on span at bounding box center [293, 69] width 4 height 4
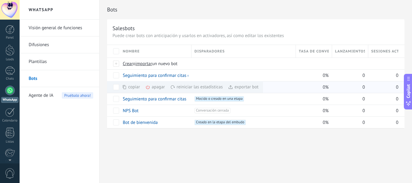
click at [151, 87] on div "apagar màs" at bounding box center [165, 87] width 40 height 12
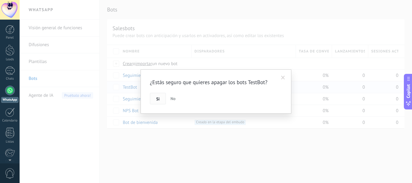
click at [161, 98] on button "Si" at bounding box center [158, 98] width 16 height 11
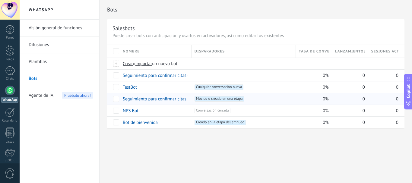
click at [354, 102] on div "0" at bounding box center [348, 98] width 33 height 11
click at [385, 96] on div "0" at bounding box center [383, 98] width 30 height 11
click at [381, 45] on div "Sesiones activas" at bounding box center [386, 51] width 36 height 13
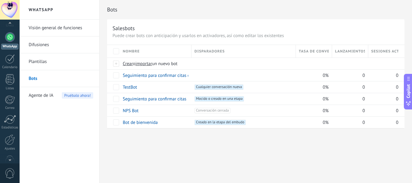
scroll to position [68, 0]
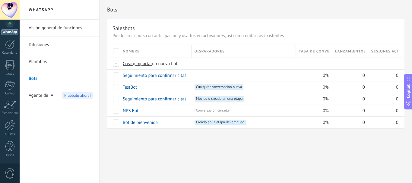
click at [10, 161] on div "Panel Leads Chats WhatsApp Clientes" at bounding box center [10, 60] width 20 height 206
click at [11, 150] on div at bounding box center [9, 146] width 9 height 11
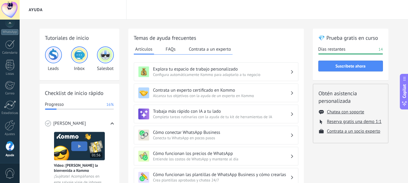
click at [215, 19] on div "Ayuda" at bounding box center [214, 10] width 388 height 20
click at [51, 56] on img at bounding box center [53, 55] width 14 height 14
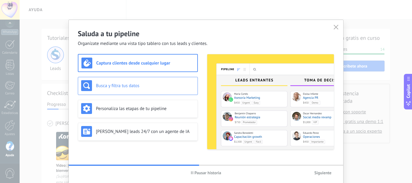
click at [148, 83] on h3 "Busca y filtra tus datos" at bounding box center [145, 86] width 99 height 6
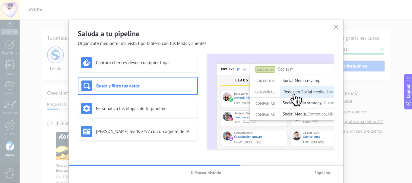
click at [289, 76] on img at bounding box center [270, 101] width 127 height 95
click at [298, 68] on img at bounding box center [270, 101] width 127 height 95
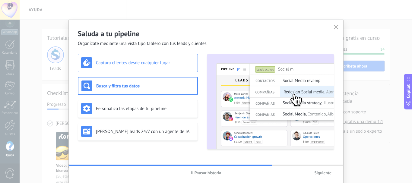
click at [146, 62] on h3 "Captura clientes desde cualquier lugar" at bounding box center [145, 63] width 99 height 6
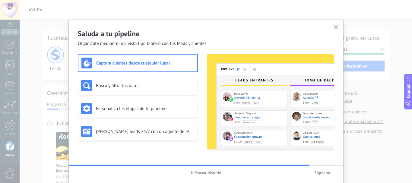
click at [329, 174] on span "Siguiente" at bounding box center [322, 173] width 17 height 4
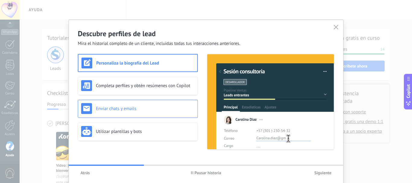
click at [144, 106] on h3 "Enviar chats y emails" at bounding box center [145, 109] width 99 height 6
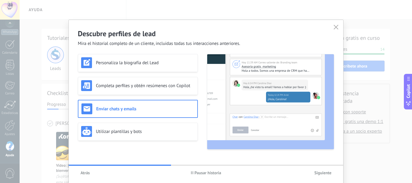
click at [253, 54] on img at bounding box center [270, 101] width 127 height 95
click at [230, 89] on img at bounding box center [270, 101] width 127 height 95
click at [313, 174] on button "Siguiente" at bounding box center [323, 172] width 23 height 9
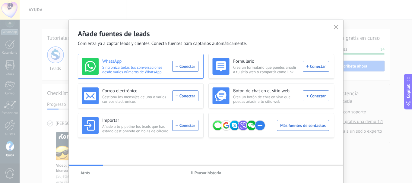
click at [186, 67] on div "WhatsApp Sincroniza todas tus conversaciones desde varios números de WhatsApp. …" at bounding box center [140, 66] width 117 height 17
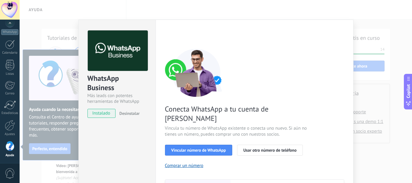
drag, startPoint x: 371, startPoint y: 26, endPoint x: 363, endPoint y: 24, distance: 7.5
click at [370, 25] on div "WhatsApp Business Más leads con potentes herramientas de WhatsApp instalado Des…" at bounding box center [216, 91] width 393 height 183
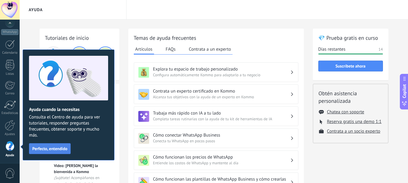
click at [45, 150] on span "Perfecto, entendido" at bounding box center [49, 149] width 35 height 4
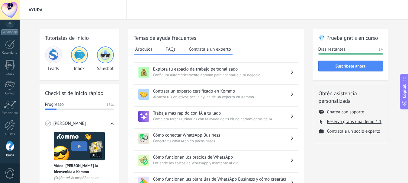
click at [62, 48] on div "Leads Inbox Salesbot" at bounding box center [79, 58] width 69 height 25
click at [57, 48] on div at bounding box center [53, 54] width 17 height 17
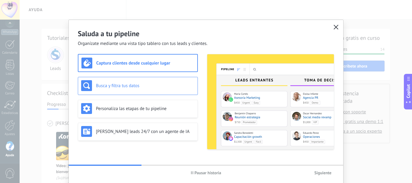
click at [142, 84] on h3 "Busca y filtra tus datos" at bounding box center [145, 86] width 99 height 6
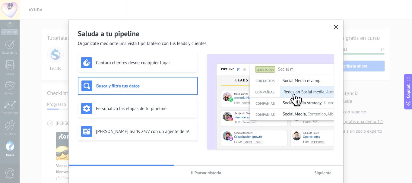
click at [324, 170] on button "Siguiente" at bounding box center [323, 172] width 23 height 9
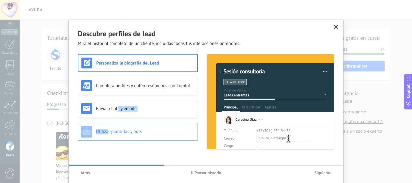
drag, startPoint x: 116, startPoint y: 111, endPoint x: 111, endPoint y: 132, distance: 22.2
click at [109, 136] on div "Personaliza la biografía del Lead Completa perfiles y obtén resúmenes con Copil…" at bounding box center [138, 102] width 120 height 96
click at [111, 131] on h3 "Utilizar plantillas y bots" at bounding box center [145, 132] width 99 height 6
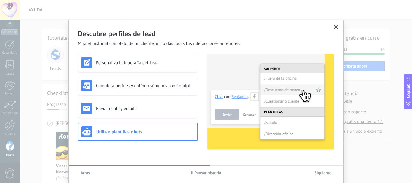
click at [298, 110] on img at bounding box center [270, 101] width 127 height 95
click at [328, 174] on span "Siguiente" at bounding box center [322, 173] width 17 height 4
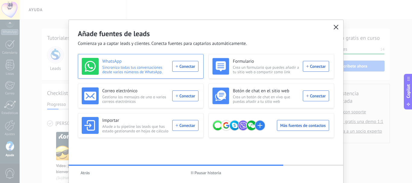
click at [192, 61] on div "WhatsApp Sincroniza todas tus conversaciones desde varios números de WhatsApp. …" at bounding box center [140, 66] width 117 height 17
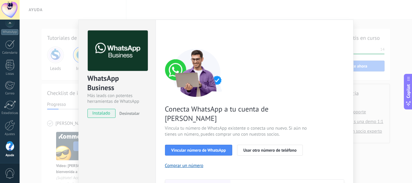
click at [342, 13] on div "WhatsApp Business Más leads con potentes herramientas de WhatsApp instalado Des…" at bounding box center [216, 91] width 393 height 183
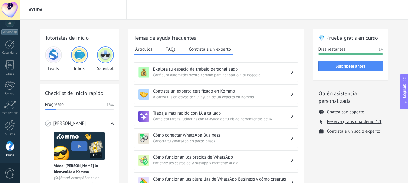
click at [49, 55] on img at bounding box center [53, 55] width 14 height 14
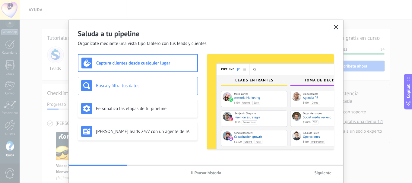
click at [124, 84] on h3 "Busca y filtra tus datos" at bounding box center [145, 86] width 99 height 6
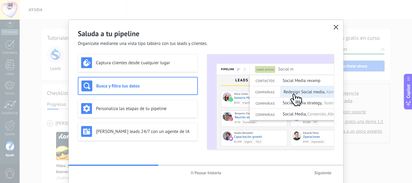
click at [323, 172] on span "Siguiente" at bounding box center [322, 173] width 17 height 4
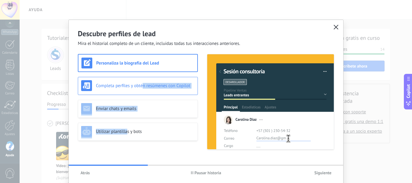
drag, startPoint x: 126, startPoint y: 133, endPoint x: 148, endPoint y: 83, distance: 55.3
click at [146, 85] on div "Personaliza la biografía del Lead Completa perfiles y obtén resúmenes con Copil…" at bounding box center [138, 102] width 120 height 96
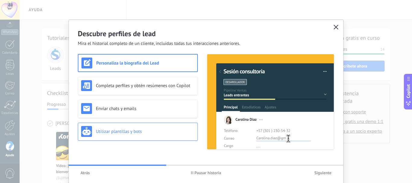
click at [132, 127] on div "Utilizar plantillas y bots" at bounding box center [137, 131] width 113 height 11
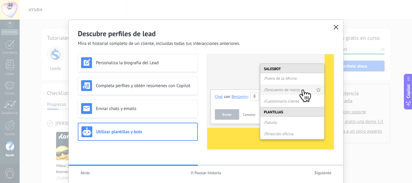
click at [312, 177] on button "Siguiente" at bounding box center [323, 172] width 23 height 9
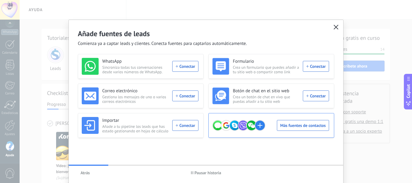
click at [300, 126] on div "Más fuentes de contactos" at bounding box center [270, 125] width 117 height 17
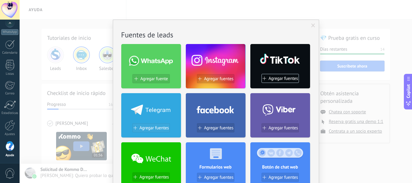
click at [154, 127] on span "Agregar fuentes" at bounding box center [154, 128] width 30 height 5
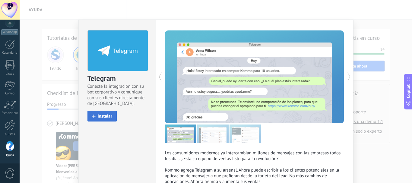
click at [107, 116] on span "Instalar" at bounding box center [105, 116] width 15 height 5
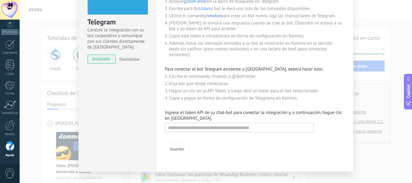
scroll to position [68, 0]
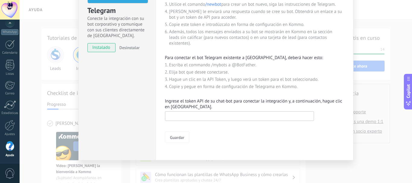
click at [200, 112] on input "text" at bounding box center [239, 116] width 149 height 10
click at [194, 112] on input "text" at bounding box center [239, 116] width 149 height 10
click at [194, 101] on p "Ingrese el token API de su chat-bot para conectar la integración y, a continuac…" at bounding box center [254, 103] width 179 height 11
click at [261, 114] on input "text" at bounding box center [239, 116] width 149 height 10
paste input "**********"
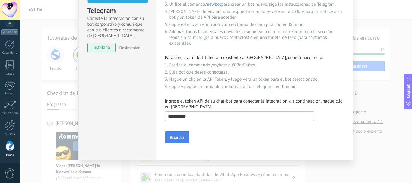
type input "**********"
click at [183, 136] on button "Guardar" at bounding box center [177, 137] width 24 height 11
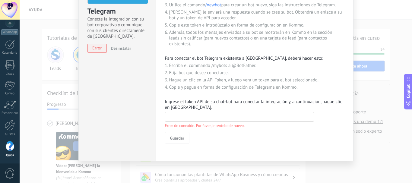
click at [191, 118] on input "text" at bounding box center [239, 117] width 149 height 10
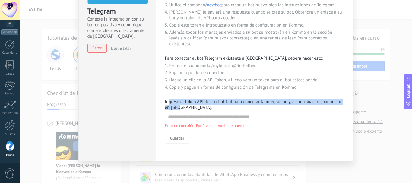
drag, startPoint x: 167, startPoint y: 104, endPoint x: 180, endPoint y: 106, distance: 13.2
click at [180, 106] on p "Ingrese el token API de su chat-bot para conectar la integración y, a continuac…" at bounding box center [254, 104] width 179 height 11
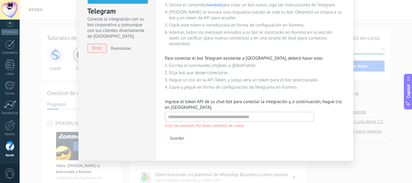
click at [191, 108] on p "Ingrese el token API de su chat-bot para conectar la integración y, a continuac…" at bounding box center [254, 104] width 179 height 11
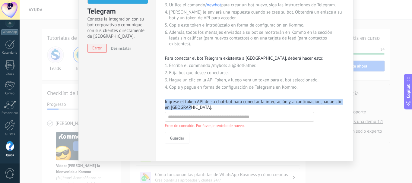
drag, startPoint x: 188, startPoint y: 107, endPoint x: 159, endPoint y: 100, distance: 30.5
click at [159, 100] on div "Ajustes Para conectar Telegram a Kommo, deberá crear y conectar el bot de Teleg…" at bounding box center [255, 56] width 198 height 209
copy p "Ingrese el token API de su chat-bot para conectar la integración y, a continuac…"
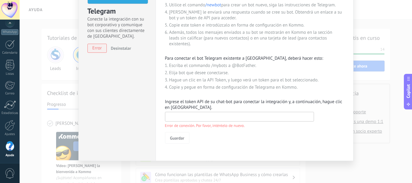
click at [280, 120] on input "text" at bounding box center [239, 117] width 149 height 10
paste input "**********"
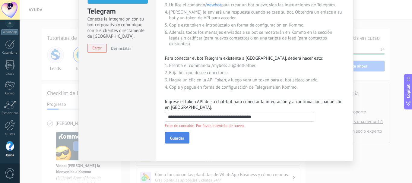
type input "**********"
click at [174, 136] on span "Guardar" at bounding box center [177, 138] width 14 height 4
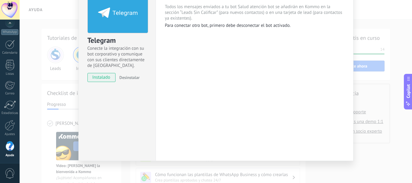
scroll to position [39, 0]
click at [258, 82] on div "Salud atención bot Todos los mensajes enviados a tu bot Salud atención bot se a…" at bounding box center [255, 71] width 198 height 180
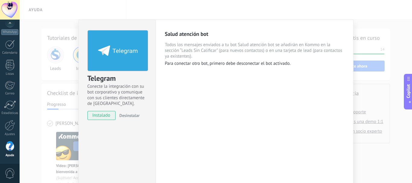
scroll to position [30, 0]
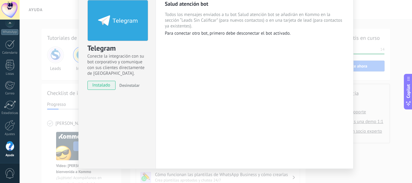
click at [105, 85] on span "instalado" at bounding box center [101, 85] width 27 height 9
click at [250, 14] on span "Todos los mensajes enviados a tu bot Salud atención bot se añadirán en Kommo en…" at bounding box center [254, 20] width 179 height 17
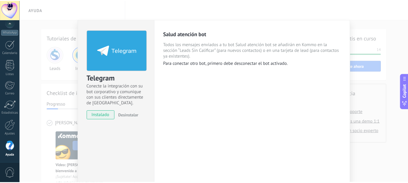
scroll to position [0, 0]
drag, startPoint x: 353, startPoint y: 32, endPoint x: 340, endPoint y: 28, distance: 13.6
click at [353, 32] on div "Telegram Conecte la integración con su bot corporativo y comunique con sus clie…" at bounding box center [216, 91] width 393 height 183
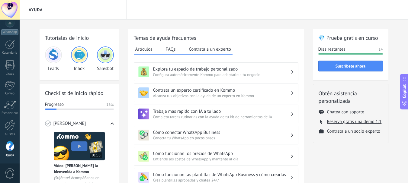
click at [57, 52] on img at bounding box center [53, 55] width 14 height 14
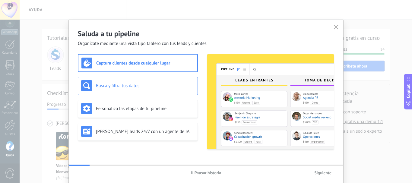
click at [125, 86] on h3 "Busca y filtra tus datos" at bounding box center [145, 86] width 99 height 6
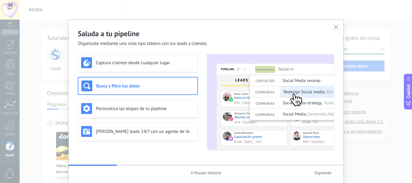
click at [321, 173] on span "Siguiente" at bounding box center [322, 173] width 17 height 4
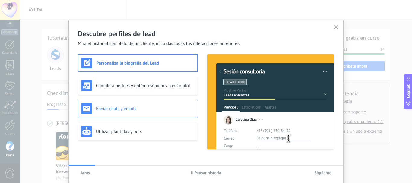
click at [138, 107] on h3 "Enviar chats y emails" at bounding box center [145, 109] width 99 height 6
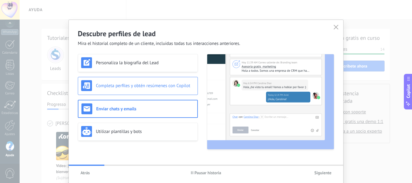
click at [140, 87] on h3 "Completa perfiles y obtén resúmenes con Copilot" at bounding box center [145, 86] width 99 height 6
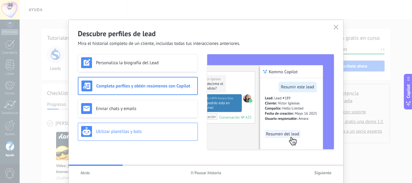
click at [162, 130] on h3 "Utilizar plantillas y bots" at bounding box center [145, 132] width 99 height 6
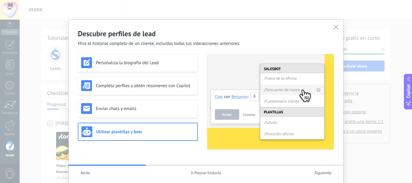
click at [328, 172] on span "Siguiente" at bounding box center [322, 173] width 17 height 4
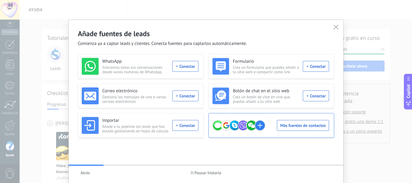
click at [310, 121] on div "Más fuentes de contactos" at bounding box center [270, 125] width 117 height 17
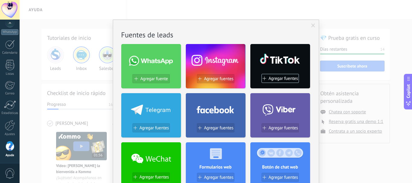
click at [148, 114] on icon at bounding box center [151, 109] width 40 height 12
click at [148, 128] on span "Agregar fuentes" at bounding box center [154, 128] width 30 height 5
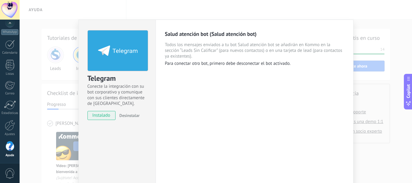
drag, startPoint x: 66, startPoint y: 20, endPoint x: 60, endPoint y: 22, distance: 6.6
click at [66, 20] on div "Telegram Conecte la integración con su bot corporativo y comunique con sus clie…" at bounding box center [216, 91] width 393 height 183
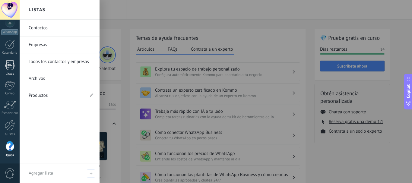
click at [13, 62] on div at bounding box center [9, 65] width 9 height 11
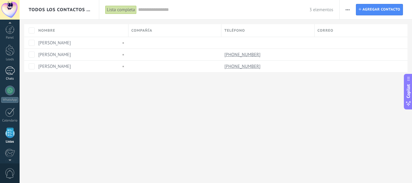
click at [12, 74] on div "1" at bounding box center [10, 70] width 10 height 9
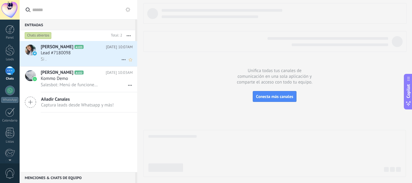
click at [104, 53] on div "Lead #7180098" at bounding box center [87, 53] width 92 height 6
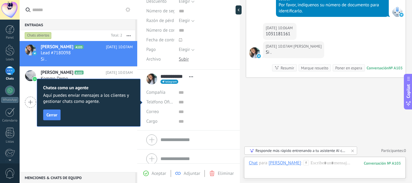
scroll to position [137, 0]
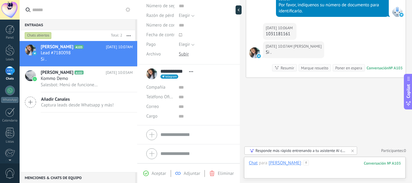
click at [317, 165] on div at bounding box center [325, 169] width 152 height 18
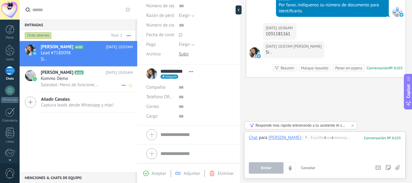
click at [115, 83] on div "Salesbot: Menú de funciones de WhatsApp ¡Desbloquea la mensajería mejorada en W…" at bounding box center [87, 85] width 92 height 6
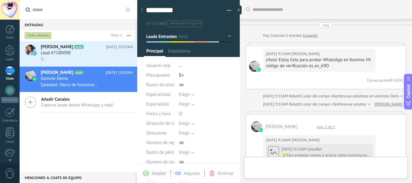
type textarea "**********"
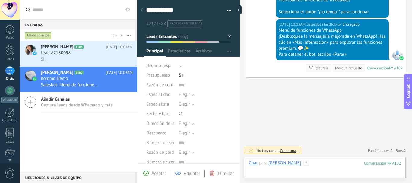
click at [342, 171] on div at bounding box center [325, 169] width 152 height 18
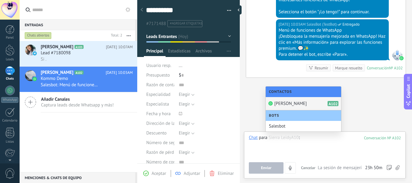
drag, startPoint x: 300, startPoint y: 146, endPoint x: 306, endPoint y: 144, distance: 6.9
click at [305, 144] on div at bounding box center [325, 146] width 152 height 23
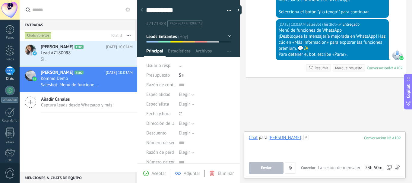
click at [313, 142] on div at bounding box center [325, 146] width 152 height 23
drag, startPoint x: 271, startPoint y: 175, endPoint x: 270, endPoint y: 171, distance: 4.1
click at [270, 175] on div "Chat Correo Nota Tarea Chat para Sierra Leidy : 102 ******* Enviar Cancelar Ras…" at bounding box center [325, 155] width 162 height 47
click at [270, 171] on button "Enviar" at bounding box center [266, 167] width 35 height 11
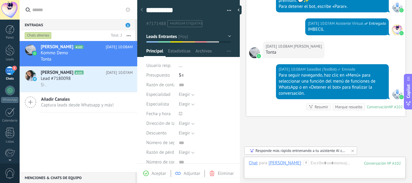
scroll to position [977, 0]
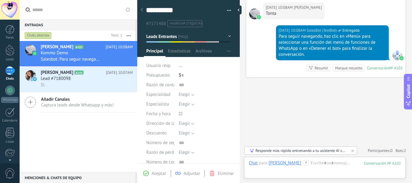
click at [327, 50] on div "Para seguir navegando, haz clic en «Menú» para seleccionar una función del menú…" at bounding box center [332, 45] width 107 height 24
click at [6, 90] on div at bounding box center [10, 91] width 10 height 10
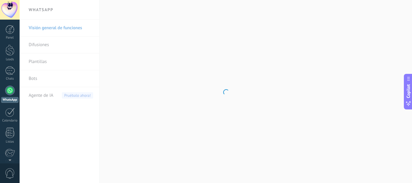
click at [35, 77] on body ".abccls-1,.abccls-2{fill-rule:evenodd}.abccls-2{fill:#fff} .abfcls-1{fill:none}…" at bounding box center [206, 91] width 412 height 183
click at [38, 80] on link "Bots" at bounding box center [61, 78] width 65 height 17
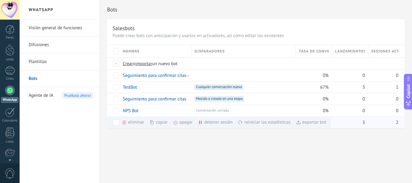
click at [138, 120] on div "eliminar màs" at bounding box center [143, 122] width 43 height 12
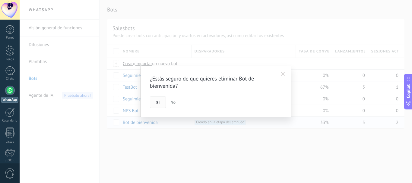
click at [160, 100] on button "Si" at bounding box center [158, 102] width 16 height 11
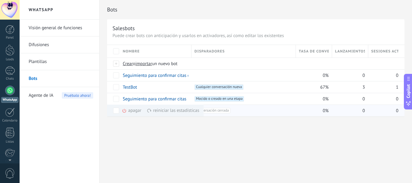
click at [132, 110] on div "apagar màs" at bounding box center [142, 111] width 40 height 12
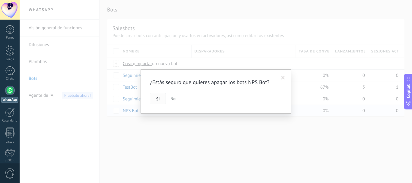
click at [158, 99] on span "Si" at bounding box center [157, 99] width 3 height 4
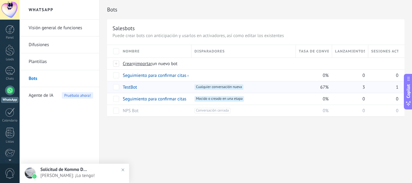
click at [136, 86] on link "TestBot" at bounding box center [130, 88] width 14 height 6
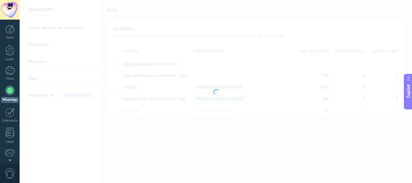
type input "*******"
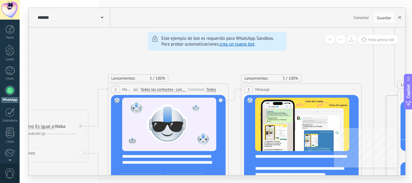
click at [401, 19] on icon "button" at bounding box center [399, 17] width 3 height 3
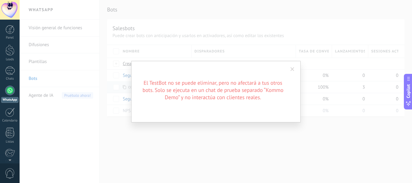
click at [293, 65] on span at bounding box center [293, 69] width 10 height 10
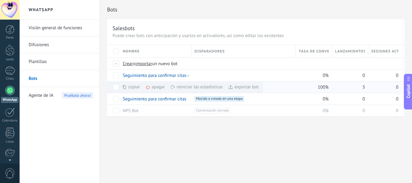
click at [156, 87] on div "apagar màs" at bounding box center [165, 87] width 40 height 12
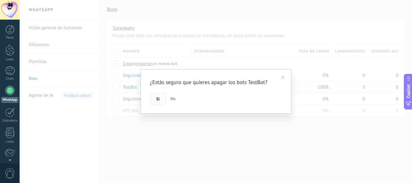
click at [161, 101] on button "Si" at bounding box center [158, 98] width 16 height 11
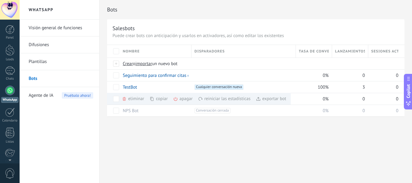
click at [163, 126] on div "Bots Salesbots Puede crear bots con anticipación y usarlos en activadores, así …" at bounding box center [256, 64] width 313 height 129
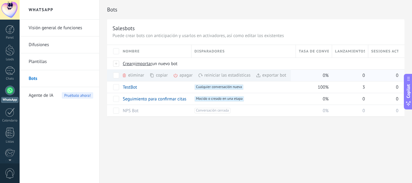
click at [128, 74] on div "eliminar màs" at bounding box center [143, 75] width 43 height 12
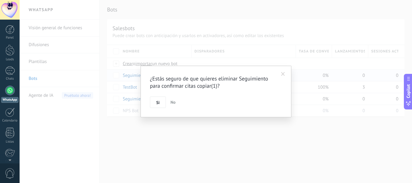
click at [161, 102] on button "Si" at bounding box center [158, 102] width 16 height 11
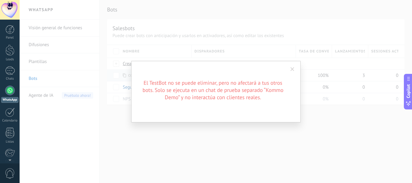
drag, startPoint x: 291, startPoint y: 71, endPoint x: 273, endPoint y: 69, distance: 18.4
click at [291, 70] on span at bounding box center [293, 69] width 4 height 4
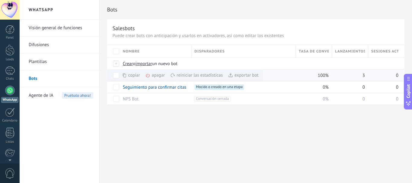
click at [157, 75] on div "apagar màs" at bounding box center [165, 75] width 40 height 12
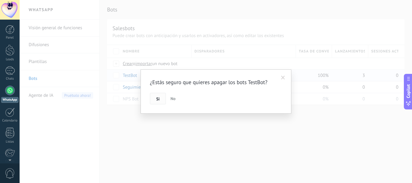
click at [157, 98] on span "Si" at bounding box center [157, 99] width 3 height 4
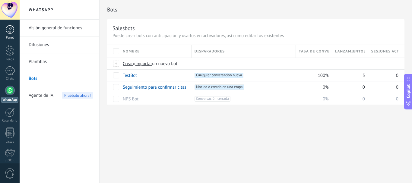
click at [10, 27] on div at bounding box center [9, 29] width 9 height 9
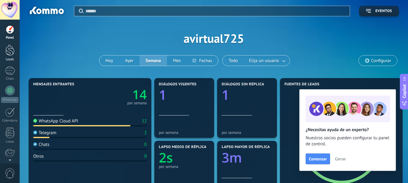
click at [11, 46] on div at bounding box center [9, 50] width 9 height 11
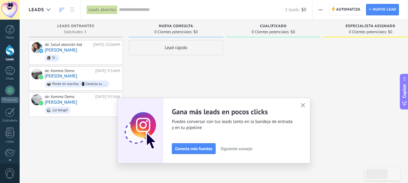
click at [106, 13] on div "Leads abiertos" at bounding box center [102, 9] width 31 height 9
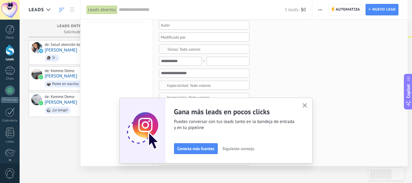
scroll to position [91, 0]
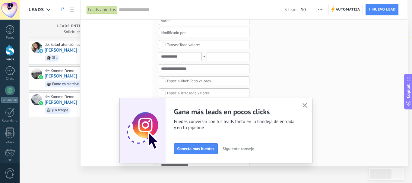
click at [308, 109] on button "button" at bounding box center [305, 106] width 8 height 8
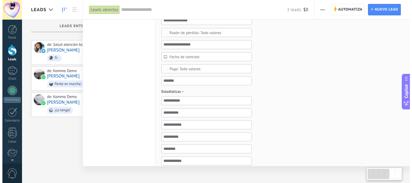
scroll to position [10, 0]
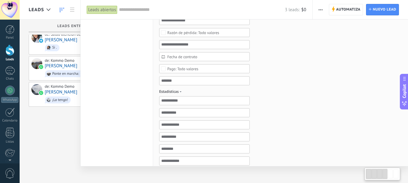
click at [44, 129] on div at bounding box center [204, 91] width 408 height 183
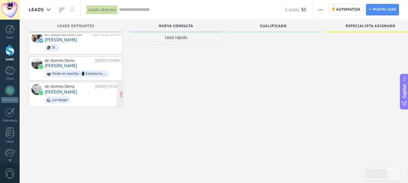
click at [56, 98] on div "¡Lo tengo!" at bounding box center [60, 100] width 16 height 4
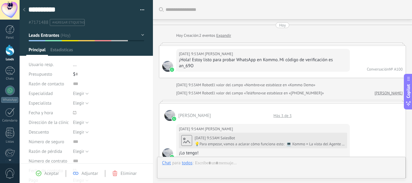
type textarea "**********"
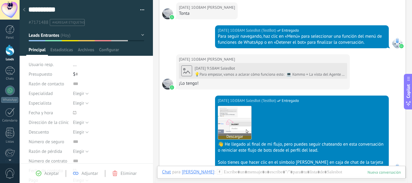
scroll to position [885, 0]
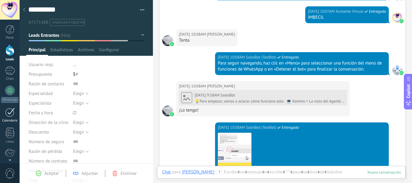
click at [13, 109] on div at bounding box center [10, 112] width 10 height 9
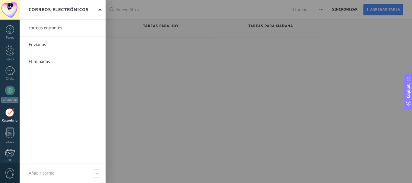
click at [10, 152] on div at bounding box center [10, 153] width 10 height 9
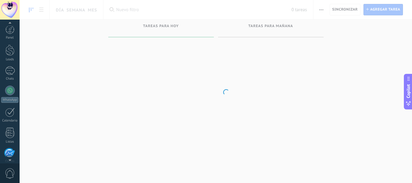
scroll to position [59, 0]
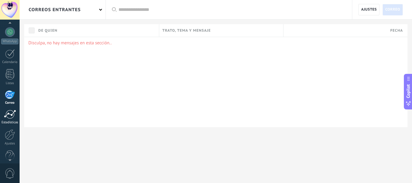
click at [10, 114] on div at bounding box center [10, 114] width 12 height 9
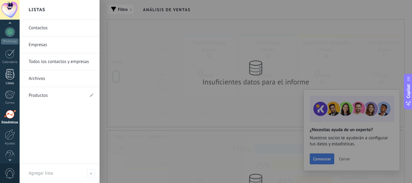
click at [8, 78] on div at bounding box center [9, 74] width 9 height 11
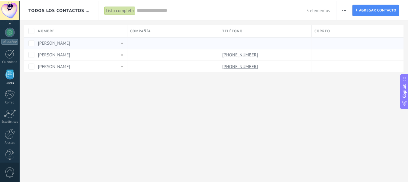
scroll to position [37, 0]
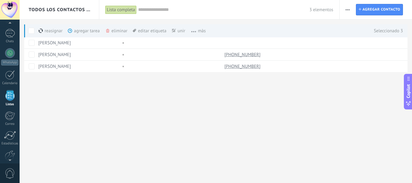
click at [117, 31] on div "eliminar màs" at bounding box center [126, 30] width 43 height 13
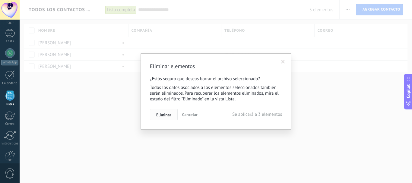
click at [168, 114] on span "Eliminar" at bounding box center [163, 115] width 15 height 4
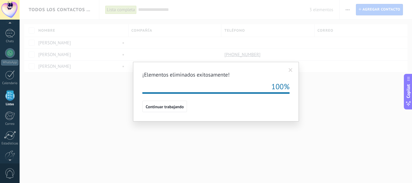
click at [292, 72] on span at bounding box center [291, 70] width 4 height 4
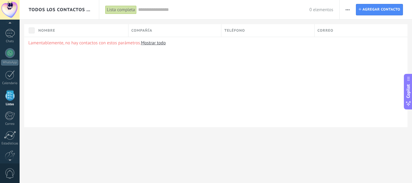
click at [354, 10] on div "Imprimir Agregar una compañía Exportar Importar Procesos empresariales Buscar d…" at bounding box center [376, 9] width 72 height 19
click at [348, 6] on span "button" at bounding box center [348, 9] width 4 height 11
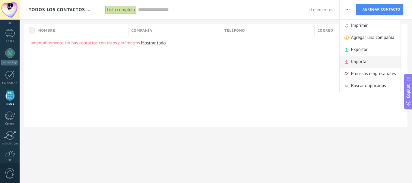
click at [364, 60] on span "Importar" at bounding box center [359, 62] width 17 height 12
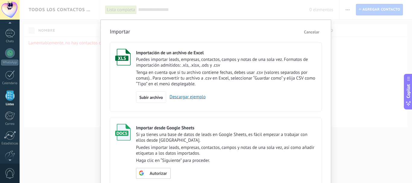
click at [317, 32] on span "Cancelar" at bounding box center [311, 31] width 15 height 5
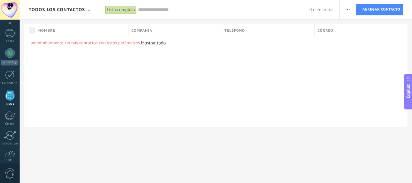
click at [102, 44] on p "Lamentablemente, no hay contactos con estos parámetros. Mostrar todo" at bounding box center [215, 43] width 375 height 6
click at [11, 143] on div "Estadísticas" at bounding box center [10, 144] width 18 height 4
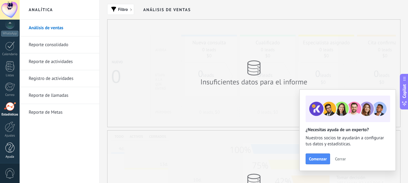
scroll to position [68, 0]
click at [12, 150] on div at bounding box center [9, 146] width 9 height 11
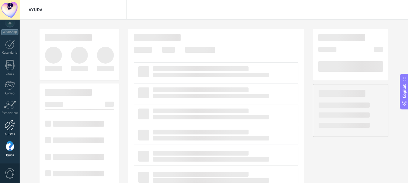
click at [11, 128] on div at bounding box center [10, 125] width 10 height 11
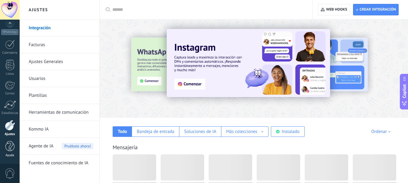
click at [8, 148] on div at bounding box center [9, 146] width 9 height 11
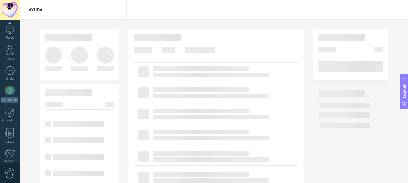
scroll to position [9, 0]
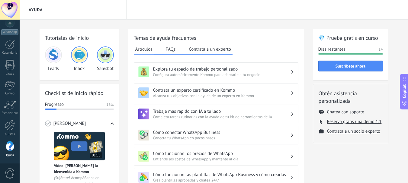
click at [53, 55] on img at bounding box center [53, 55] width 14 height 14
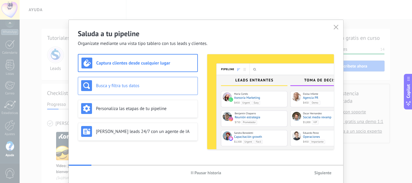
click at [138, 84] on h3 "Busca y filtra tus datos" at bounding box center [145, 86] width 99 height 6
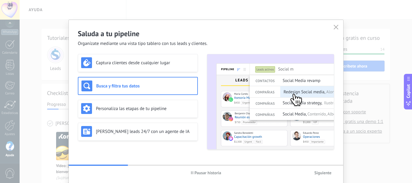
click at [329, 173] on span "Siguiente" at bounding box center [322, 173] width 17 height 4
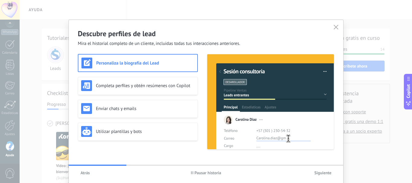
click at [319, 175] on span "Siguiente" at bounding box center [322, 173] width 17 height 4
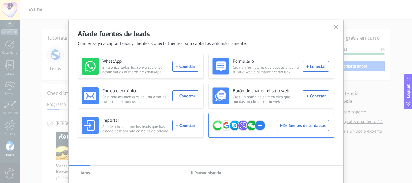
click at [289, 129] on div "Más fuentes de contactos" at bounding box center [270, 125] width 117 height 17
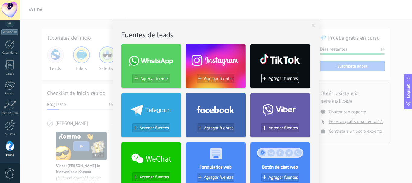
click at [160, 119] on div at bounding box center [151, 109] width 60 height 26
click at [145, 127] on span "Agregar fuentes" at bounding box center [154, 128] width 30 height 5
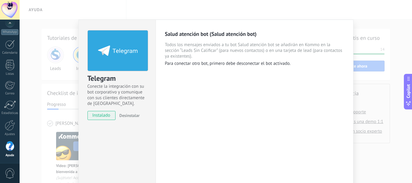
click at [231, 66] on p "Para conectar otro bot, primero debe desconectar el bot activado." at bounding box center [254, 64] width 179 height 6
drag, startPoint x: 389, startPoint y: 19, endPoint x: 337, endPoint y: 19, distance: 51.6
click at [388, 19] on div "Telegram Conecte la integración con su bot corporativo y comunique con sus clie…" at bounding box center [216, 91] width 393 height 183
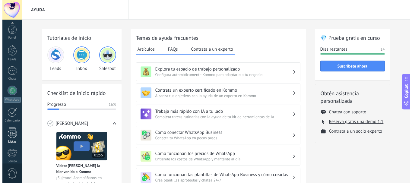
scroll to position [68, 0]
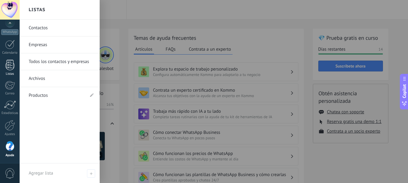
click at [15, 73] on div "Listas" at bounding box center [10, 74] width 18 height 4
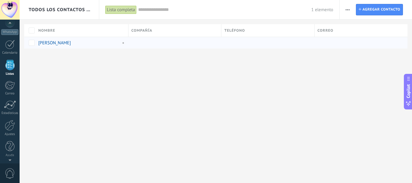
scroll to position [37, 0]
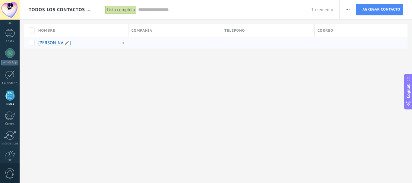
click at [54, 40] on link "[PERSON_NAME]" at bounding box center [54, 43] width 33 height 6
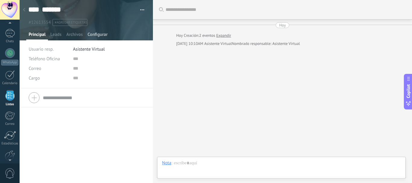
click at [106, 34] on span "Configurar" at bounding box center [98, 36] width 20 height 9
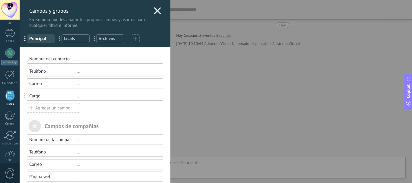
click at [157, 10] on use at bounding box center [157, 10] width 7 height 7
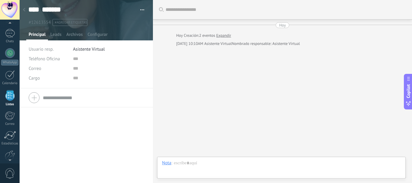
click at [226, 41] on span "Asistente Virtual" at bounding box center [217, 43] width 27 height 5
click at [197, 160] on div "Chat Correo Nota Tarea Nota : Instalar Cancelar Atajos – seleccionar acción – i…" at bounding box center [281, 168] width 249 height 22
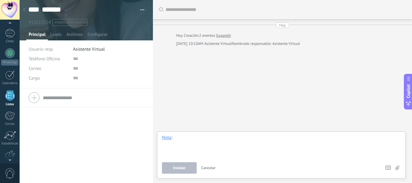
click at [206, 135] on div at bounding box center [281, 146] width 239 height 23
click at [394, 170] on div "Instalar Cancelar Atajos – seleccionar acción – insertar valor del campo Kommo …" at bounding box center [281, 167] width 239 height 11
click at [397, 167] on icon at bounding box center [398, 168] width 4 height 5
click at [0, 0] on input "file" at bounding box center [0, 0] width 0 height 0
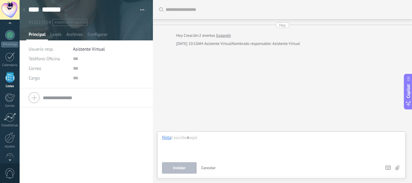
scroll to position [37, 0]
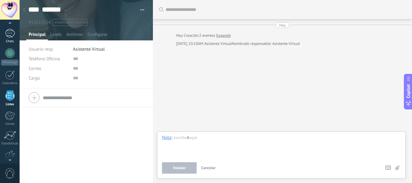
click at [7, 30] on div "1" at bounding box center [10, 33] width 10 height 9
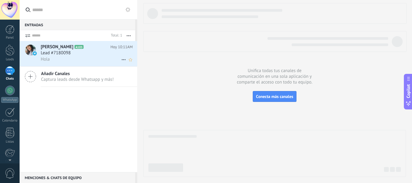
click at [55, 53] on span "Lead #7180098" at bounding box center [56, 53] width 30 height 6
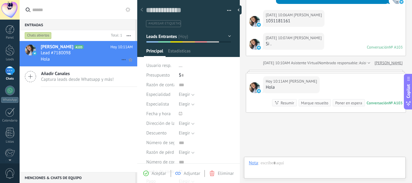
scroll to position [9, 0]
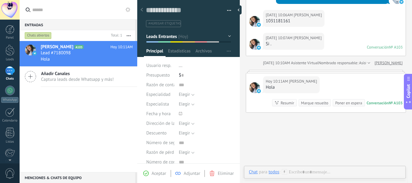
click at [344, 104] on div "Poner en espera" at bounding box center [348, 103] width 27 height 6
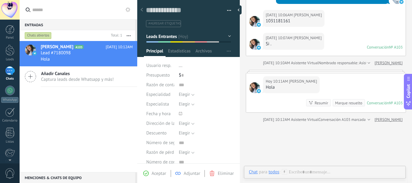
scroll to position [107, 0]
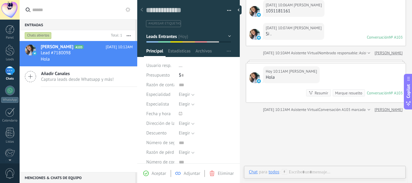
click at [126, 34] on button "button" at bounding box center [128, 35] width 13 height 11
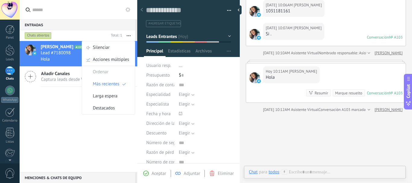
click at [66, 21] on div "Entradas 0" at bounding box center [78, 24] width 116 height 11
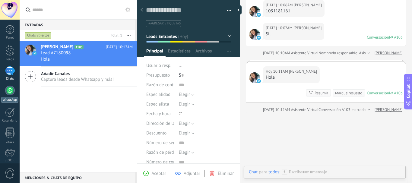
click at [13, 86] on link "WhatsApp" at bounding box center [10, 94] width 20 height 17
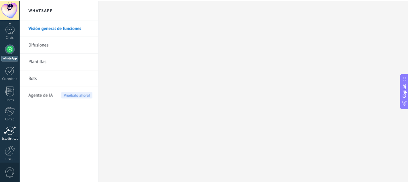
scroll to position [68, 0]
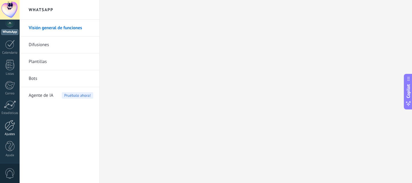
click at [9, 128] on div at bounding box center [10, 125] width 10 height 11
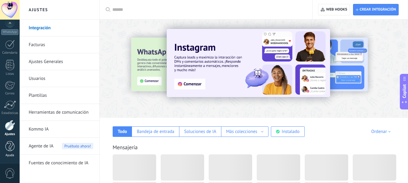
click at [11, 148] on div at bounding box center [9, 146] width 9 height 11
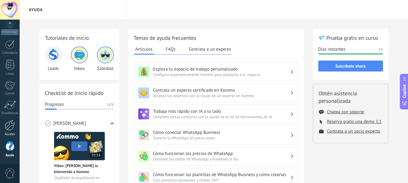
click at [11, 128] on div at bounding box center [10, 125] width 10 height 11
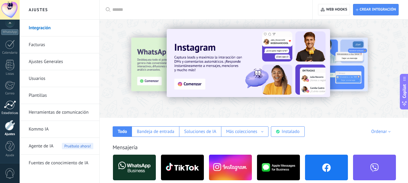
click at [4, 102] on div at bounding box center [10, 104] width 12 height 9
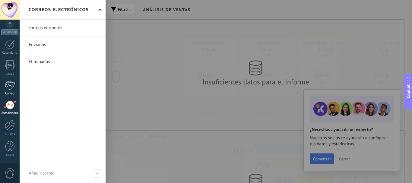
click at [10, 91] on link "Correo" at bounding box center [10, 88] width 20 height 15
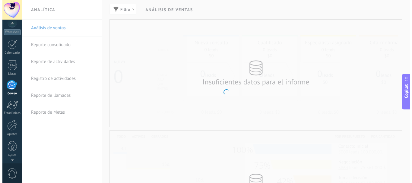
scroll to position [59, 0]
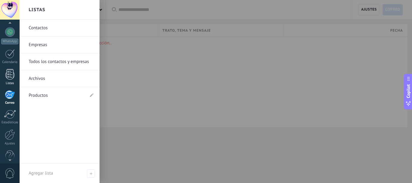
click at [12, 76] on div at bounding box center [9, 74] width 9 height 11
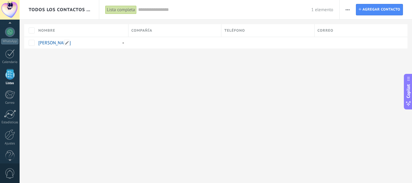
scroll to position [37, 0]
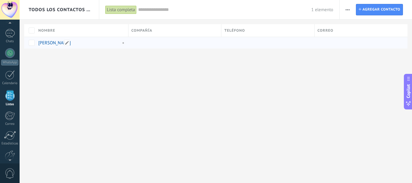
click at [48, 41] on link "[PERSON_NAME]" at bounding box center [54, 43] width 33 height 6
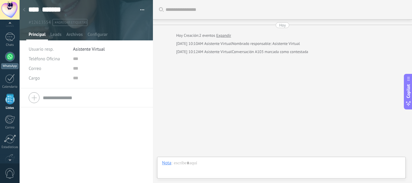
scroll to position [28, 0]
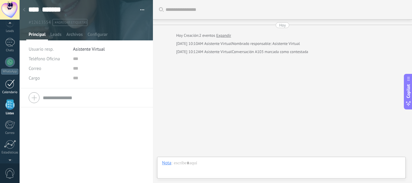
drag, startPoint x: 6, startPoint y: 96, endPoint x: 6, endPoint y: 92, distance: 4.6
click at [6, 94] on div "Panel Leads 1 Chats WhatsApp Clientes" at bounding box center [10, 100] width 20 height 206
click at [7, 86] on div at bounding box center [10, 83] width 10 height 9
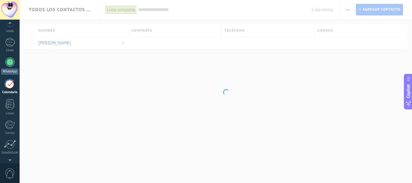
click at [11, 61] on div at bounding box center [10, 62] width 10 height 10
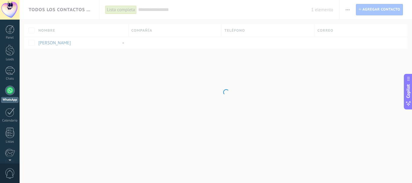
click at [11, 61] on div "Leads" at bounding box center [10, 60] width 18 height 4
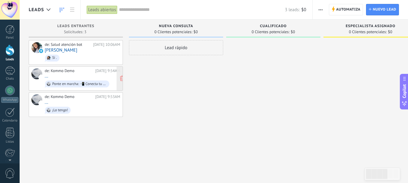
click at [93, 83] on div "Ponte en marcha: 📲 Conecta tu número de WhatsApp 💬" at bounding box center [79, 84] width 54 height 4
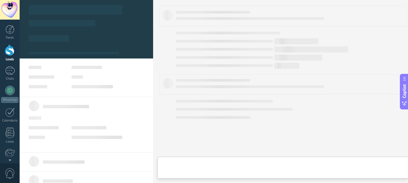
type textarea "**********"
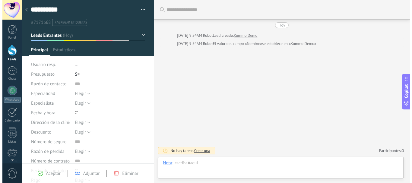
scroll to position [9, 0]
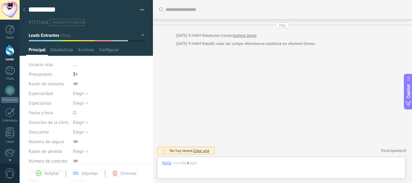
click at [24, 10] on use at bounding box center [24, 10] width 2 height 4
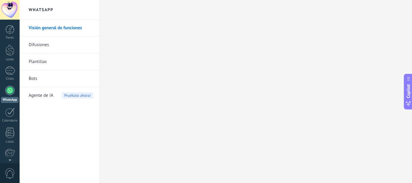
click at [40, 83] on link "Bots" at bounding box center [61, 78] width 65 height 17
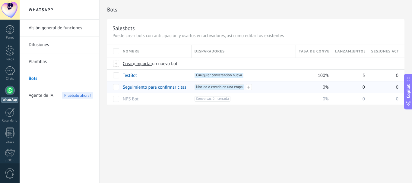
click at [227, 88] on span "Mocido o creado en una etapa +0" at bounding box center [220, 87] width 50 height 5
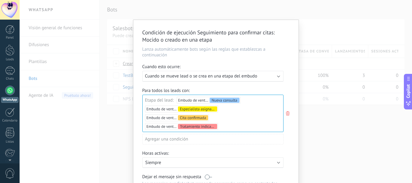
click at [225, 77] on span "Cuando se mueve lead o se crea en una etapa del embudo" at bounding box center [201, 76] width 112 height 6
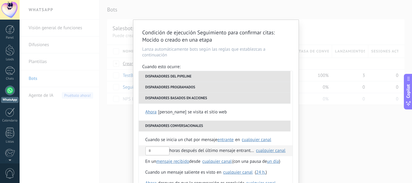
scroll to position [30, 0]
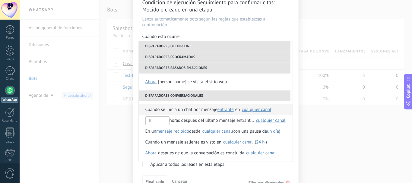
click at [253, 109] on div "cualquier canal" at bounding box center [257, 109] width 30 height 5
click at [253, 109] on label "Seleccionar todo" at bounding box center [261, 112] width 47 height 11
click at [281, 102] on div "Cuando se inicia un chat por mensaje entrante saliente cualquiera entrante en N…" at bounding box center [216, 131] width 154 height 60
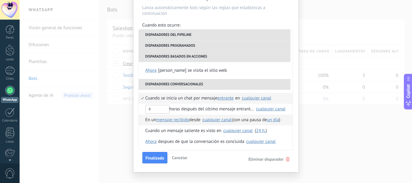
scroll to position [51, 0]
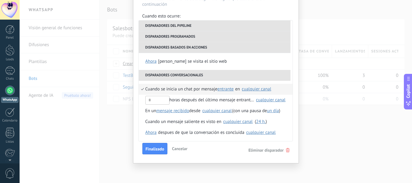
click at [260, 88] on div "cualquier canal" at bounding box center [257, 89] width 30 height 5
click at [260, 104] on span "Kommo Demo" at bounding box center [269, 103] width 27 height 6
click at [212, 103] on div "horas después del último mensaje entrante en" at bounding box center [199, 100] width 109 height 11
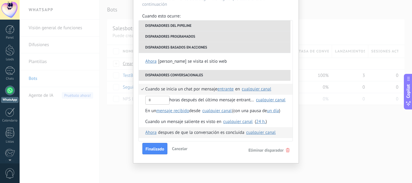
click at [259, 131] on div "cualquier canal" at bounding box center [261, 132] width 30 height 5
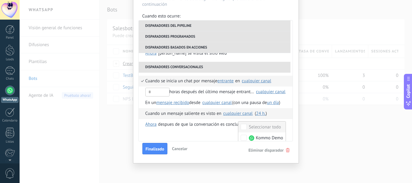
scroll to position [142, 0]
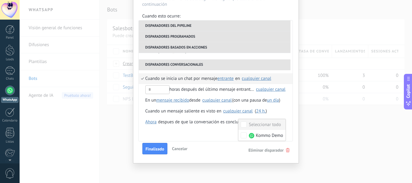
click at [199, 137] on ul "**********" at bounding box center [216, 81] width 154 height 121
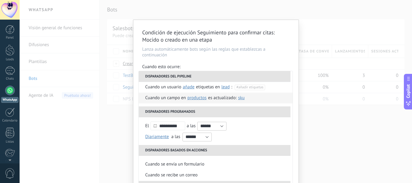
scroll to position [60, 0]
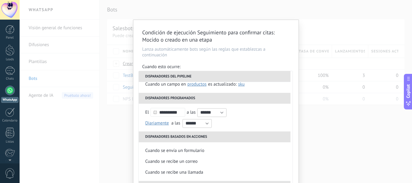
click at [155, 100] on li "Disparadores programados" at bounding box center [215, 98] width 152 height 11
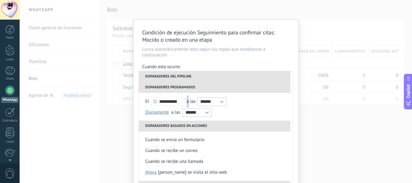
click at [155, 100] on use at bounding box center [155, 101] width 3 height 3
click at [158, 88] on li "Disparadores programados" at bounding box center [215, 87] width 152 height 11
click at [196, 114] on input "******" at bounding box center [197, 112] width 29 height 9
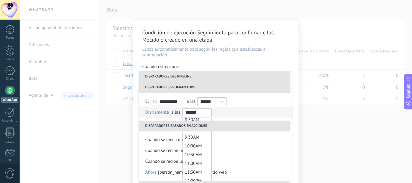
scroll to position [151, 0]
type input "*******"
click at [195, 152] on li "10:30AM" at bounding box center [197, 155] width 29 height 9
click at [250, 147] on li "Cuando se recibe un correo" at bounding box center [216, 150] width 154 height 11
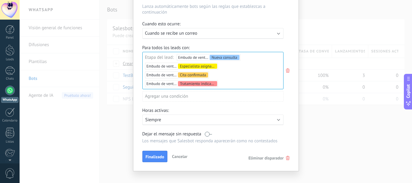
scroll to position [51, 0]
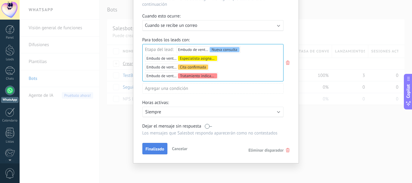
click at [149, 151] on span "Finalizado" at bounding box center [155, 149] width 19 height 4
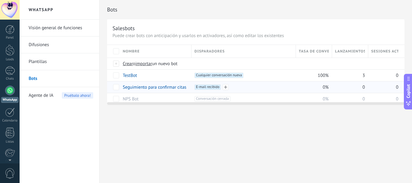
click at [206, 88] on span "E-mail recibido +0" at bounding box center [208, 87] width 27 height 5
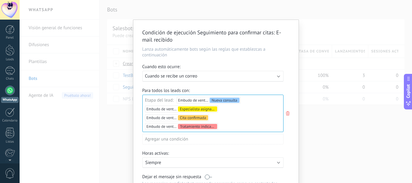
click at [216, 73] on div "Ejecutar: Cuando se recibe un correo" at bounding box center [210, 76] width 131 height 6
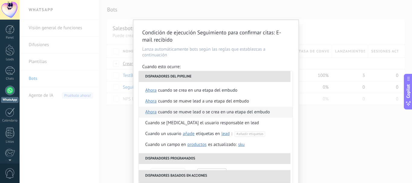
click at [260, 113] on div "Cuando se mueve lead o se crea en una etapa del embudo" at bounding box center [214, 112] width 112 height 11
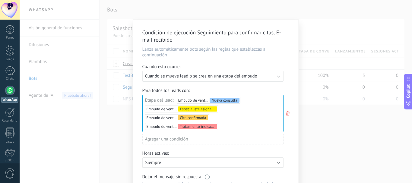
click at [330, 138] on div "Condición de ejecución Seguimiento para confirmar citas : E-mail recibido Lanza…" at bounding box center [216, 91] width 393 height 183
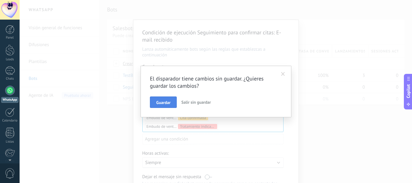
click at [166, 100] on button "Guardar" at bounding box center [163, 102] width 27 height 11
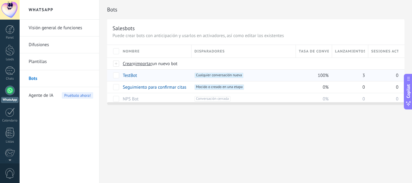
click at [231, 75] on span "Cualquier conversación nueva +0" at bounding box center [219, 75] width 49 height 5
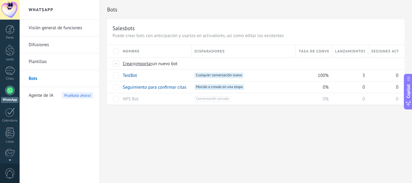
click at [41, 97] on span "Agente de IA" at bounding box center [41, 95] width 25 height 17
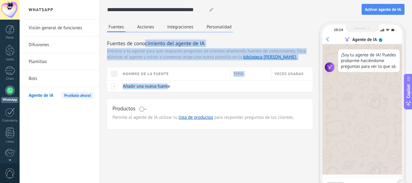
drag, startPoint x: 169, startPoint y: 87, endPoint x: 145, endPoint y: 41, distance: 51.7
click at [145, 42] on div "Fuentes de conocimiento del agente de IA Entrena a tu agente para que responda …" at bounding box center [210, 66] width 206 height 53
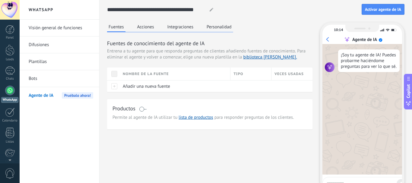
click at [205, 11] on div "**********" at bounding box center [161, 9] width 108 height 11
click at [0, 52] on link "Leads" at bounding box center [10, 53] width 20 height 17
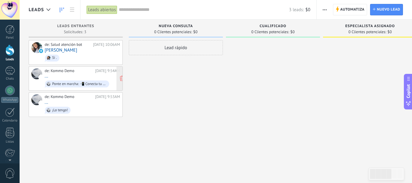
click at [77, 81] on div "Ponte en marcha: 📲 Conecta tu número de WhatsApp 💬" at bounding box center [77, 84] width 64 height 7
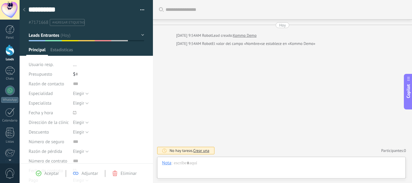
scroll to position [9, 0]
click at [141, 9] on button "button" at bounding box center [140, 9] width 9 height 9
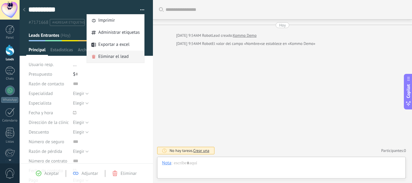
click at [104, 56] on span "Eliminar el lead" at bounding box center [113, 57] width 30 height 12
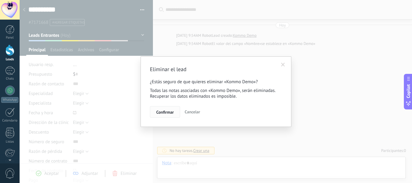
click at [167, 108] on button "Confirmar" at bounding box center [165, 111] width 30 height 11
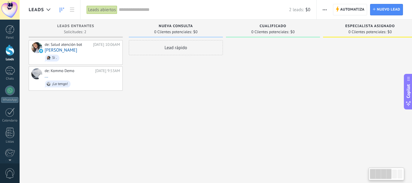
click at [67, 103] on div "de: Salud atención bot Hoy 10:06AM Cruz Stefany Si . de: Kommo Demo Hoy 9:53AM …" at bounding box center [76, 92] width 94 height 104
click at [121, 79] on span at bounding box center [117, 79] width 8 height 24
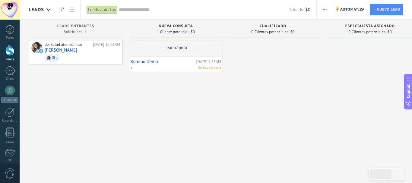
click at [190, 50] on div "Lead rápido" at bounding box center [176, 47] width 94 height 15
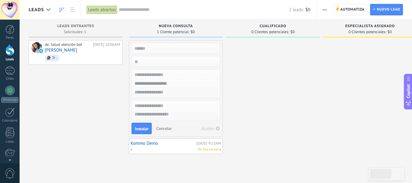
click at [166, 130] on span "Cancelar" at bounding box center [163, 128] width 15 height 5
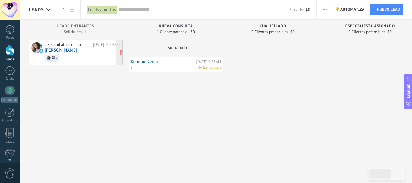
click at [88, 53] on div "de: Salud atención bot Hoy 10:06AM Cruz Stefany Si ." at bounding box center [82, 52] width 75 height 21
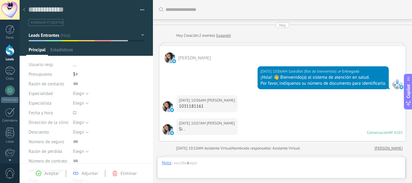
type textarea "**********"
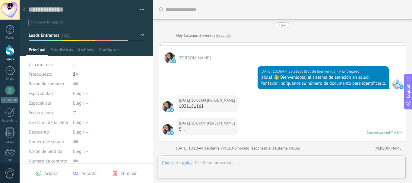
scroll to position [117, 0]
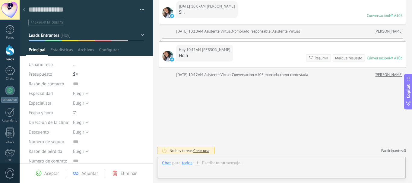
click at [205, 149] on span "Crear una" at bounding box center [201, 150] width 16 height 5
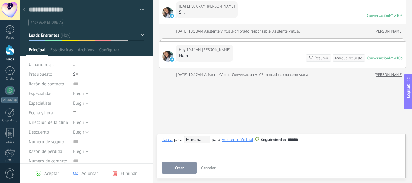
click at [183, 164] on button "Crear" at bounding box center [179, 167] width 35 height 11
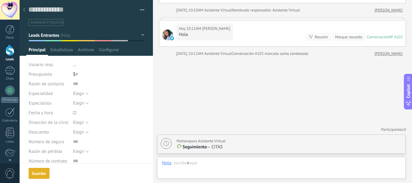
click at [201, 148] on span "Seguimiento" at bounding box center [195, 147] width 24 height 6
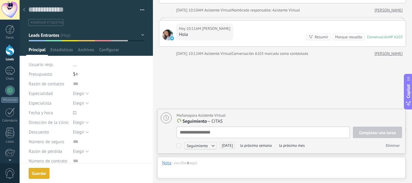
scroll to position [6, 0]
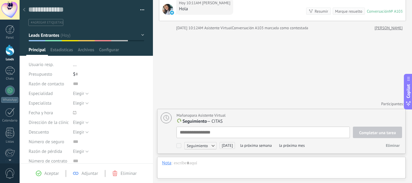
click at [308, 94] on div "Buscar Carga más Hoy Hoy Creación: 2 eventos Expandir Cruz Stefany Hoy 10:06AM …" at bounding box center [282, 9] width 259 height 347
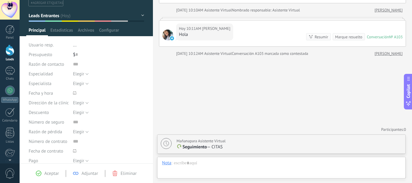
scroll to position [30, 0]
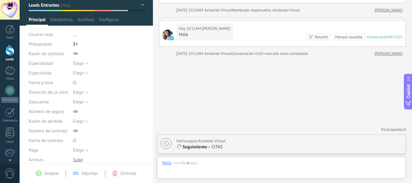
click at [85, 172] on span "Adjuntar" at bounding box center [89, 174] width 17 height 6
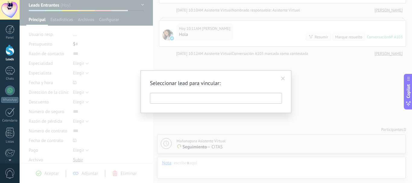
click at [183, 100] on input "text" at bounding box center [216, 98] width 132 height 11
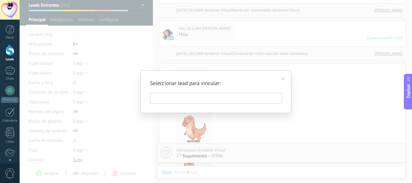
scroll to position [384, 0]
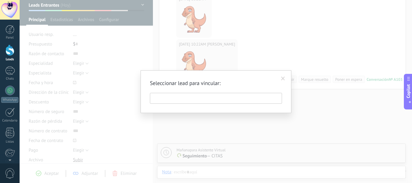
click at [283, 80] on span at bounding box center [283, 79] width 4 height 4
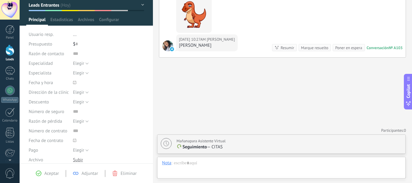
scroll to position [435, 0]
click at [76, 161] on div at bounding box center [78, 160] width 10 height 6
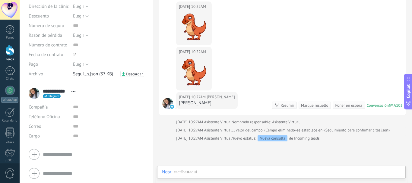
scroll to position [371, 0]
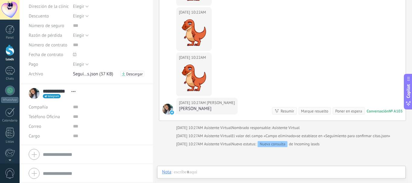
click at [96, 86] on li "**********" at bounding box center [86, 114] width 133 height 61
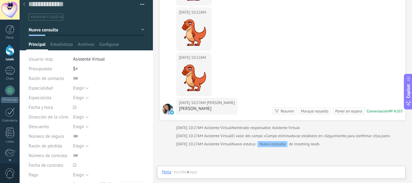
scroll to position [0, 0]
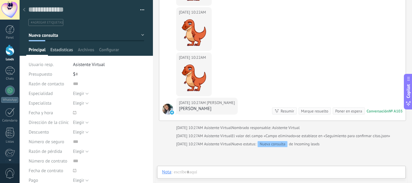
click at [66, 50] on span "Estadísticas" at bounding box center [61, 51] width 23 height 9
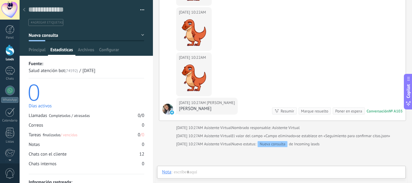
drag, startPoint x: 142, startPoint y: 46, endPoint x: 142, endPoint y: 39, distance: 7.2
click at [143, 46] on div at bounding box center [87, 28] width 134 height 56
click at [141, 34] on button "Leads Entrantes" at bounding box center [87, 35] width 116 height 11
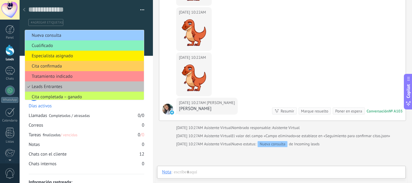
scroll to position [12, 0]
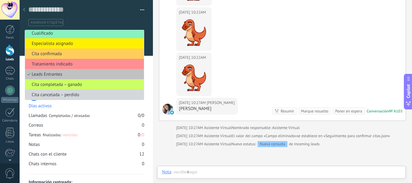
click at [143, 10] on div "Guardar y crear Imprimir Administrar etiquetas Exportar a excel" at bounding box center [87, 13] width 134 height 26
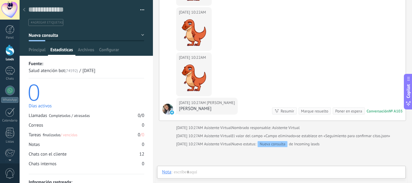
click at [143, 10] on div "Guardar y crear Imprimir Administrar etiquetas Exportar a excel" at bounding box center [87, 13] width 134 height 26
click at [7, 66] on div "Panel Leads 1 Chats WhatsApp Clientes" at bounding box center [10, 128] width 20 height 206
click at [7, 51] on div at bounding box center [9, 50] width 9 height 11
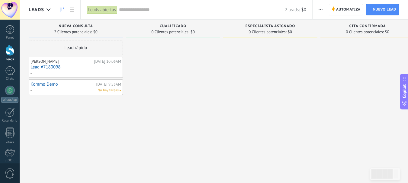
click at [73, 88] on div "No hay tareas" at bounding box center [74, 90] width 88 height 5
click at [80, 69] on link "Lead #7180098" at bounding box center [75, 67] width 91 height 5
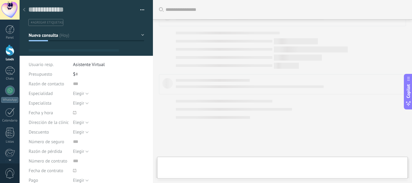
type textarea "**********"
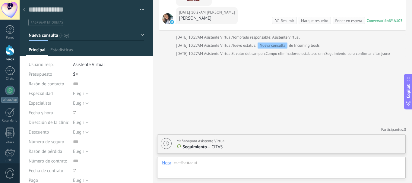
scroll to position [9, 0]
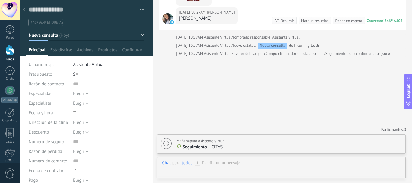
click at [276, 46] on div "Nueva consulta" at bounding box center [273, 46] width 30 height 6
click at [258, 47] on div "Nueva consulta" at bounding box center [273, 46] width 30 height 6
click at [273, 56] on span "El valor del campo «Campo eliminado»" at bounding box center [264, 54] width 65 height 6
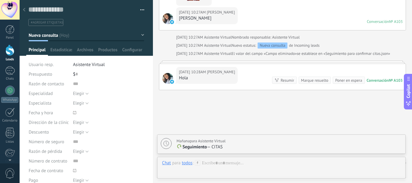
scroll to position [457, 0]
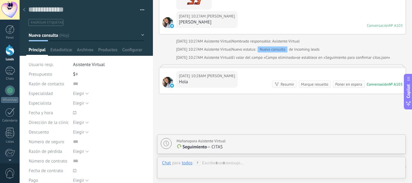
click at [13, 51] on div at bounding box center [9, 50] width 9 height 11
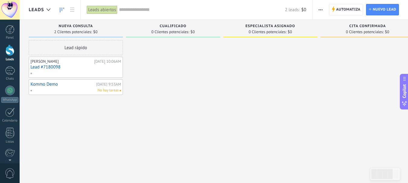
click at [106, 10] on div "Leads abiertos" at bounding box center [102, 9] width 31 height 9
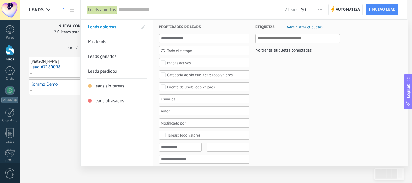
click at [66, 11] on div at bounding box center [206, 91] width 412 height 183
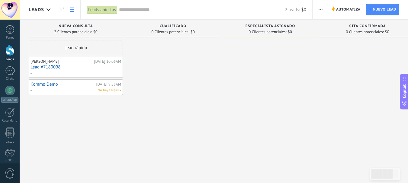
click at [74, 10] on icon at bounding box center [72, 10] width 4 height 4
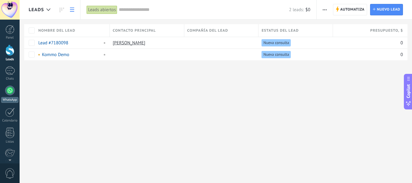
click at [8, 96] on link "WhatsApp" at bounding box center [10, 94] width 20 height 17
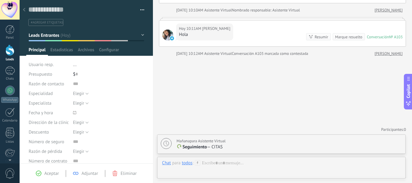
click at [23, 9] on icon at bounding box center [24, 10] width 2 height 4
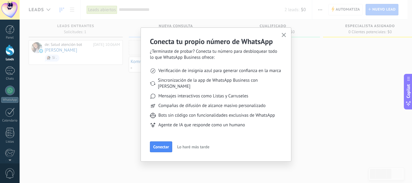
click at [283, 36] on icon "button" at bounding box center [284, 35] width 5 height 5
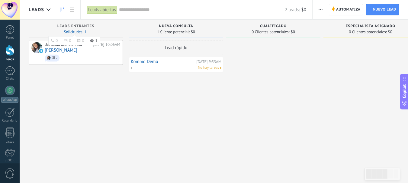
click at [77, 31] on span "Solicitudes: 1 0 0 0 1 0 0 0 1" at bounding box center [75, 32] width 22 height 4
click at [11, 73] on div at bounding box center [10, 70] width 10 height 9
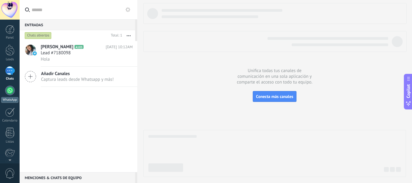
click at [9, 91] on div at bounding box center [10, 91] width 10 height 10
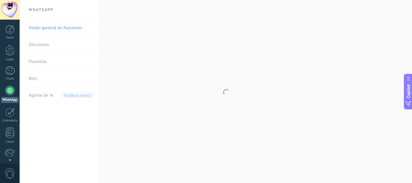
click at [44, 81] on body ".abccls-1,.abccls-2{fill-rule:evenodd}.abccls-2{fill:#fff} .abfcls-1{fill:none}…" at bounding box center [206, 91] width 412 height 183
click at [40, 75] on link "Bots" at bounding box center [61, 78] width 65 height 17
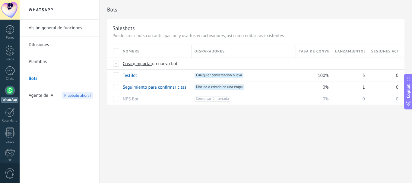
click at [241, 133] on div "Bots Salesbots Puede crear bots con anticipación y usarlos en activadores, así …" at bounding box center [256, 91] width 313 height 183
click at [363, 88] on span "1" at bounding box center [364, 88] width 2 height 6
click at [186, 90] on span at bounding box center [187, 87] width 6 height 6
click at [142, 104] on button "Guardar" at bounding box center [136, 100] width 27 height 11
click at [160, 91] on input "**********" at bounding box center [155, 88] width 64 height 10
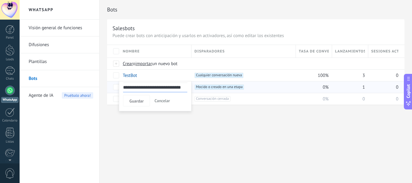
click at [160, 91] on input "**********" at bounding box center [155, 88] width 64 height 10
type input "*"
type input "**********"
click at [184, 132] on div "Bots Salesbots Puede crear bots con anticipación y usarlos en activadores, así …" at bounding box center [256, 91] width 313 height 183
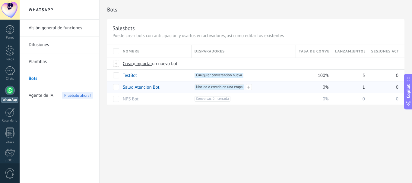
click at [225, 87] on span "Mocido o creado en una etapa +0" at bounding box center [220, 87] width 50 height 5
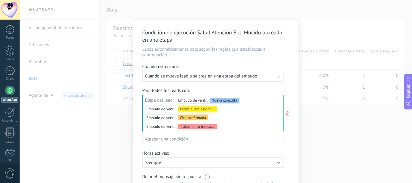
click at [225, 78] on span "Cuando se mueve lead o se crea en una etapa del embudo" at bounding box center [201, 76] width 112 height 6
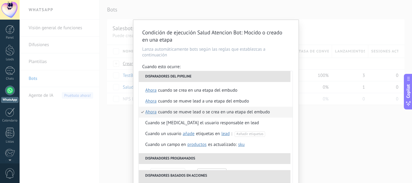
click at [228, 75] on li "Disparadores del pipeline" at bounding box center [215, 76] width 152 height 11
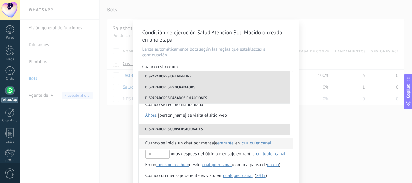
scroll to position [132, 0]
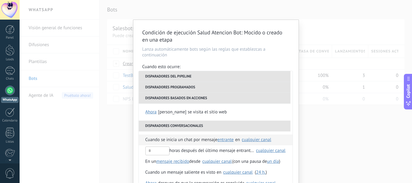
click at [188, 142] on span "Cuando se inicia un chat por mensaje" at bounding box center [181, 140] width 72 height 11
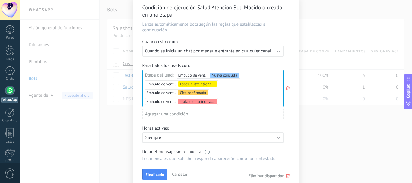
scroll to position [51, 0]
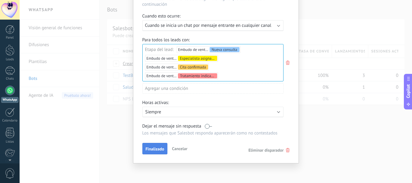
click at [152, 148] on span "Finalizado" at bounding box center [155, 149] width 19 height 4
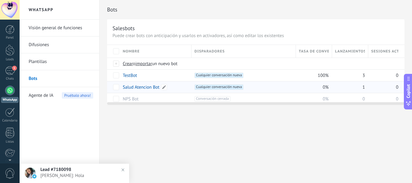
click at [150, 85] on link "Salud Atencion Bot" at bounding box center [141, 88] width 37 height 6
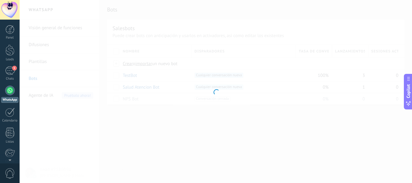
type input "**********"
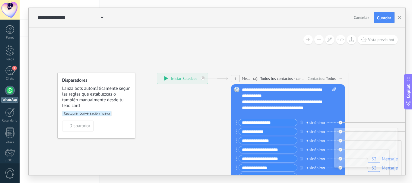
click at [177, 78] on div "**********" at bounding box center [182, 78] width 51 height 11
click at [167, 79] on icon at bounding box center [165, 78] width 3 height 4
click at [164, 74] on div "**********" at bounding box center [182, 78] width 51 height 11
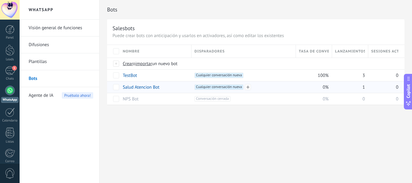
click at [223, 88] on span "Cualquier conversación nueva +0" at bounding box center [219, 87] width 49 height 5
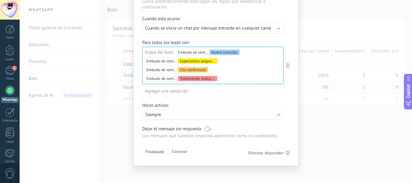
scroll to position [51, 0]
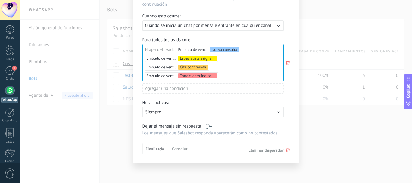
click at [184, 139] on div "Condición de ejecución Salud Atencion Bot : Cualquier conversación nueva Lanza …" at bounding box center [215, 66] width 165 height 194
click at [184, 130] on div "[PERSON_NAME] el mensaje sin respuesta Los mensajes que [PERSON_NAME] responda …" at bounding box center [212, 129] width 141 height 13
click at [183, 128] on span "Dejar el mensaje sin respuesta" at bounding box center [171, 126] width 59 height 6
click at [182, 125] on span "Dejar el mensaje sin respuesta" at bounding box center [171, 126] width 59 height 6
click at [206, 127] on label at bounding box center [208, 126] width 7 height 6
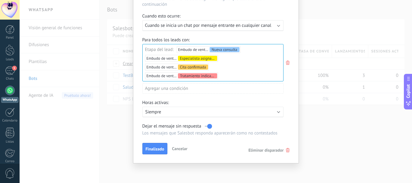
click at [167, 135] on p "Los mensajes que Salesbot responda aparecerán como no contestados" at bounding box center [212, 133] width 141 height 6
click at [179, 132] on p "Los mensajes que Salesbot responda aparecerán como no contestados" at bounding box center [212, 133] width 141 height 6
click at [185, 87] on div "Agregar una condición" at bounding box center [212, 88] width 141 height 11
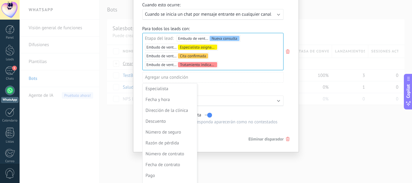
scroll to position [71, 0]
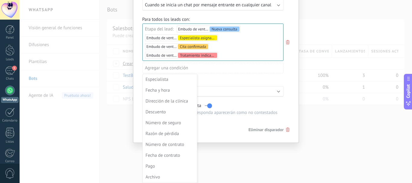
click at [245, 159] on div "Condición de ejecución Salud Atencion Bot : Cualquier conversación nueva Lanza …" at bounding box center [216, 91] width 393 height 183
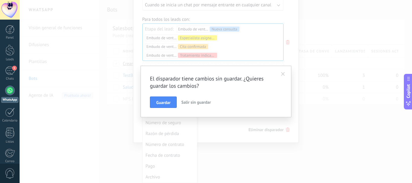
click at [285, 75] on span at bounding box center [283, 74] width 10 height 10
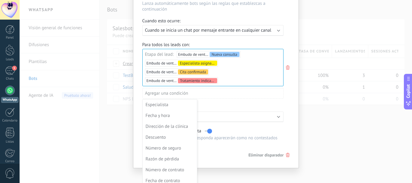
scroll to position [0, 0]
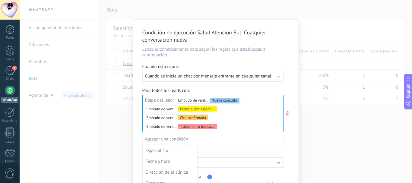
click at [228, 53] on div at bounding box center [215, 117] width 165 height 194
click at [223, 76] on span "Cuando se inicia un chat por mensaje entrante en cualquier canal" at bounding box center [208, 76] width 126 height 6
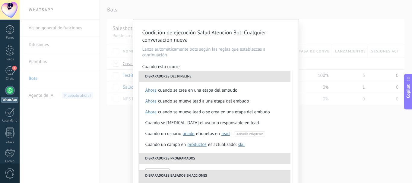
click at [223, 76] on li "Disparadores del pipeline" at bounding box center [215, 76] width 152 height 11
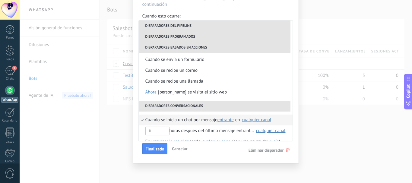
scroll to position [112, 0]
click at [189, 120] on span "Cuando se inicia un chat por mensaje" at bounding box center [181, 119] width 72 height 11
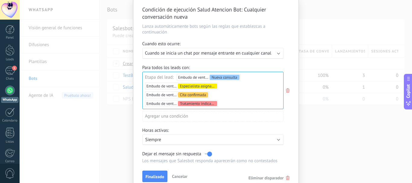
scroll to position [51, 0]
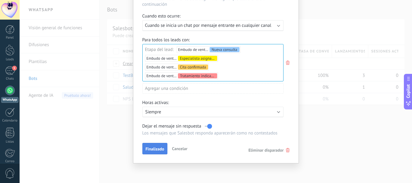
click at [155, 150] on span "Finalizado" at bounding box center [155, 149] width 19 height 4
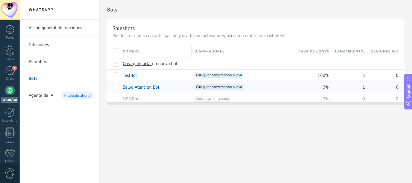
click at [363, 88] on span "1" at bounding box center [364, 88] width 2 height 6
click at [247, 87] on span at bounding box center [248, 87] width 6 height 6
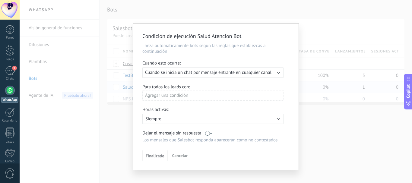
click at [245, 73] on span "Cuando se inicia un chat por mensaje entrante en cualquier canal" at bounding box center [208, 73] width 126 height 6
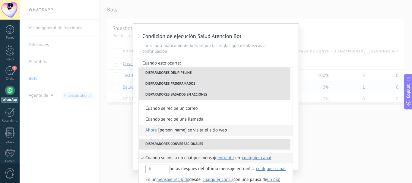
scroll to position [142, 0]
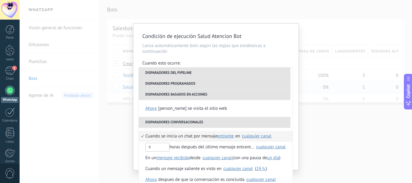
click at [211, 134] on span "Cuando se inicia un chat por mensaje" at bounding box center [181, 136] width 72 height 11
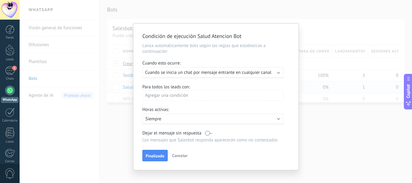
click at [179, 96] on div "Agregar una condición" at bounding box center [212, 95] width 141 height 11
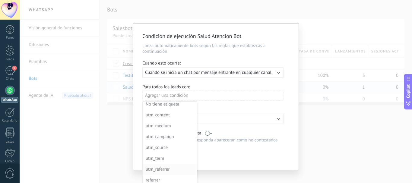
scroll to position [0, 0]
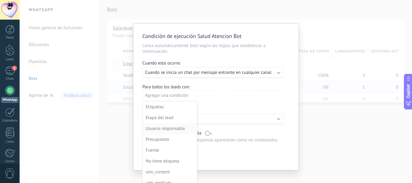
click at [178, 130] on div "Usuario responsable" at bounding box center [169, 129] width 47 height 8
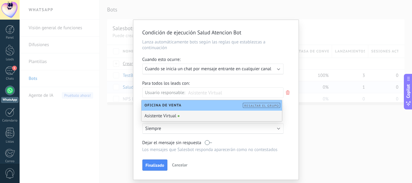
click at [204, 115] on div "Asistente Virtual" at bounding box center [212, 116] width 141 height 11
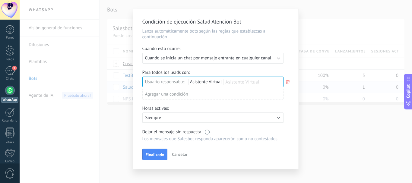
scroll to position [17, 0]
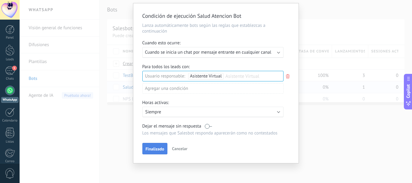
click at [152, 146] on button "Finalizado" at bounding box center [154, 148] width 25 height 11
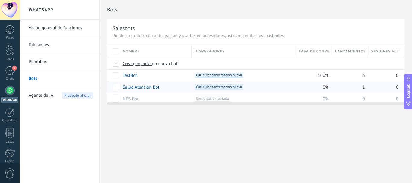
click at [242, 100] on div "+1 Conversación cerrada +0" at bounding box center [244, 98] width 98 height 5
click at [311, 91] on div "0%" at bounding box center [312, 86] width 33 height 11
click at [257, 88] on span at bounding box center [255, 87] width 6 height 6
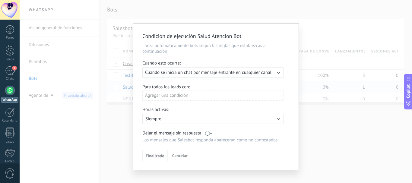
click at [242, 71] on span "Cuando se inicia un chat por mensaje entrante en cualquier canal" at bounding box center [208, 73] width 126 height 6
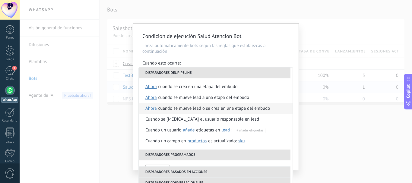
click at [223, 110] on div "Cuando se mueve lead o se crea en una etapa del embudo" at bounding box center [214, 108] width 112 height 11
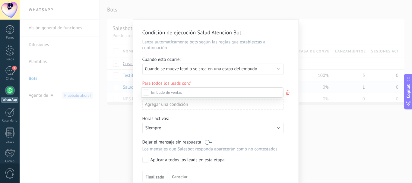
click at [0, 0] on label "Cualificado" at bounding box center [0, 0] width 0 height 0
click at [159, 158] on div "Nueva consulta Cualificado Especialista asignado Cita confirmada Tratamiento in…" at bounding box center [211, 135] width 141 height 95
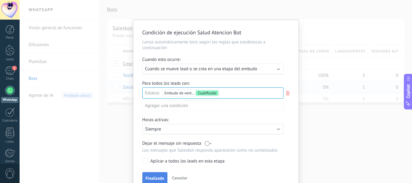
click at [144, 180] on button "Finalizado" at bounding box center [154, 177] width 25 height 11
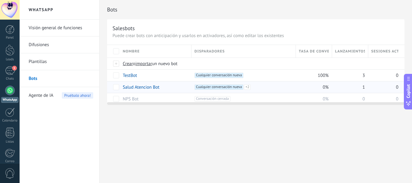
click at [302, 119] on div "Bots Salesbots Puede crear bots con anticipación y usarlos en activadores, así …" at bounding box center [256, 91] width 313 height 183
click at [167, 91] on div "Salud Atencion Bot" at bounding box center [154, 86] width 69 height 11
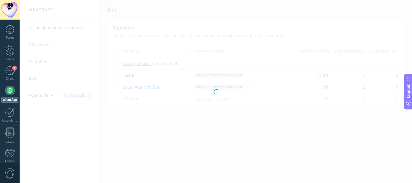
type input "**********"
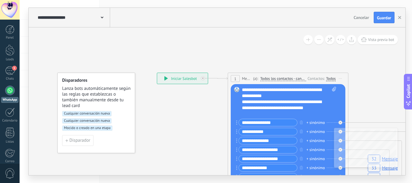
click at [175, 78] on div "**********" at bounding box center [182, 78] width 51 height 11
click at [102, 123] on span "Cualquier conversación nueva" at bounding box center [86, 120] width 49 height 5
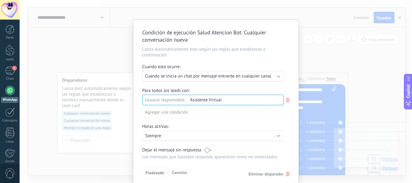
click at [285, 100] on icon at bounding box center [288, 100] width 7 height 7
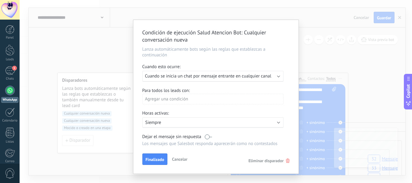
click at [167, 103] on div "Agregar una condición" at bounding box center [212, 99] width 141 height 11
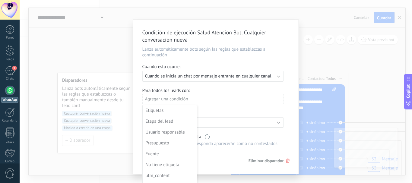
click at [168, 100] on div at bounding box center [215, 97] width 165 height 154
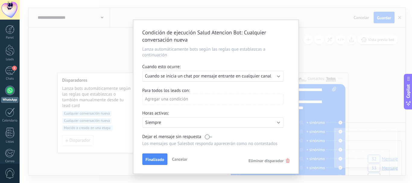
click at [286, 160] on icon at bounding box center [288, 161] width 4 height 4
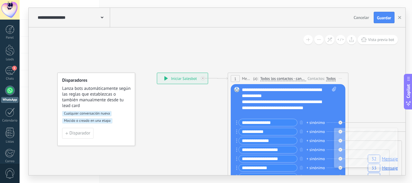
click at [102, 113] on span "Cualquier conversación nueva" at bounding box center [86, 113] width 49 height 5
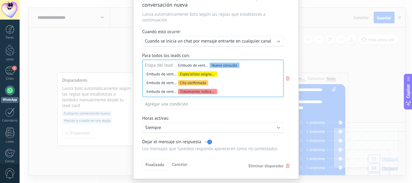
scroll to position [51, 0]
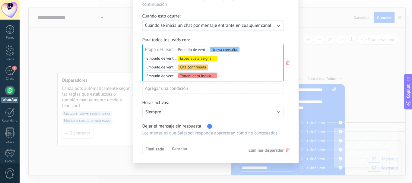
click at [288, 63] on use at bounding box center [288, 63] width 4 height 4
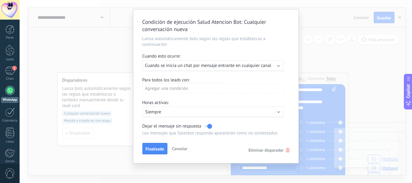
scroll to position [11, 0]
click at [286, 152] on span "Eliminar disparador" at bounding box center [269, 150] width 41 height 5
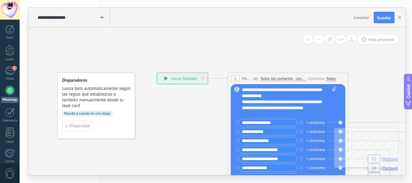
scroll to position [0, 0]
click at [99, 112] on span "Mocido o creado en una etapa" at bounding box center [87, 113] width 50 height 5
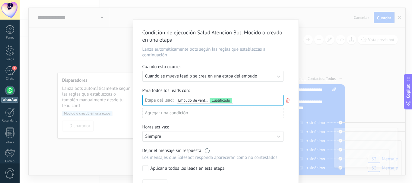
click at [209, 79] on div "Ejecutar: Cuando se mueve lead o se crea en una etapa del embudo" at bounding box center [212, 76] width 141 height 11
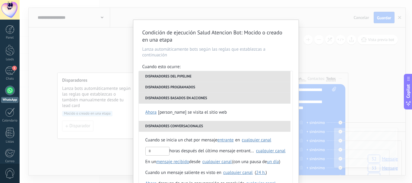
scroll to position [142, 0]
click at [192, 142] on span "Cuando se inicia un chat por mensaje" at bounding box center [181, 140] width 72 height 11
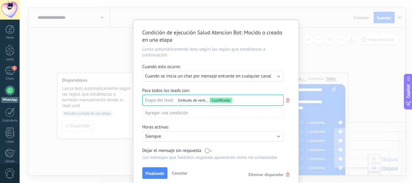
click at [119, 49] on div "Condición de ejecución Salud Atencion Bot : Mocido o creado en una etapa Lanza …" at bounding box center [216, 91] width 393 height 183
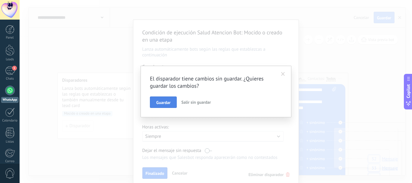
click at [165, 101] on span "Guardar" at bounding box center [163, 102] width 14 height 4
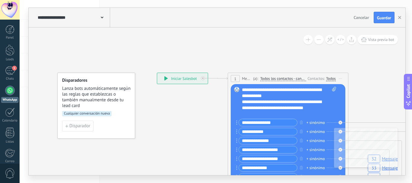
click at [170, 79] on div "**********" at bounding box center [182, 78] width 51 height 11
click at [6, 69] on div "1" at bounding box center [10, 70] width 10 height 9
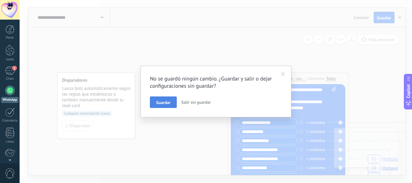
drag, startPoint x: 164, startPoint y: 109, endPoint x: 164, endPoint y: 103, distance: 6.3
click at [164, 107] on div "No se guardó ningún cambio. ¿Guardar y salir o dejar configuraciones sin guarda…" at bounding box center [216, 92] width 151 height 52
click at [164, 103] on span "Guardar" at bounding box center [163, 102] width 14 height 4
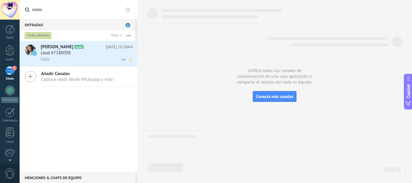
click at [85, 52] on div "Lead #7180098" at bounding box center [87, 53] width 92 height 6
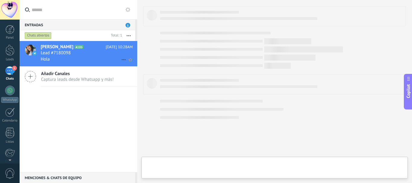
click at [85, 52] on div "Lead #7180098" at bounding box center [87, 53] width 92 height 6
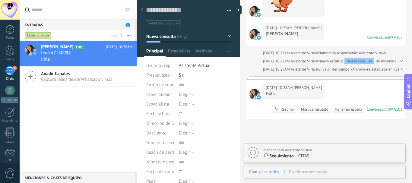
scroll to position [464, 0]
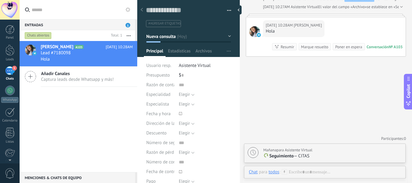
scroll to position [494, 0]
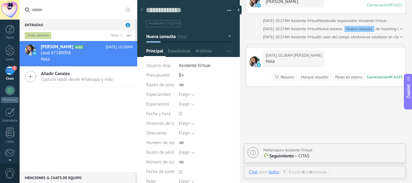
click at [400, 37] on div at bounding box center [401, 37] width 4 height 6
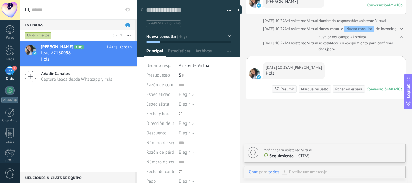
click at [399, 29] on div at bounding box center [401, 29] width 4 height 6
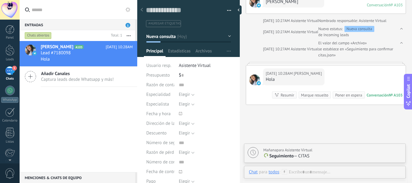
click at [321, 56] on span "se establece en «Seguimiento para confirmar citas.json»" at bounding box center [358, 52] width 81 height 12
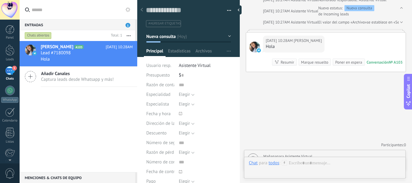
scroll to position [531, 0]
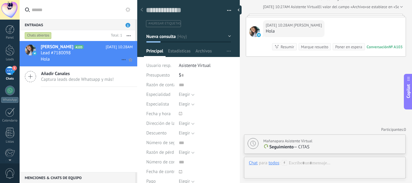
click at [123, 59] on icon at bounding box center [123, 59] width 7 height 7
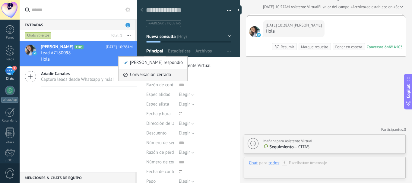
click at [161, 75] on span "Conversación cerrada" at bounding box center [150, 75] width 41 height 12
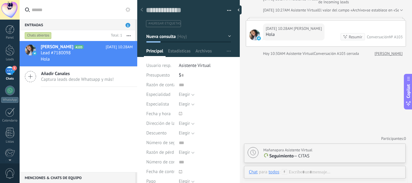
scroll to position [527, 0]
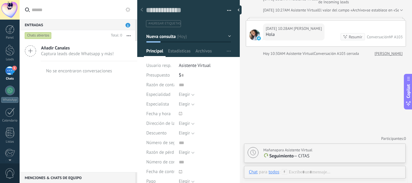
click at [127, 36] on use "button" at bounding box center [129, 35] width 4 height 1
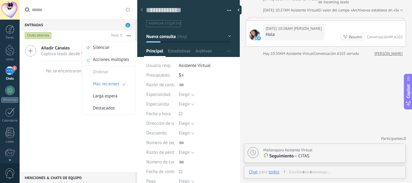
click at [87, 138] on div "Añadir Canales Captura leads desde Whatsapp y más! No se encontraron conversaci…" at bounding box center [79, 106] width 118 height 131
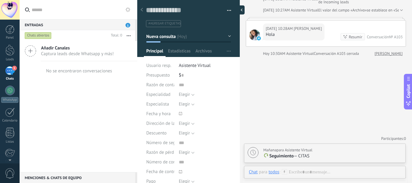
click at [238, 13] on div at bounding box center [240, 9] width 9 height 9
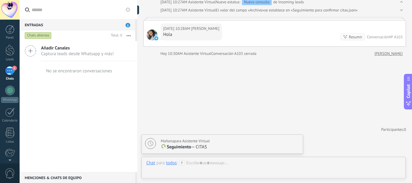
scroll to position [509, 0]
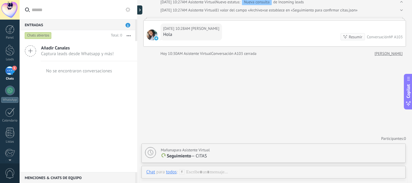
click at [87, 27] on div "Entradas 1" at bounding box center [78, 24] width 116 height 11
click at [128, 25] on span "1" at bounding box center [128, 25] width 5 height 5
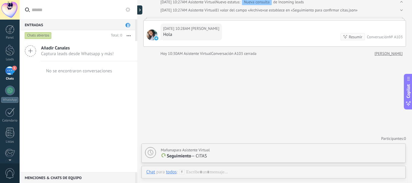
click at [128, 25] on span "1" at bounding box center [128, 25] width 5 height 5
click at [45, 51] on span "Añadir Canales" at bounding box center [77, 48] width 73 height 6
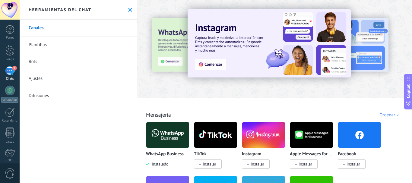
click at [40, 58] on link "Bots" at bounding box center [79, 61] width 118 height 17
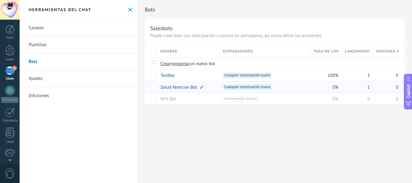
click at [171, 90] on div "Salud Atencion Bot" at bounding box center [187, 86] width 59 height 11
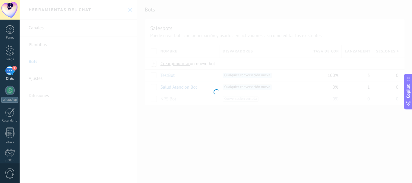
type input "**********"
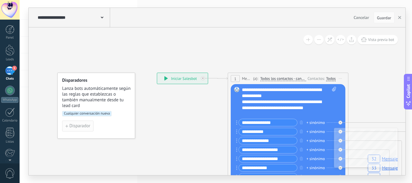
click at [83, 125] on span "Disparador" at bounding box center [79, 126] width 21 height 4
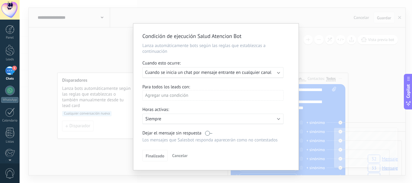
click at [185, 75] on span "Cuando se inicia un chat por mensaje entrante en cualquier canal" at bounding box center [208, 73] width 126 height 6
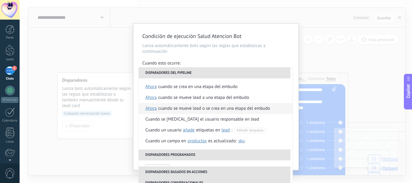
click at [194, 107] on div "Cuando se mueve lead o se crea en una etapa del embudo" at bounding box center [214, 108] width 112 height 11
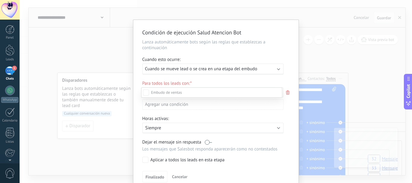
scroll to position [30, 0]
click at [286, 94] on div at bounding box center [216, 91] width 393 height 183
click at [290, 91] on div "Para todos los leads con: Estatus: Nueva consulta Cualificado Especialista asig…" at bounding box center [215, 98] width 147 height 34
click at [0, 0] on div "Nueva consulta Cualificado Especialista asignado Cita confirmada Tratamiento in…" at bounding box center [0, 0] width 0 height 0
click at [0, 0] on div "Leads Entrantes" at bounding box center [0, 0] width 0 height 0
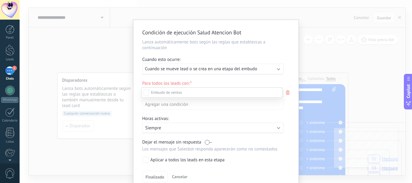
scroll to position [73, 0]
drag, startPoint x: 179, startPoint y: 129, endPoint x: 177, endPoint y: 122, distance: 7.4
click at [179, 127] on div "Nueva consulta Cualificado Especialista asignado Cita confirmada Tratamiento in…" at bounding box center [211, 135] width 141 height 95
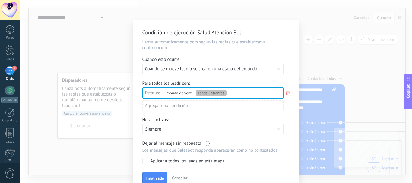
click at [177, 163] on div "Aplicar a todos los leads en esta etapa" at bounding box center [188, 161] width 74 height 6
click at [201, 72] on span "Cuando se mueve lead o se crea en una etapa del embudo" at bounding box center [201, 69] width 112 height 6
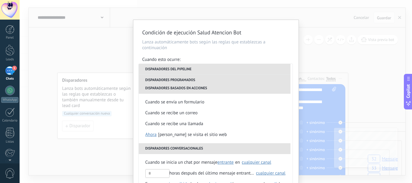
scroll to position [121, 0]
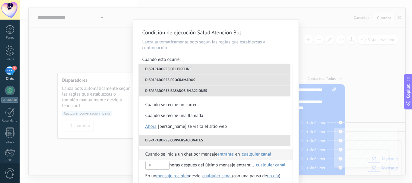
click at [176, 154] on span "Cuando se inicia un chat por mensaje" at bounding box center [181, 154] width 72 height 11
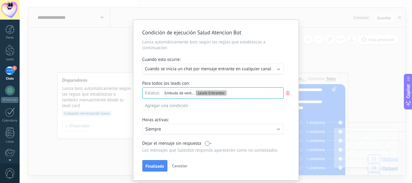
click at [228, 111] on div "Agregar una condición" at bounding box center [212, 107] width 141 height 15
click at [0, 0] on div "Nueva consulta Cualificado Especialista asignado Cita confirmada Tratamiento in…" at bounding box center [0, 0] width 0 height 0
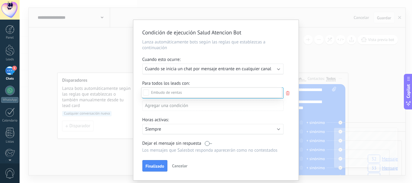
click at [181, 91] on span at bounding box center [166, 92] width 31 height 5
click at [168, 131] on div "Nueva consulta Cualificado Especialista asignado Cita confirmada Tratamiento in…" at bounding box center [211, 135] width 141 height 94
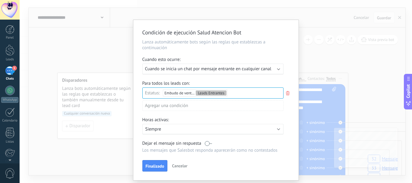
click at [168, 131] on p "Siempre" at bounding box center [198, 129] width 106 height 6
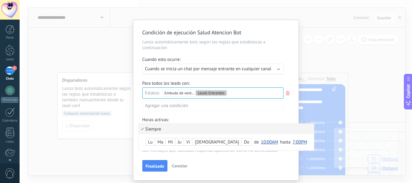
click at [181, 132] on li "Siempre" at bounding box center [227, 129] width 176 height 11
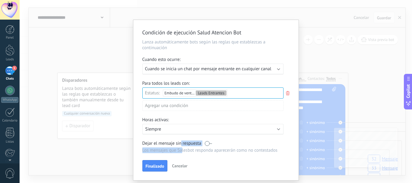
drag, startPoint x: 180, startPoint y: 143, endPoint x: 181, endPoint y: 152, distance: 8.8
click at [181, 152] on div "Dejar el mensaje sin respuesta Los mensajes que Salesbot responda aparecerán co…" at bounding box center [212, 147] width 141 height 13
click at [182, 152] on p "Los mensajes que Salesbot responda aparecerán como no contestados" at bounding box center [212, 151] width 141 height 6
click at [205, 145] on label at bounding box center [208, 144] width 7 height 6
click at [207, 143] on label at bounding box center [208, 144] width 7 height 6
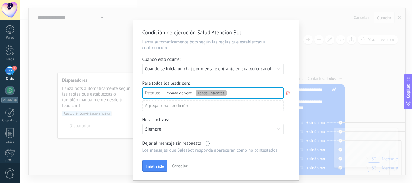
drag, startPoint x: 208, startPoint y: 144, endPoint x: 212, endPoint y: 144, distance: 4.2
click at [210, 144] on label at bounding box center [208, 144] width 7 height 6
click at [161, 164] on span "Finalizado" at bounding box center [155, 166] width 19 height 4
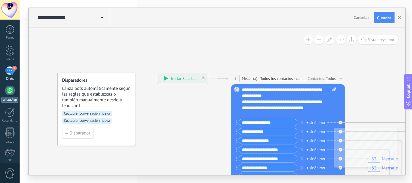
click at [13, 88] on div at bounding box center [10, 91] width 10 height 10
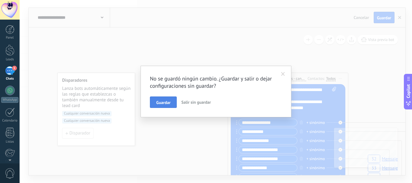
click at [162, 100] on span "Guardar" at bounding box center [163, 102] width 14 height 4
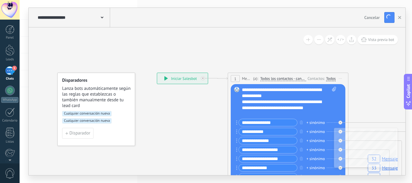
click at [82, 18] on body ".abccls-1,.abccls-2{fill-rule:evenodd}.abccls-2{fill:#fff} .abfcls-1{fill:none}…" at bounding box center [206, 91] width 412 height 183
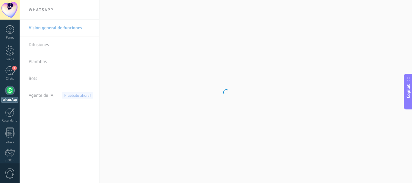
click at [44, 77] on body ".abccls-1,.abccls-2{fill-rule:evenodd}.abccls-2{fill:#fff} .abfcls-1{fill:none}…" at bounding box center [206, 91] width 412 height 183
click at [44, 77] on link "Bots" at bounding box center [61, 78] width 65 height 17
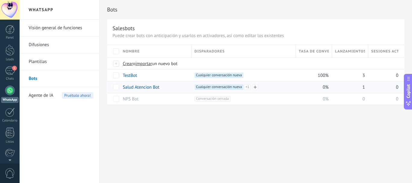
click at [207, 90] on div "+2 Cualquier conversación nueva +1 Cualquier conversación nueva +0" at bounding box center [244, 95] width 97 height 20
click at [130, 87] on link "Salud Atencion Bot" at bounding box center [141, 88] width 37 height 6
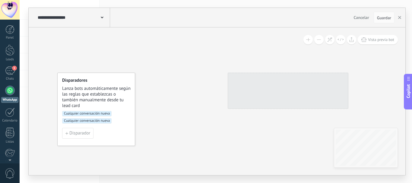
click at [103, 16] on span at bounding box center [102, 17] width 3 height 6
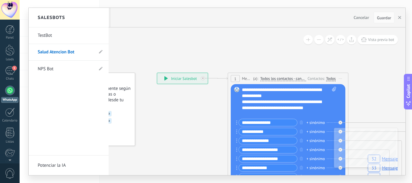
click at [76, 71] on link "NPS Bot" at bounding box center [66, 69] width 56 height 17
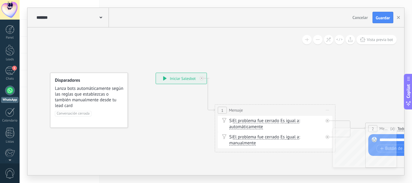
click at [98, 10] on div "******* NPS Bot" at bounding box center [72, 17] width 74 height 19
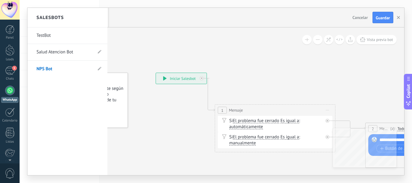
click at [86, 51] on link "Salud Atencion Bot" at bounding box center [65, 52] width 56 height 17
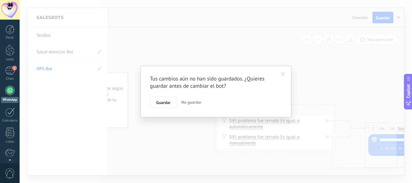
click at [198, 103] on span "No guardar" at bounding box center [191, 102] width 20 height 5
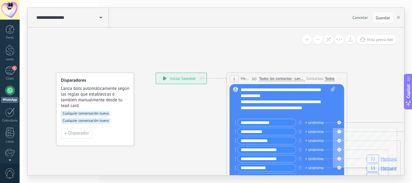
click at [78, 14] on div "**********" at bounding box center [72, 17] width 74 height 19
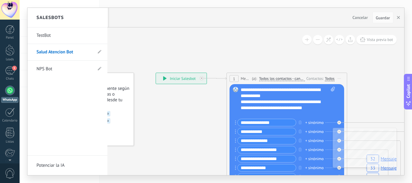
click at [54, 36] on link "TestBot" at bounding box center [65, 35] width 56 height 17
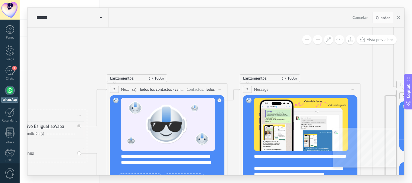
click at [100, 19] on span at bounding box center [101, 17] width 3 height 6
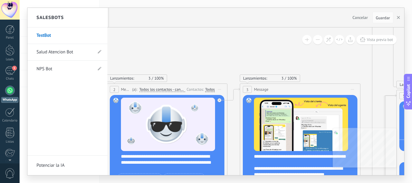
click at [81, 54] on link "Salud Atencion Bot" at bounding box center [65, 52] width 56 height 17
type input "**********"
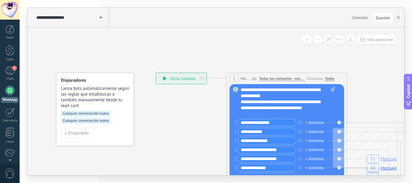
click at [14, 65] on div "Panel Leads 1 Chats WhatsApp Clientes" at bounding box center [10, 128] width 20 height 206
click at [12, 68] on div "1" at bounding box center [10, 70] width 10 height 9
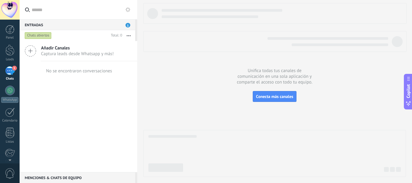
click at [129, 28] on div "Entradas 1" at bounding box center [78, 24] width 116 height 11
click at [129, 23] on span "1" at bounding box center [128, 25] width 5 height 5
click at [129, 35] on button "button" at bounding box center [128, 35] width 13 height 11
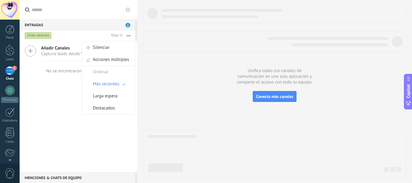
click at [167, 88] on div at bounding box center [274, 90] width 263 height 174
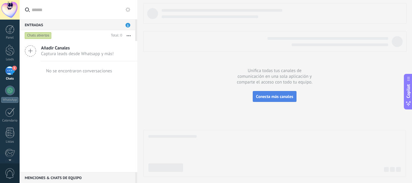
click at [274, 96] on span "Conecta más canales" at bounding box center [274, 96] width 37 height 5
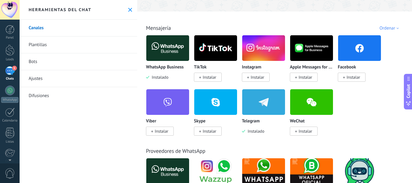
scroll to position [91, 0]
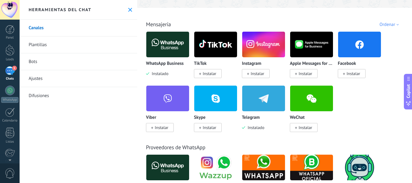
click at [273, 100] on img at bounding box center [263, 98] width 43 height 29
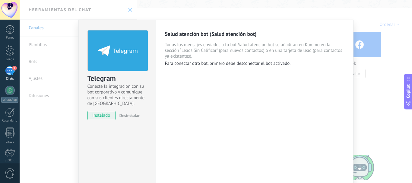
click at [383, 69] on div "Telegram Conecte la integración con su bot corporativo y comunique con sus clie…" at bounding box center [216, 91] width 393 height 183
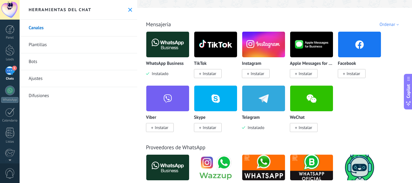
click at [265, 102] on img at bounding box center [263, 98] width 43 height 29
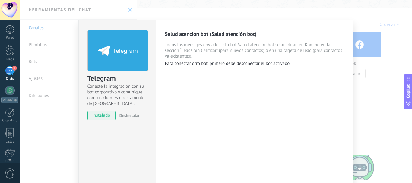
click at [103, 114] on span "instalado" at bounding box center [101, 115] width 27 height 9
click at [171, 76] on div "Salud atención bot (Salud atención bot) Todos los mensajes enviados a tu bot Sa…" at bounding box center [255, 110] width 198 height 180
click at [182, 56] on span "Todos los mensajes enviados a tu bot Salud atención bot se añadirán en Kommo en…" at bounding box center [254, 50] width 179 height 17
click at [372, 85] on div "Telegram Conecte la integración con su bot corporativo y comunique con sus clie…" at bounding box center [216, 91] width 393 height 183
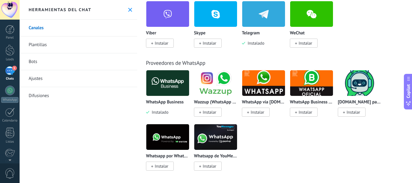
scroll to position [181, 0]
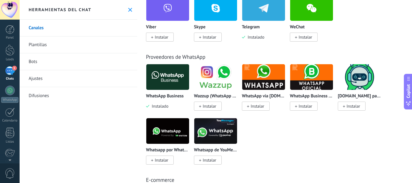
click at [257, 40] on div "Telegram Instalado" at bounding box center [266, 22] width 48 height 54
click at [255, 37] on span "Instalado" at bounding box center [254, 36] width 19 height 5
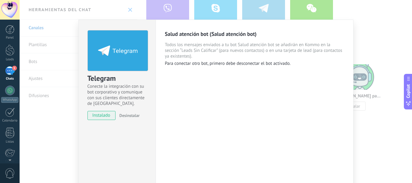
click at [360, 34] on div "Telegram Conecte la integración con su bot corporativo y comunique con sus clie…" at bounding box center [216, 91] width 393 height 183
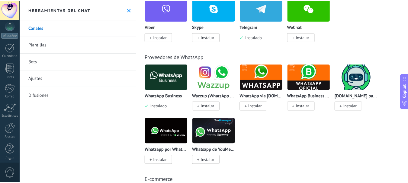
scroll to position [68, 0]
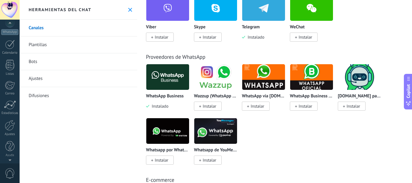
click at [9, 155] on div "© 2025 derechos reservados | Términos de uso Soporte técnico Asistente Virtual …" at bounding box center [10, 91] width 20 height 183
click at [12, 131] on link "Ajustes" at bounding box center [10, 128] width 20 height 16
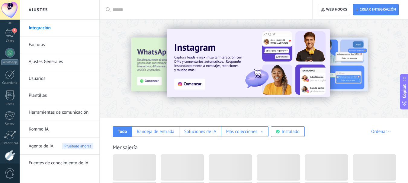
scroll to position [68, 0]
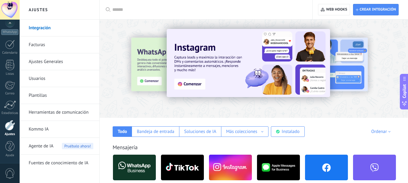
click at [349, 36] on div at bounding box center [254, 67] width 308 height 87
click at [194, 103] on div at bounding box center [254, 67] width 308 height 87
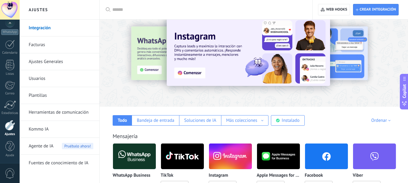
scroll to position [30, 0]
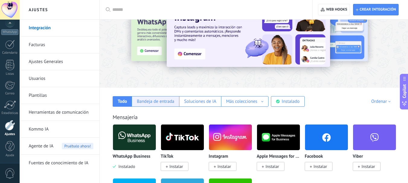
click at [149, 100] on div "Bandeja de entrada" at bounding box center [155, 102] width 37 height 6
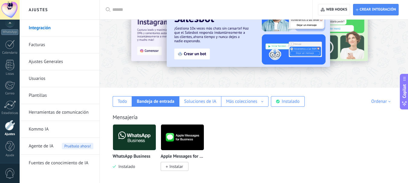
click at [56, 160] on link "Fuentes de conocimiento de IA" at bounding box center [61, 163] width 65 height 17
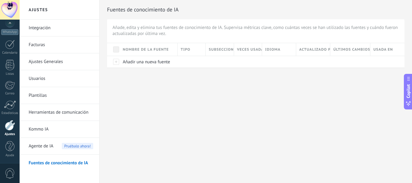
click at [70, 143] on span "Pruébalo ahora!" at bounding box center [77, 146] width 31 height 6
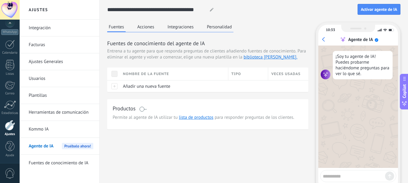
click at [66, 124] on link "Kommo IA" at bounding box center [61, 129] width 65 height 17
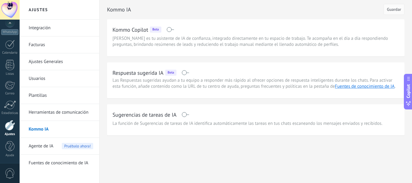
click at [64, 97] on link "Plantillas" at bounding box center [61, 95] width 65 height 17
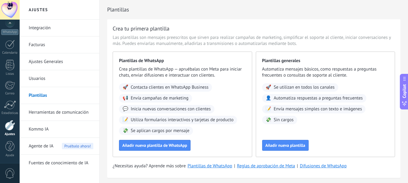
click at [52, 136] on link "Kommo IA" at bounding box center [61, 129] width 65 height 17
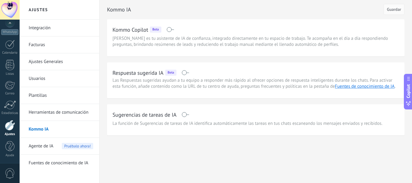
click at [60, 106] on link "Herramientas de comunicación" at bounding box center [61, 112] width 65 height 17
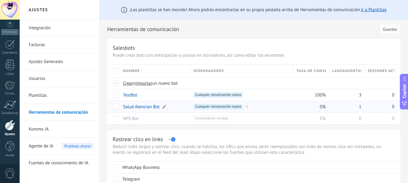
click at [146, 107] on link "Salud Atencion Bot" at bounding box center [141, 107] width 37 height 6
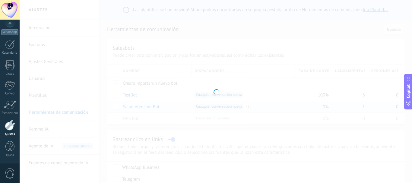
type input "**********"
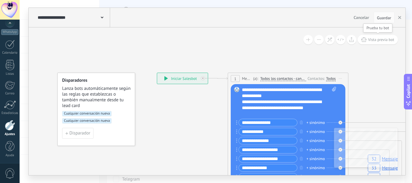
click at [375, 43] on button "Vista previa bot" at bounding box center [378, 39] width 40 height 9
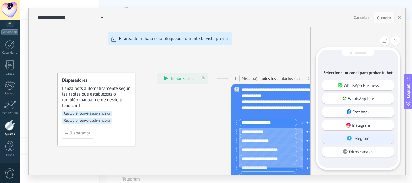
click at [358, 137] on p "Telegram" at bounding box center [361, 138] width 17 height 5
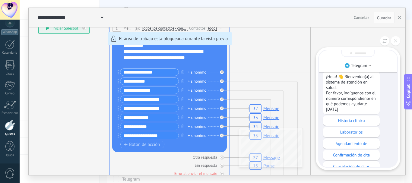
scroll to position [-46, 0]
click at [352, 121] on p "Historia clínica" at bounding box center [351, 120] width 51 height 5
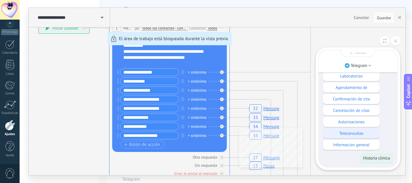
scroll to position [0, 0]
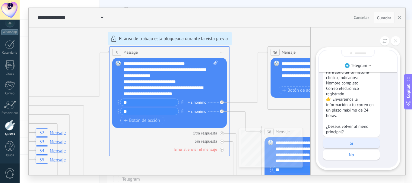
click at [359, 144] on p "Si" at bounding box center [351, 143] width 51 height 5
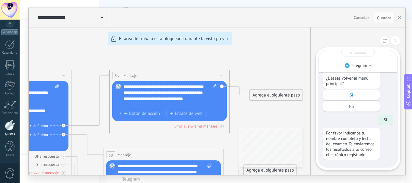
drag, startPoint x: 334, startPoint y: 139, endPoint x: 338, endPoint y: 150, distance: 11.6
click at [337, 146] on p "Por favor indícanos tu nombre completo y fecha del examen. Te enviaremos los re…" at bounding box center [351, 143] width 51 height 27
drag, startPoint x: 341, startPoint y: 157, endPoint x: 343, endPoint y: 165, distance: 8.3
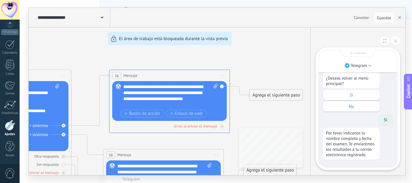
click at [195, 127] on div "**********" at bounding box center [217, 91] width 377 height 167
click at [222, 127] on div "**********" at bounding box center [217, 91] width 377 height 167
click at [222, 128] on div "**********" at bounding box center [217, 91] width 377 height 167
click at [195, 125] on div "**********" at bounding box center [217, 91] width 377 height 167
drag, startPoint x: 326, startPoint y: 128, endPoint x: 299, endPoint y: 120, distance: 28.2
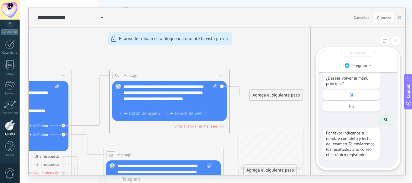
click at [315, 123] on div "Telegram ¡Hola! 👋 Bienvenido(a) al sistema de atención en salud. Por favor, ind…" at bounding box center [358, 101] width 95 height 148
click at [250, 124] on div "**********" at bounding box center [217, 91] width 377 height 167
click at [361, 71] on div "Telegram" at bounding box center [358, 61] width 78 height 22
click at [361, 67] on p "Telegram" at bounding box center [359, 65] width 17 height 5
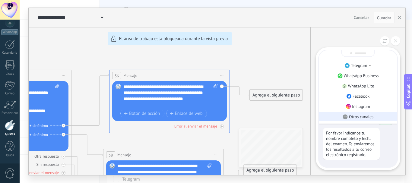
click at [357, 121] on li "Otros canales" at bounding box center [358, 116] width 78 height 9
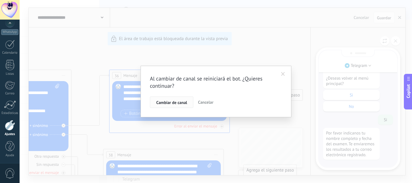
click at [164, 106] on button "Cambiar de canal" at bounding box center [171, 102] width 43 height 11
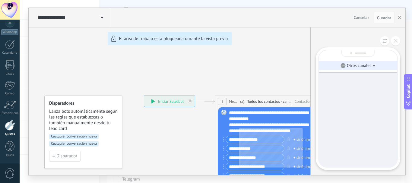
click at [370, 65] on p "Otros canales" at bounding box center [359, 65] width 24 height 5
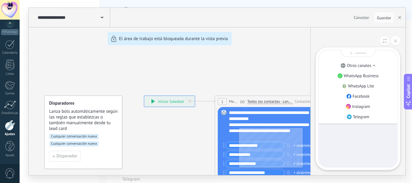
click at [128, 79] on div "**********" at bounding box center [217, 91] width 377 height 167
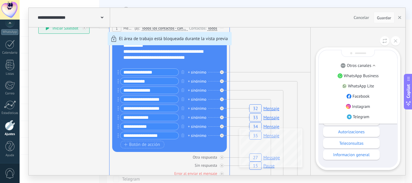
click at [251, 60] on div "**********" at bounding box center [217, 91] width 377 height 167
click at [264, 53] on div "**********" at bounding box center [217, 91] width 377 height 167
click at [139, 32] on div "**********" at bounding box center [217, 91] width 377 height 167
click at [69, 30] on div "**********" at bounding box center [217, 91] width 377 height 167
drag, startPoint x: 14, startPoint y: 165, endPoint x: 13, endPoint y: 161, distance: 3.8
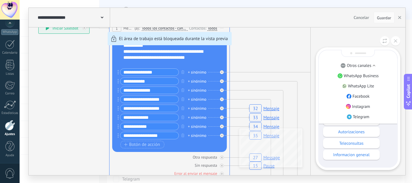
click at [14, 165] on div "0" at bounding box center [10, 173] width 20 height 20
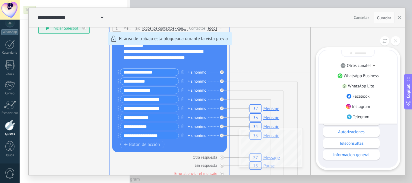
click at [128, 99] on div "**********" at bounding box center [217, 91] width 377 height 167
click at [397, 43] on button at bounding box center [395, 40] width 9 height 9
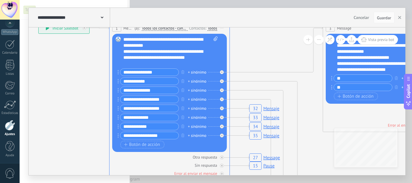
click at [277, 62] on div "**********" at bounding box center [217, 91] width 377 height 167
click at [329, 41] on icon at bounding box center [329, 39] width 5 height 5
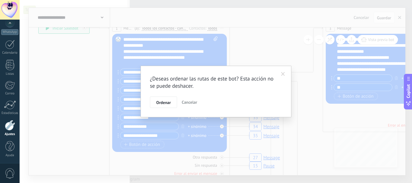
drag, startPoint x: 197, startPoint y: 103, endPoint x: 209, endPoint y: 97, distance: 12.6
click at [197, 103] on span "Cancelar" at bounding box center [189, 102] width 15 height 5
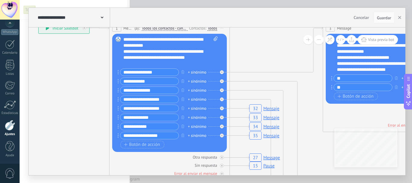
click at [384, 10] on div "**********" at bounding box center [217, 18] width 377 height 20
click at [412, 104] on button "Copilot" at bounding box center [408, 92] width 8 height 36
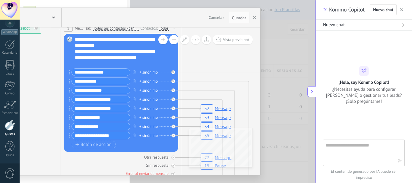
type textarea "**********"
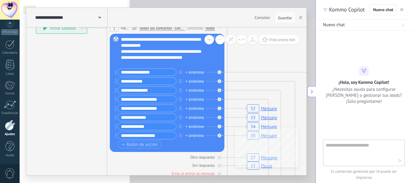
click at [370, 24] on div "Nuevo chat" at bounding box center [364, 25] width 82 height 6
click at [363, 153] on textarea at bounding box center [360, 153] width 68 height 22
type textarea "**********"
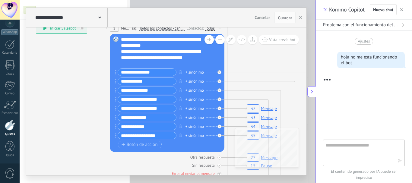
scroll to position [49, 0]
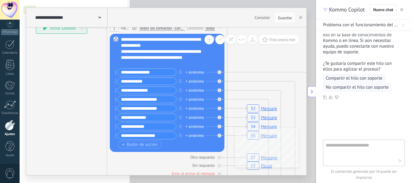
click at [375, 82] on button "Compartir el hilo con soporte" at bounding box center [354, 79] width 62 height 8
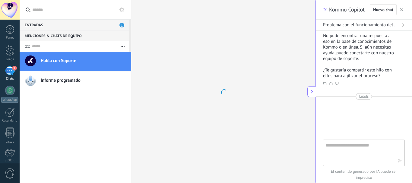
type textarea "*******"
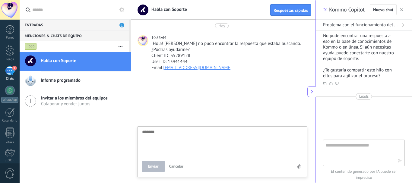
click at [172, 141] on textarea at bounding box center [222, 142] width 161 height 25
type textarea "*"
type textarea "**"
type textarea "***"
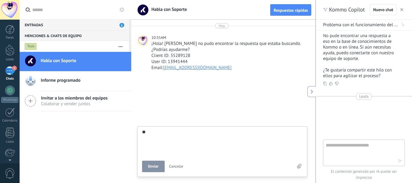
type textarea "***"
type textarea "****"
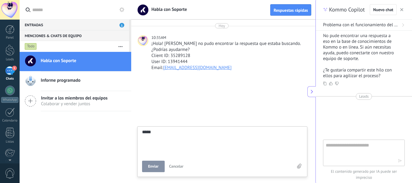
type textarea "******"
type textarea "*******"
type textarea "*********"
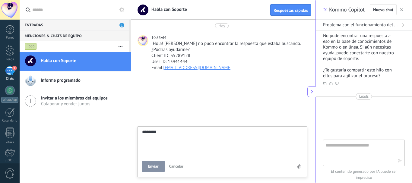
type textarea "*********"
type textarea "**********"
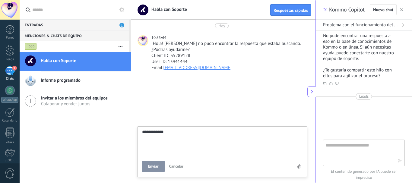
type textarea "**********"
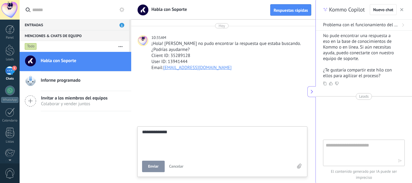
type textarea "**********"
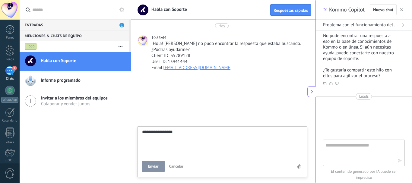
type textarea "**********"
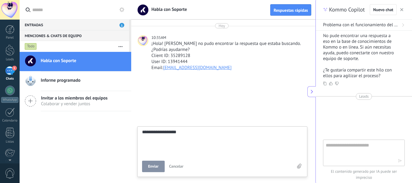
type textarea "**********"
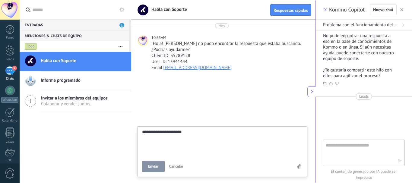
type textarea "**********"
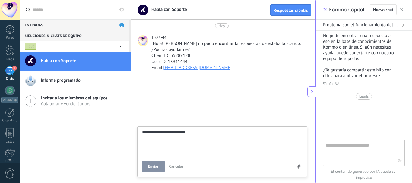
type textarea "**********"
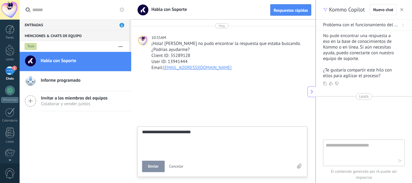
type textarea "**********"
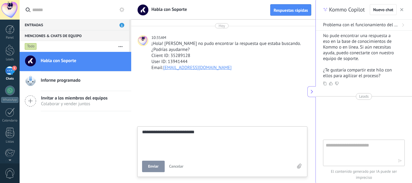
type textarea "**********"
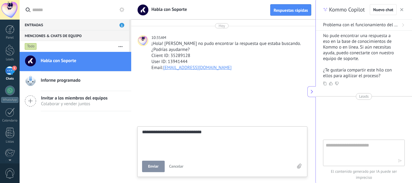
type textarea "**********"
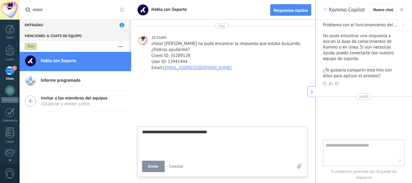
scroll to position [11, 0]
type textarea "**********"
click at [152, 168] on span "Enviar" at bounding box center [153, 166] width 11 height 4
type textarea "*******"
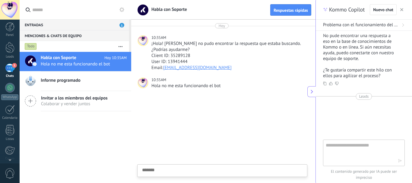
scroll to position [0, 0]
click at [75, 83] on span "Informe programado" at bounding box center [61, 81] width 40 height 6
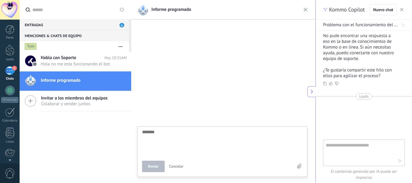
click at [81, 102] on span "Colaborar y vender juntos" at bounding box center [74, 104] width 67 height 6
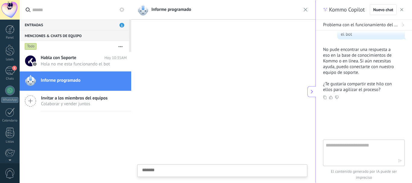
scroll to position [68, 0]
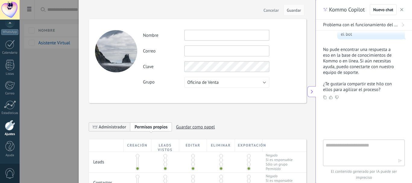
click at [71, 8] on div at bounding box center [206, 91] width 412 height 183
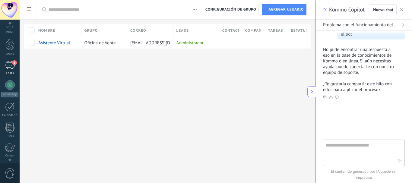
scroll to position [0, 0]
click at [12, 72] on div "1" at bounding box center [10, 70] width 10 height 9
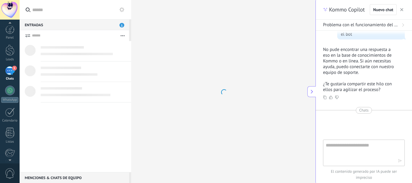
scroll to position [43, 0]
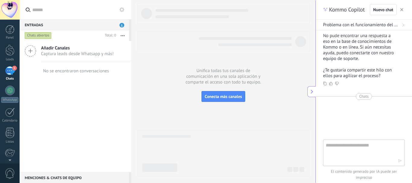
click at [122, 36] on icon "button" at bounding box center [123, 35] width 4 height 1
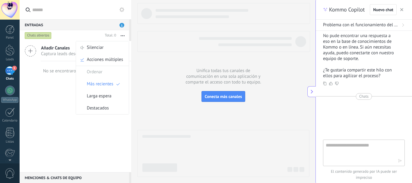
click at [183, 93] on div at bounding box center [223, 90] width 172 height 174
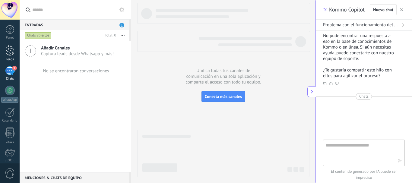
click at [4, 51] on link "Leads" at bounding box center [10, 53] width 20 height 17
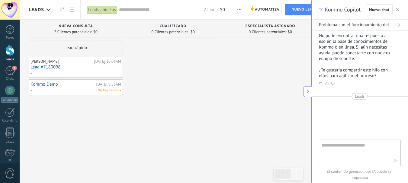
click at [85, 71] on div at bounding box center [75, 73] width 90 height 5
click at [73, 89] on div "No hay tareas" at bounding box center [74, 90] width 88 height 5
click at [45, 69] on link "Lead #7180098" at bounding box center [75, 67] width 91 height 5
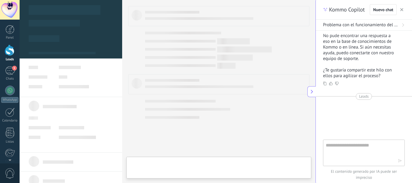
type textarea "**********"
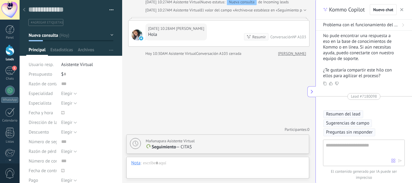
click at [113, 9] on div "Guardar y crear Imprimir Administrar etiquetas Exportar a excel" at bounding box center [71, 13] width 103 height 26
click at [110, 10] on button "button" at bounding box center [109, 9] width 9 height 9
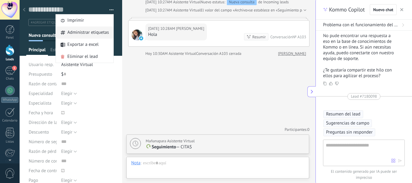
click at [86, 36] on span "Administrar etiquetas" at bounding box center [88, 33] width 42 height 12
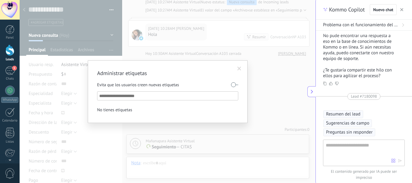
click at [181, 100] on ul at bounding box center [167, 95] width 141 height 9
click at [239, 70] on span at bounding box center [240, 69] width 4 height 4
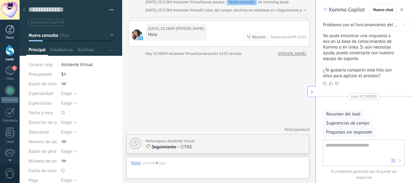
click at [10, 31] on div at bounding box center [9, 29] width 9 height 9
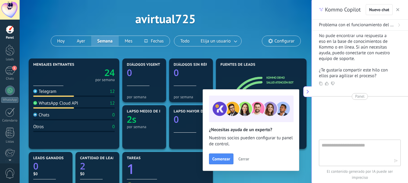
scroll to position [30, 0]
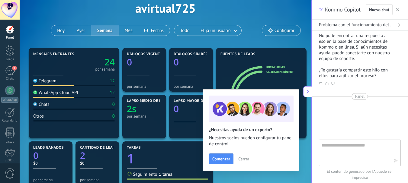
click at [248, 156] on button "Cerrar" at bounding box center [243, 159] width 16 height 9
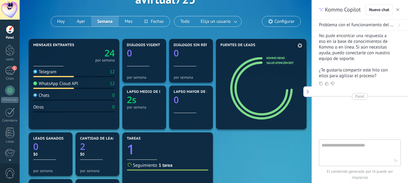
scroll to position [25, 0]
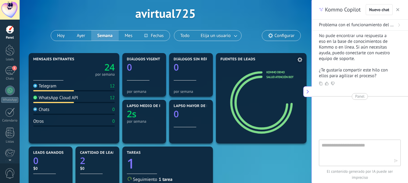
click at [301, 93] on div "Fuentes de leads Kommo Demo Salud atención bot" at bounding box center [261, 98] width 91 height 91
click at [281, 81] on icon at bounding box center [262, 102] width 46 height 46
drag, startPoint x: 236, startPoint y: 75, endPoint x: 234, endPoint y: 71, distance: 4.6
click at [234, 74] on icon at bounding box center [260, 102] width 63 height 63
click at [60, 35] on button "Hoy" at bounding box center [61, 35] width 20 height 10
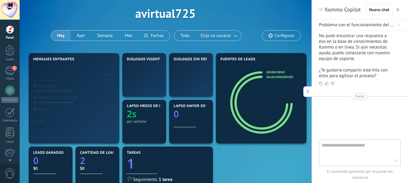
click at [287, 35] on span "Configurar" at bounding box center [284, 35] width 20 height 5
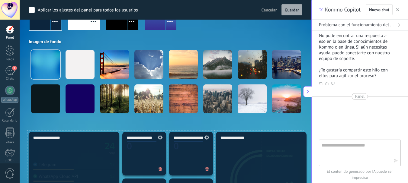
scroll to position [55, 0]
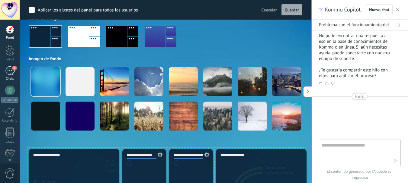
click at [11, 74] on div "1" at bounding box center [10, 70] width 10 height 9
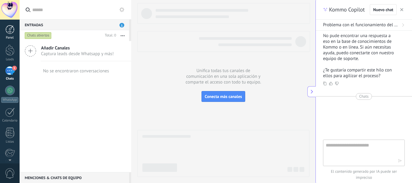
click at [6, 39] on div "Panel" at bounding box center [10, 38] width 18 height 4
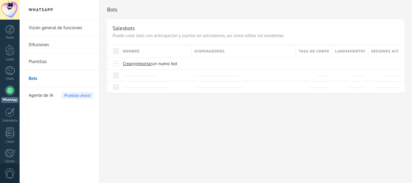
drag, startPoint x: 0, startPoint y: 0, endPoint x: 42, endPoint y: 79, distance: 89.4
click at [42, 79] on link "Bots" at bounding box center [61, 78] width 65 height 17
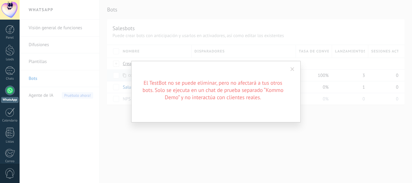
click at [294, 69] on span at bounding box center [293, 69] width 4 height 4
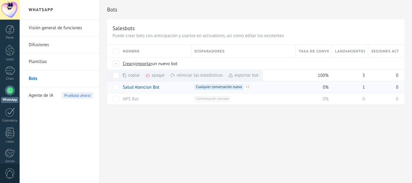
click at [303, 82] on div "0%" at bounding box center [312, 86] width 33 height 11
click at [257, 91] on div "+3 Cualquier conversación nueva +2 Cualquier conversación nueva +1 Mocido o cre…" at bounding box center [244, 95] width 97 height 20
click at [152, 90] on link "Salud Atencion Bot" at bounding box center [141, 88] width 37 height 6
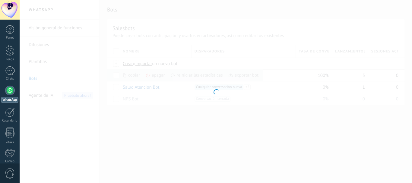
type input "**********"
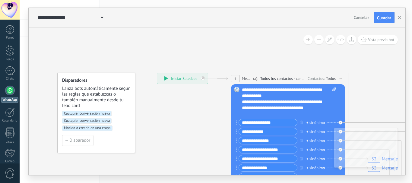
click at [190, 78] on div "**********" at bounding box center [182, 78] width 51 height 11
click at [104, 128] on span "Mocido o creado en una etapa" at bounding box center [87, 128] width 50 height 5
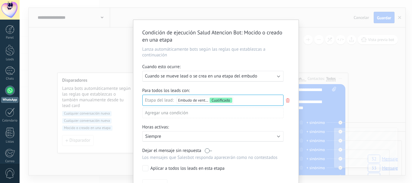
click at [0, 0] on div "Nueva consulta Cualificado Especialista asignado Cita confirmada Tratamiento in…" at bounding box center [0, 0] width 0 height 0
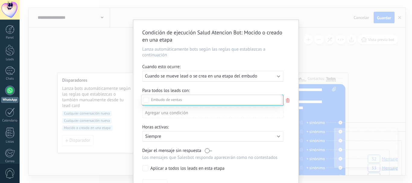
scroll to position [11, 0]
click at [0, 0] on div "Leads Entrantes" at bounding box center [0, 0] width 0 height 0
click at [0, 0] on div "Cualificado" at bounding box center [0, 0] width 0 height 0
click at [285, 101] on div at bounding box center [216, 91] width 393 height 183
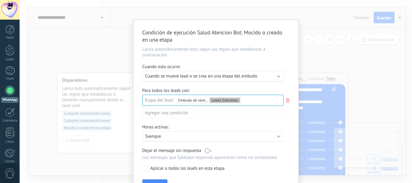
click at [0, 0] on div "Nueva consulta Cualificado Especialista asignado Cita confirmada Tratamiento in…" at bounding box center [0, 0] width 0 height 0
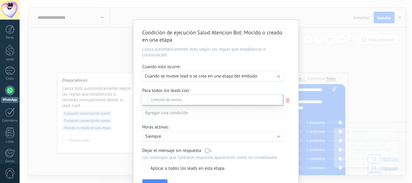
click at [123, 85] on div at bounding box center [216, 91] width 393 height 183
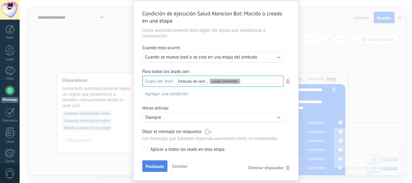
scroll to position [37, 0]
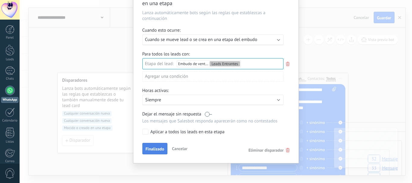
click at [151, 147] on span "Finalizado" at bounding box center [155, 149] width 19 height 4
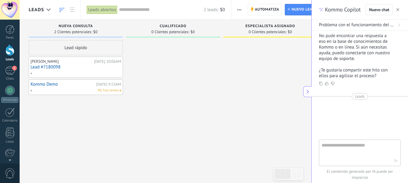
click at [401, 11] on div "Kommo Copilot Nuevo chat" at bounding box center [359, 10] width 96 height 20
click at [400, 10] on button "button" at bounding box center [397, 9] width 6 height 7
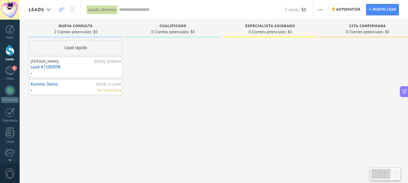
scroll to position [9, 0]
click at [63, 64] on div "[PERSON_NAME]" at bounding box center [61, 61] width 62 height 5
click at [115, 60] on div "[DATE] 10:06AM" at bounding box center [107, 61] width 27 height 5
click at [83, 46] on div "Lead rápido" at bounding box center [76, 47] width 94 height 15
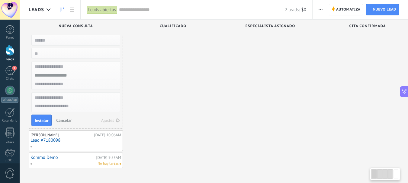
scroll to position [10, 0]
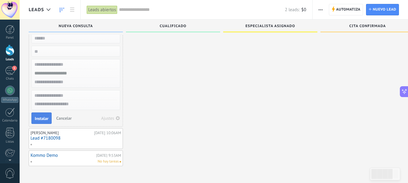
click at [41, 120] on span "Instalar" at bounding box center [42, 118] width 14 height 4
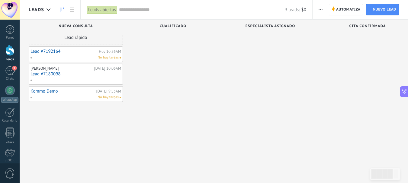
click at [78, 46] on div "Lead #7192164 [DATE] 10:36AM No hay tareas" at bounding box center [76, 54] width 94 height 16
click at [82, 52] on link "Lead #7192164" at bounding box center [63, 51] width 67 height 5
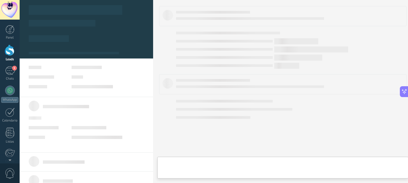
click at [82, 52] on body ".abccls-1,.abccls-2{fill-rule:evenodd}.abccls-2{fill:#fff} .abfcls-1{fill:none}…" at bounding box center [204, 81] width 408 height 183
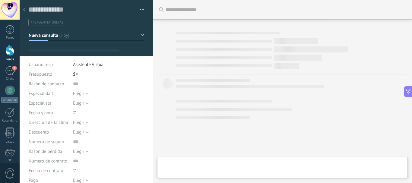
type textarea "**********"
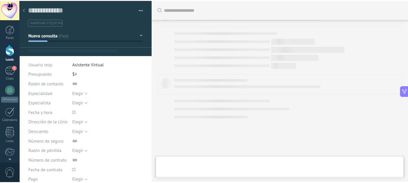
scroll to position [9, 0]
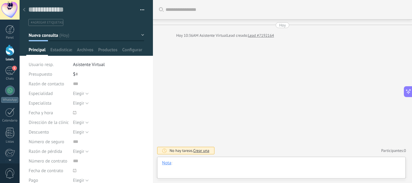
click at [218, 170] on div at bounding box center [281, 169] width 239 height 18
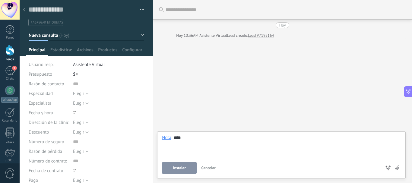
click at [210, 91] on div "Buscar Carga más [DATE] [DATE] 10:36AM Asistente Virtual Lead creado: Lead #719…" at bounding box center [282, 91] width 259 height 183
click at [264, 33] on link "Lead #7192164" at bounding box center [261, 36] width 26 height 6
click at [279, 22] on div "Hoy" at bounding box center [282, 25] width 7 height 6
drag, startPoint x: 186, startPoint y: 3, endPoint x: 183, endPoint y: 11, distance: 9.0
click at [184, 8] on div at bounding box center [286, 9] width 241 height 19
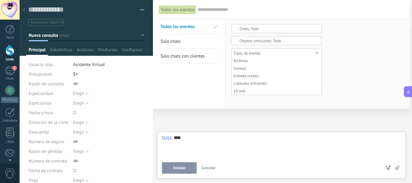
click at [183, 11] on div "Todos los eventos" at bounding box center [177, 9] width 37 height 9
click at [186, 40] on link "Solo chats" at bounding box center [185, 41] width 49 height 14
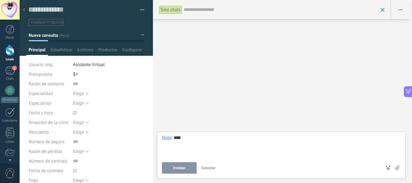
click at [175, 10] on div "Solo chats" at bounding box center [170, 9] width 23 height 9
click at [175, 9] on div "Solo chats" at bounding box center [170, 9] width 23 height 9
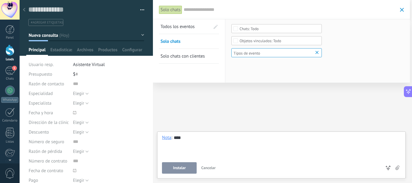
click at [190, 7] on input "text" at bounding box center [291, 10] width 214 height 6
click at [188, 61] on link "Solo chats con clientes" at bounding box center [185, 56] width 49 height 14
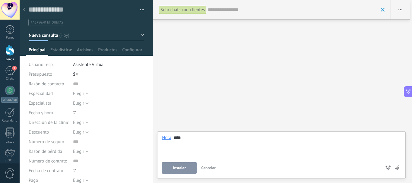
click at [213, 103] on div "Solo chats con clientes Buscar Mostrar milisegundos Mostrar etiquetas de chats …" at bounding box center [282, 91] width 259 height 183
click at [11, 28] on div at bounding box center [9, 29] width 9 height 9
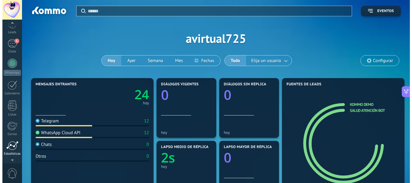
scroll to position [29, 0]
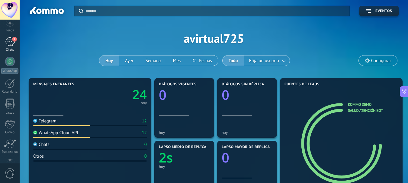
click at [13, 45] on div "1" at bounding box center [10, 41] width 10 height 9
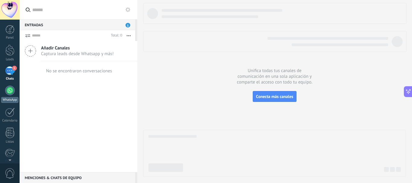
click at [13, 94] on div at bounding box center [10, 91] width 10 height 10
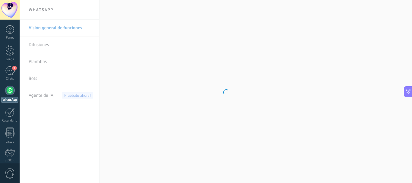
click at [44, 76] on body ".abccls-1,.abccls-2{fill-rule:evenodd}.abccls-2{fill:#fff} .abfcls-1{fill:none}…" at bounding box center [206, 91] width 412 height 183
click at [30, 79] on link "Bots" at bounding box center [61, 78] width 65 height 17
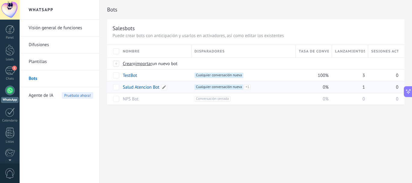
click at [152, 88] on link "Salud Atencion Bot" at bounding box center [141, 88] width 37 height 6
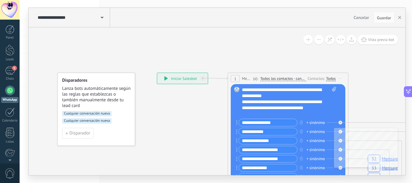
drag, startPoint x: 113, startPoint y: 19, endPoint x: 108, endPoint y: 17, distance: 5.3
click at [112, 18] on div "**********" at bounding box center [217, 18] width 377 height 20
click at [104, 15] on div "**********" at bounding box center [73, 17] width 74 height 19
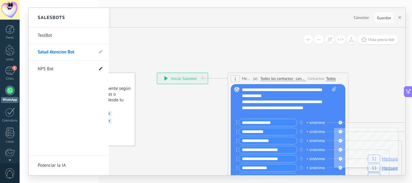
click at [102, 69] on icon at bounding box center [101, 69] width 4 height 4
click at [88, 70] on use at bounding box center [87, 69] width 3 height 4
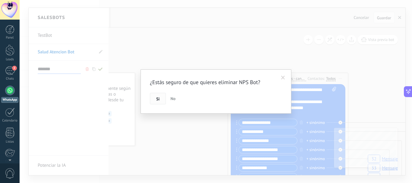
click at [156, 100] on button "Si" at bounding box center [158, 98] width 16 height 11
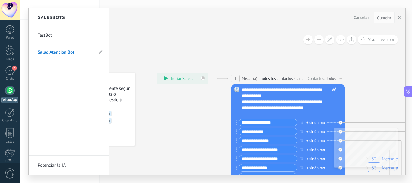
click at [205, 94] on div at bounding box center [217, 91] width 377 height 167
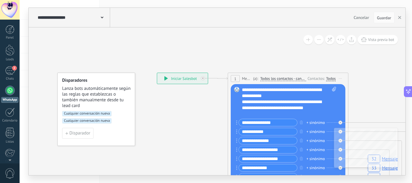
click at [105, 17] on div "**********" at bounding box center [73, 17] width 74 height 19
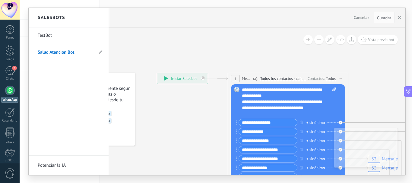
click at [42, 37] on link "TestBot" at bounding box center [66, 35] width 56 height 17
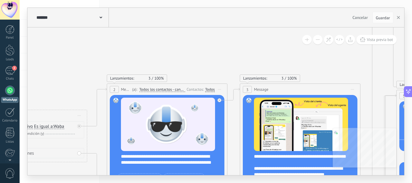
drag, startPoint x: 42, startPoint y: 37, endPoint x: 100, endPoint y: 17, distance: 61.3
click at [100, 17] on icon at bounding box center [101, 18] width 3 height 2
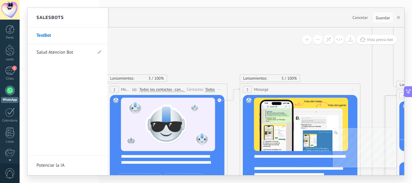
drag, startPoint x: 44, startPoint y: 30, endPoint x: 58, endPoint y: 25, distance: 14.9
click at [58, 25] on h2 "Salesbots" at bounding box center [50, 17] width 27 height 19
click at [95, 37] on li "TestBot" at bounding box center [67, 35] width 80 height 17
click at [63, 51] on link "Salud Atencion Bot" at bounding box center [65, 52] width 56 height 17
type input "**********"
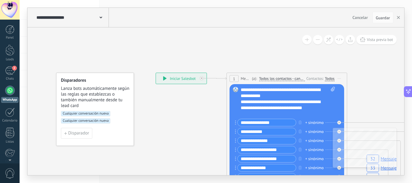
click at [174, 77] on div "**********" at bounding box center [181, 78] width 51 height 11
drag, startPoint x: 154, startPoint y: 35, endPoint x: 140, endPoint y: 30, distance: 15.0
click at [382, 16] on span "Guardar" at bounding box center [383, 18] width 14 height 4
click at [10, 71] on div "2" at bounding box center [10, 70] width 10 height 9
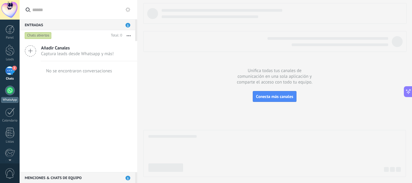
drag, startPoint x: 12, startPoint y: 114, endPoint x: 14, endPoint y: 98, distance: 16.1
click at [11, 114] on div at bounding box center [10, 112] width 10 height 9
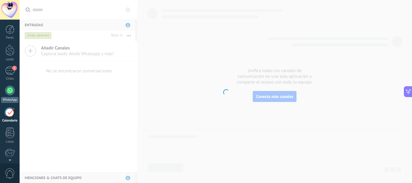
click at [16, 91] on link "WhatsApp" at bounding box center [10, 94] width 20 height 17
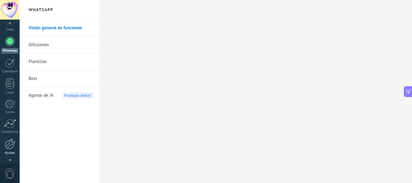
scroll to position [68, 0]
click at [10, 127] on div at bounding box center [10, 125] width 10 height 11
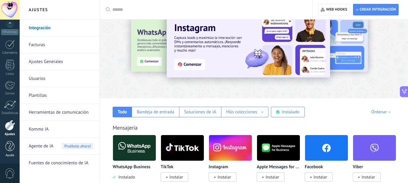
scroll to position [30, 0]
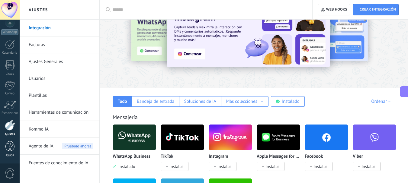
click at [8, 151] on div at bounding box center [9, 146] width 9 height 11
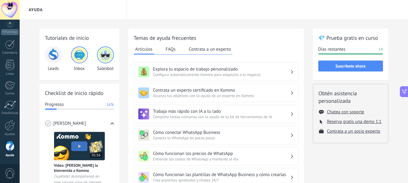
click at [105, 52] on img at bounding box center [105, 55] width 14 height 14
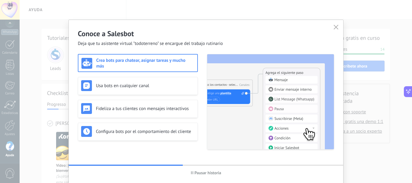
click at [163, 63] on h3 "Crea bots para chatear, asignar tareas y mucho más" at bounding box center [145, 63] width 98 height 11
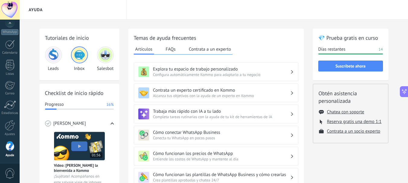
click at [107, 52] on img at bounding box center [105, 55] width 14 height 14
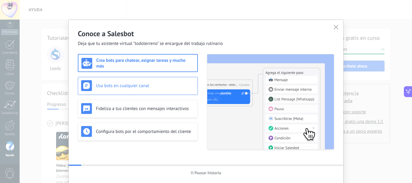
click at [132, 87] on h3 "Usa bots en cualquier canal" at bounding box center [145, 86] width 99 height 6
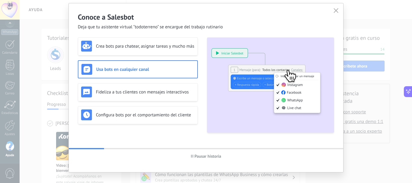
scroll to position [26, 0]
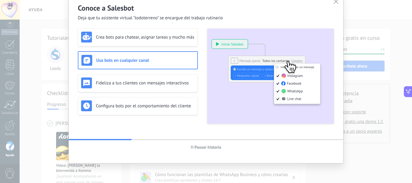
click at [288, 53] on img at bounding box center [270, 76] width 127 height 95
click at [295, 87] on img at bounding box center [270, 76] width 127 height 95
click at [251, 66] on img at bounding box center [270, 76] width 127 height 95
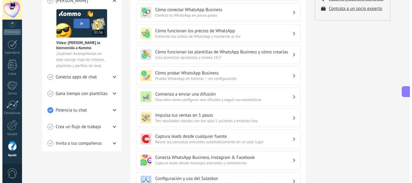
scroll to position [0, 0]
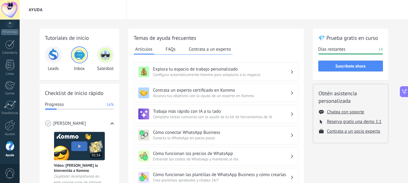
click at [81, 52] on img at bounding box center [79, 55] width 14 height 14
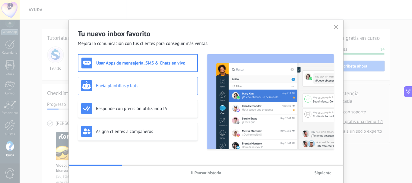
click at [144, 87] on h3 "Envía plantillas y bots" at bounding box center [145, 86] width 99 height 6
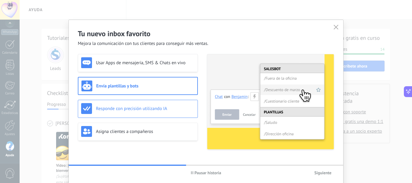
click at [122, 110] on h3 "Responde con precisión utilizando IA" at bounding box center [145, 109] width 99 height 6
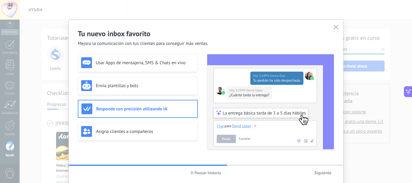
click at [139, 95] on div "Usar Apps de mensajería, SMS & Chats en vivo Envía plantillas y bots Responde c…" at bounding box center [138, 102] width 120 height 96
click at [139, 99] on div "Usar Apps de mensajería, SMS & Chats en vivo Envía plantillas y bots Responde c…" at bounding box center [138, 102] width 120 height 96
click at [133, 88] on h3 "Envía plantillas y bots" at bounding box center [145, 86] width 99 height 6
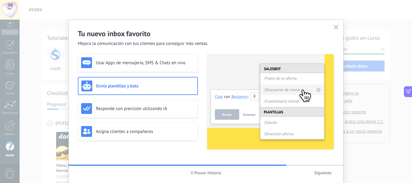
click at [330, 178] on div "Pausar historia Siguiente" at bounding box center [206, 173] width 275 height 14
click at [325, 172] on span "Siguiente" at bounding box center [322, 173] width 17 height 4
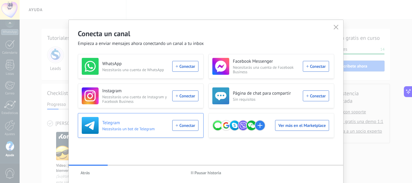
click at [122, 131] on div "Telegram Necesitarás un bot de Telegram Conectar" at bounding box center [140, 125] width 117 height 17
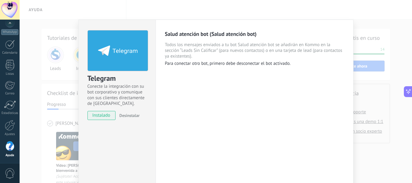
click at [200, 64] on p "Para conectar otro bot, primero debe desconectar el bot activado." at bounding box center [254, 64] width 179 height 6
click at [192, 60] on div "Salud atención bot (Salud atención bot) Todos los mensajes enviados a tu bot Sa…" at bounding box center [254, 48] width 179 height 36
click at [127, 116] on span "Desinstalar" at bounding box center [130, 115] width 20 height 5
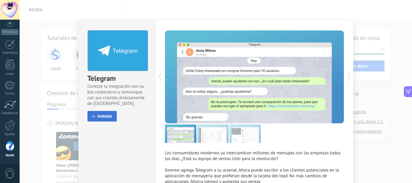
click at [99, 115] on span "Instalar" at bounding box center [105, 116] width 15 height 5
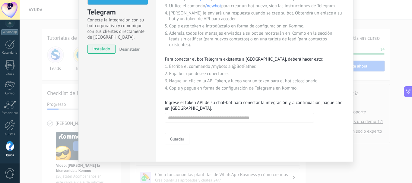
scroll to position [68, 0]
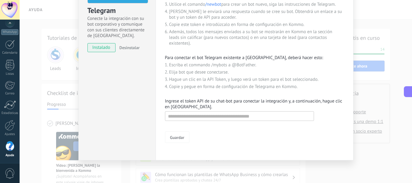
click at [220, 122] on form "Guardar" at bounding box center [254, 126] width 179 height 33
click at [218, 119] on input "text" at bounding box center [239, 116] width 149 height 10
paste input "**********"
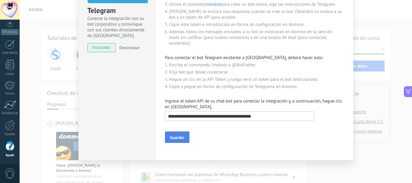
type input "**********"
click at [171, 140] on span "Guardar" at bounding box center [177, 138] width 14 height 4
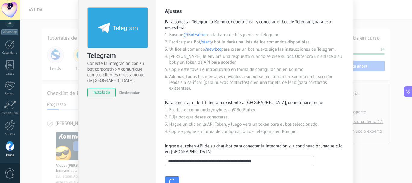
scroll to position [37, 0]
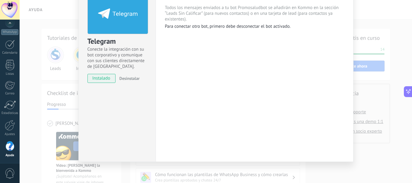
click at [382, 34] on div "Telegram Conecte la integración con su bot corporativo y comunique con sus clie…" at bounding box center [216, 91] width 393 height 183
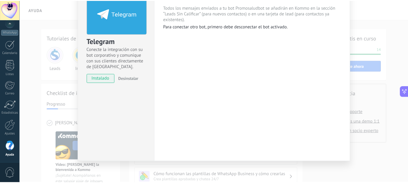
scroll to position [0, 0]
